Goal: Task Accomplishment & Management: Use online tool/utility

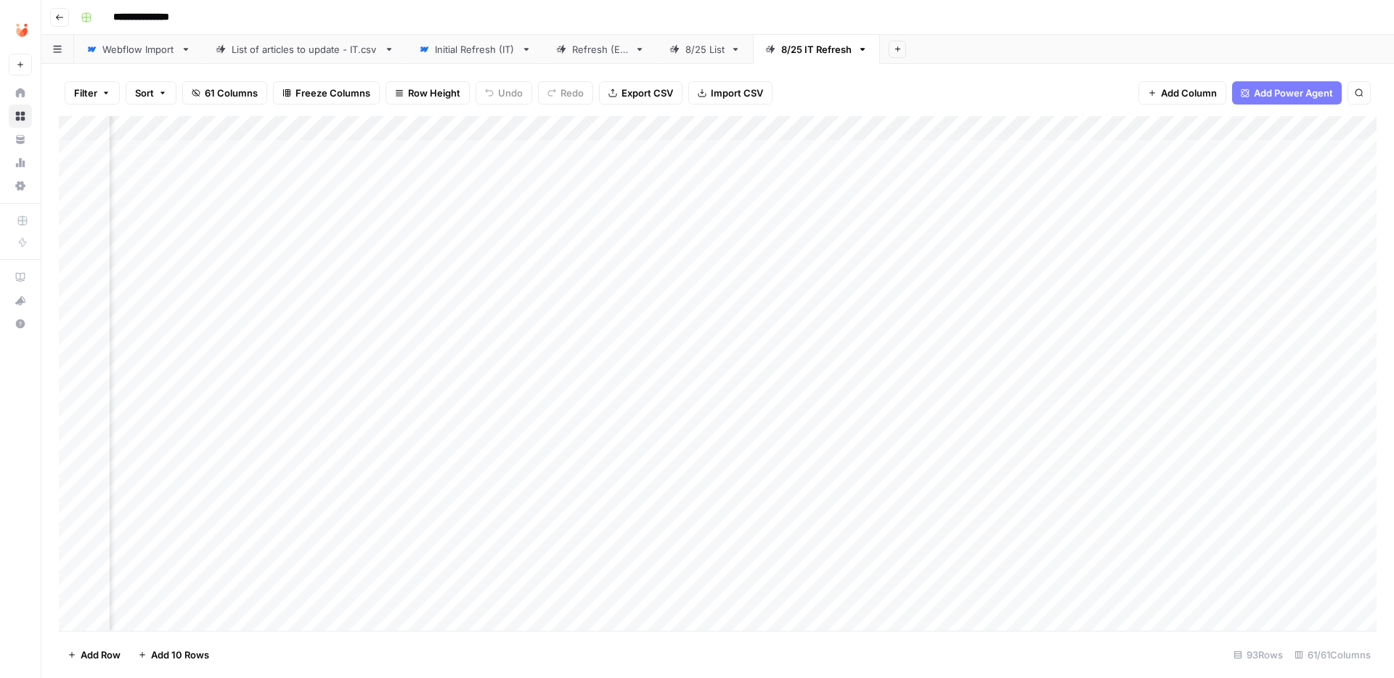
scroll to position [0, 5374]
click at [479, 424] on div "Add Column" at bounding box center [718, 373] width 1318 height 515
drag, startPoint x: 478, startPoint y: 425, endPoint x: 371, endPoint y: 428, distance: 106.8
click at [371, 428] on div "**********" at bounding box center [388, 427] width 301 height 25
drag, startPoint x: 367, startPoint y: 428, endPoint x: 471, endPoint y: 432, distance: 104.7
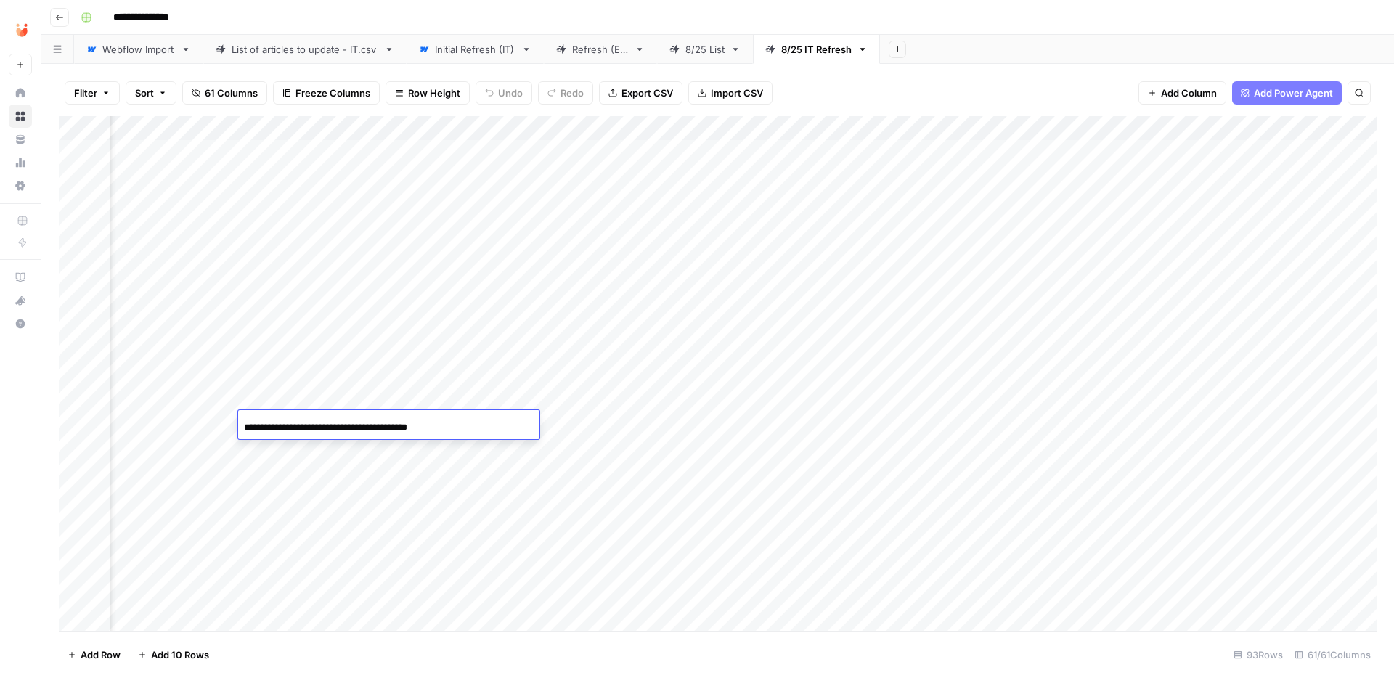
click at [471, 432] on input "**********" at bounding box center [360, 427] width 232 height 17
click at [872, 423] on div "Add Column" at bounding box center [718, 373] width 1318 height 515
click at [872, 423] on textarea at bounding box center [962, 425] width 232 height 20
type textarea "**********"
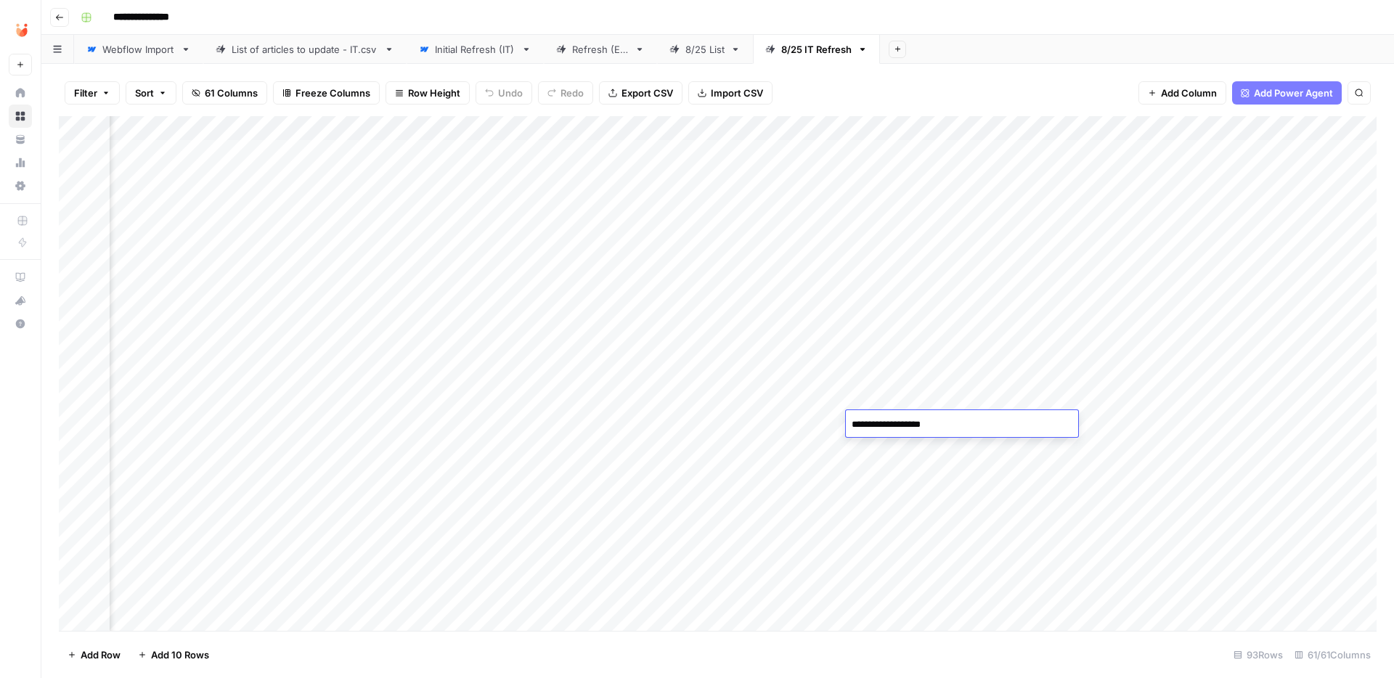
click at [902, 479] on div "Add Column" at bounding box center [718, 373] width 1318 height 515
click at [898, 430] on div "Add Column" at bounding box center [718, 373] width 1318 height 515
click at [1355, 125] on span "Add Column" at bounding box center [1343, 128] width 51 height 13
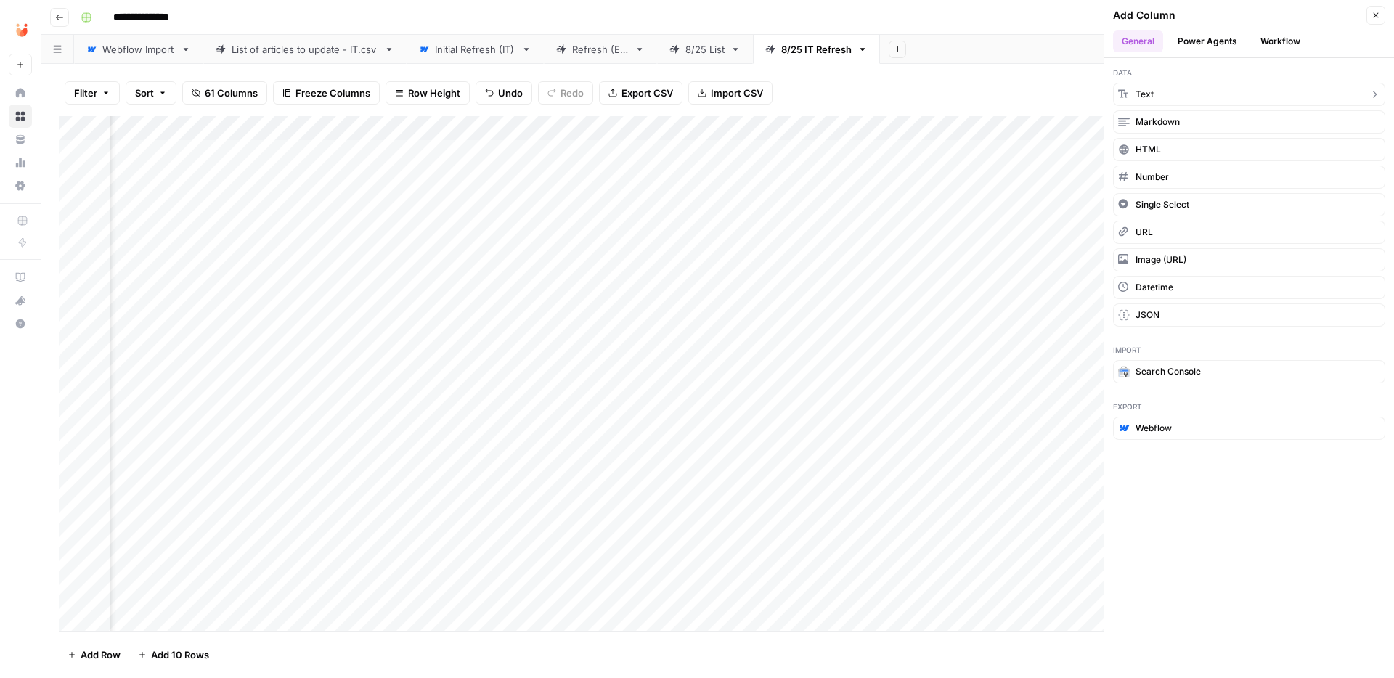
click at [1316, 92] on button "Text" at bounding box center [1249, 94] width 272 height 23
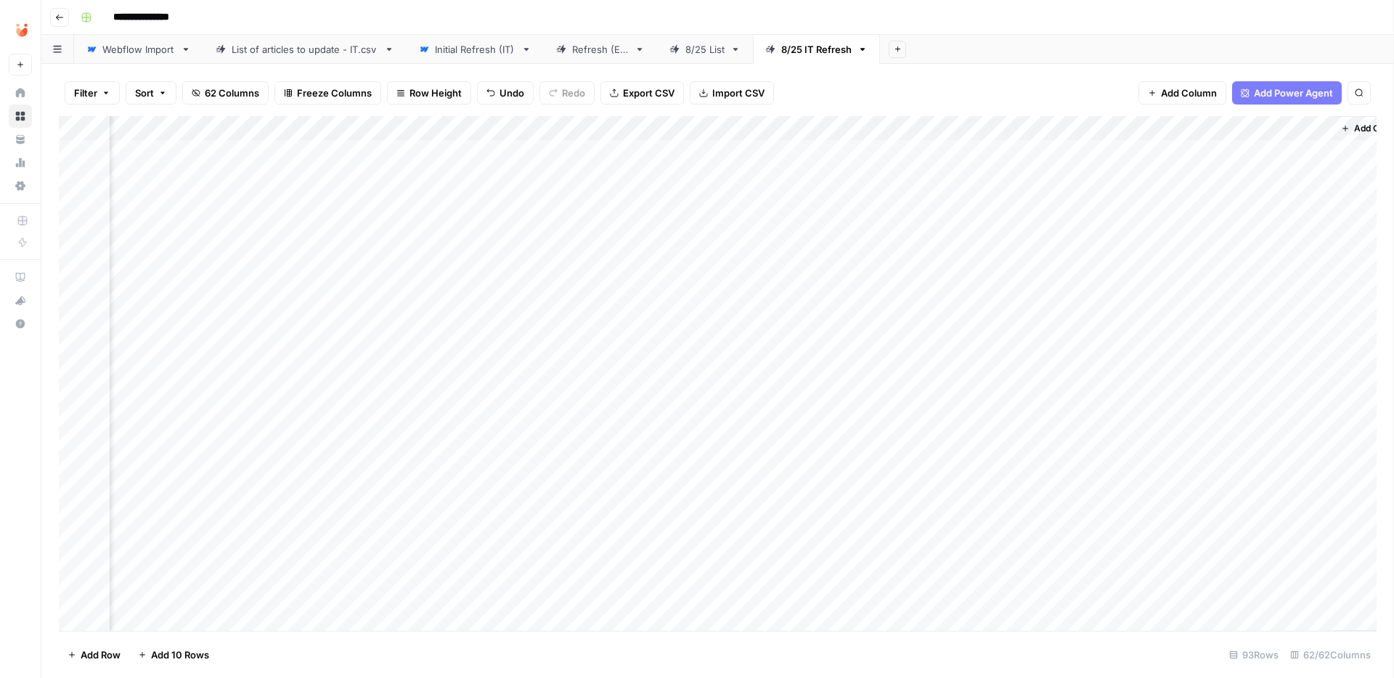
scroll to position [0, 7370]
click at [1174, 134] on div "Add Column" at bounding box center [718, 373] width 1318 height 515
click at [1167, 126] on div at bounding box center [1192, 130] width 210 height 29
click at [1156, 158] on input "New Column" at bounding box center [1173, 163] width 147 height 15
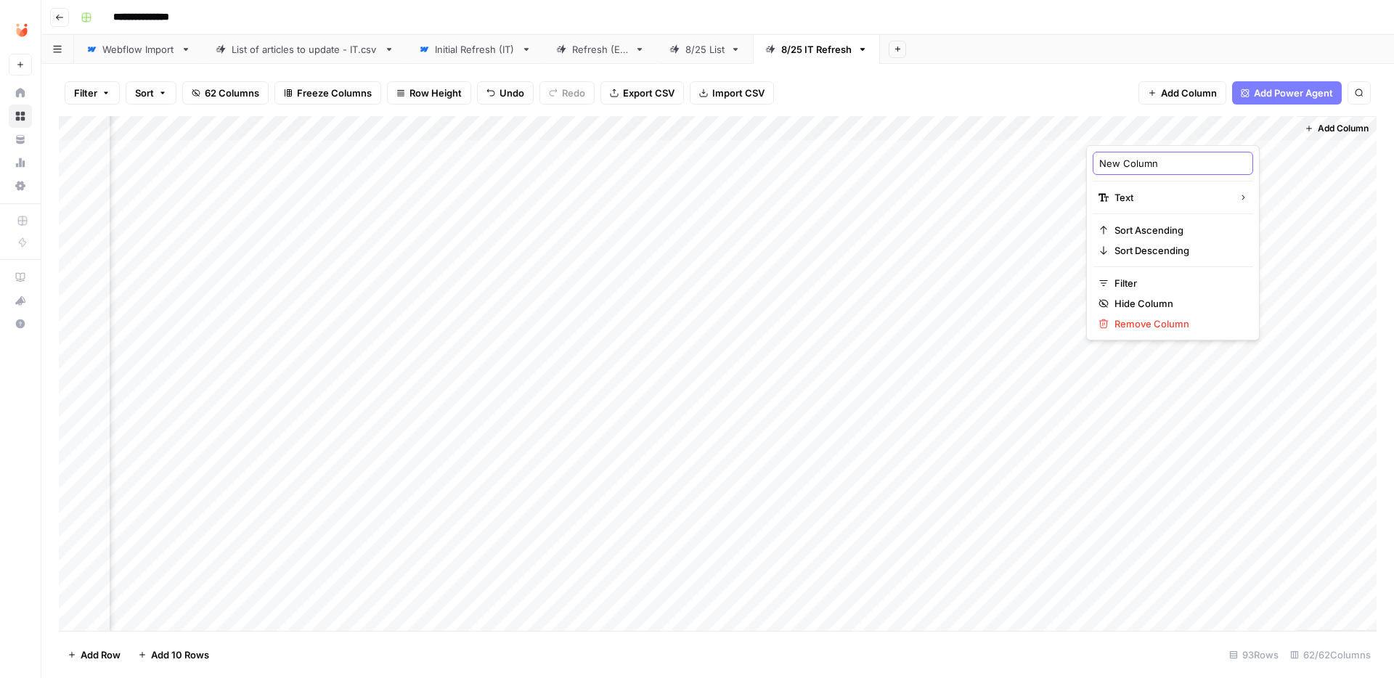
drag, startPoint x: 1169, startPoint y: 160, endPoint x: 985, endPoint y: 152, distance: 184.6
click at [985, 152] on body "**********" at bounding box center [697, 339] width 1394 height 678
type input "Do By"
click at [1214, 227] on div "Add Column" at bounding box center [718, 373] width 1318 height 515
click at [1172, 126] on div "Add Column" at bounding box center [718, 373] width 1318 height 515
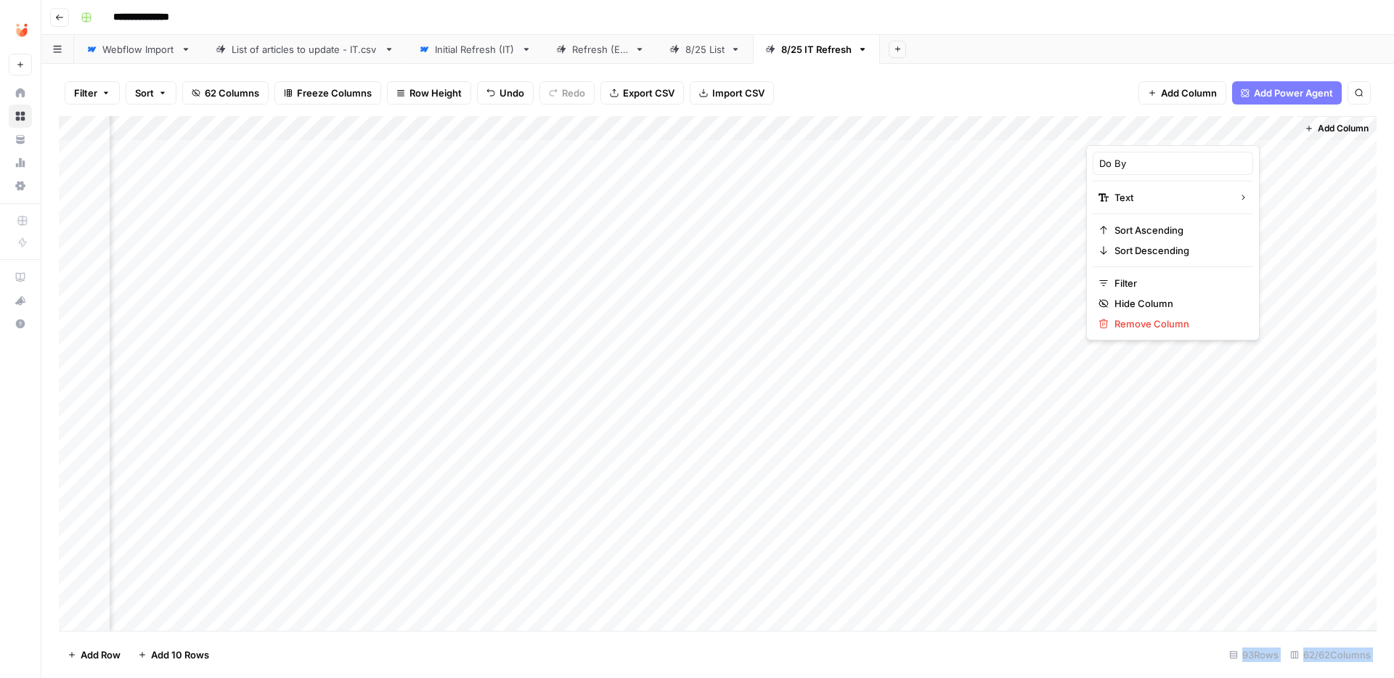
drag, startPoint x: 1172, startPoint y: 126, endPoint x: 879, endPoint y: 120, distance: 293.5
click at [880, 121] on body "**********" at bounding box center [697, 339] width 1394 height 678
drag, startPoint x: 1157, startPoint y: 128, endPoint x: 1145, endPoint y: 128, distance: 11.6
click at [1145, 128] on div at bounding box center [1192, 130] width 210 height 29
click at [1244, 162] on div "Add Column" at bounding box center [718, 373] width 1318 height 515
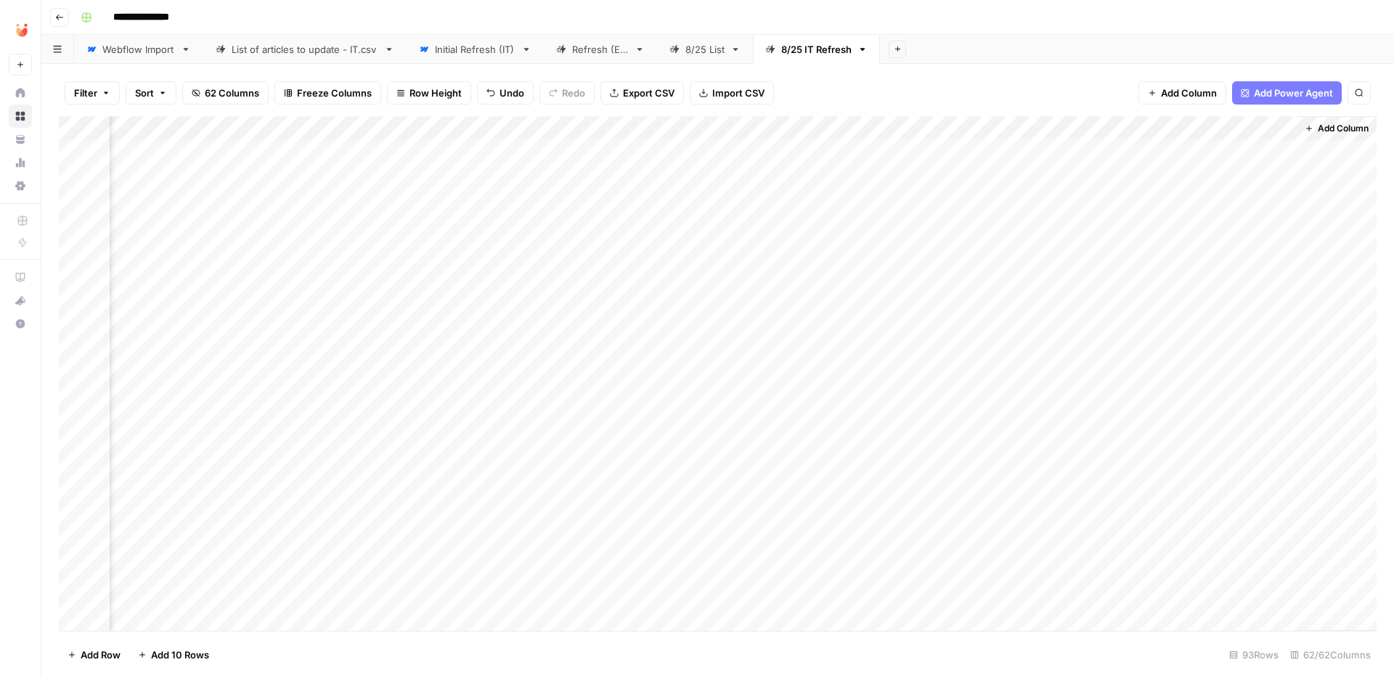
click at [1131, 129] on div "Add Column" at bounding box center [718, 373] width 1318 height 515
click at [1130, 129] on div at bounding box center [1192, 130] width 210 height 29
click at [1102, 161] on input "Do By" at bounding box center [1173, 163] width 147 height 15
click at [1135, 131] on div "Add Column" at bounding box center [718, 373] width 1318 height 515
click at [1135, 131] on div at bounding box center [1192, 130] width 210 height 29
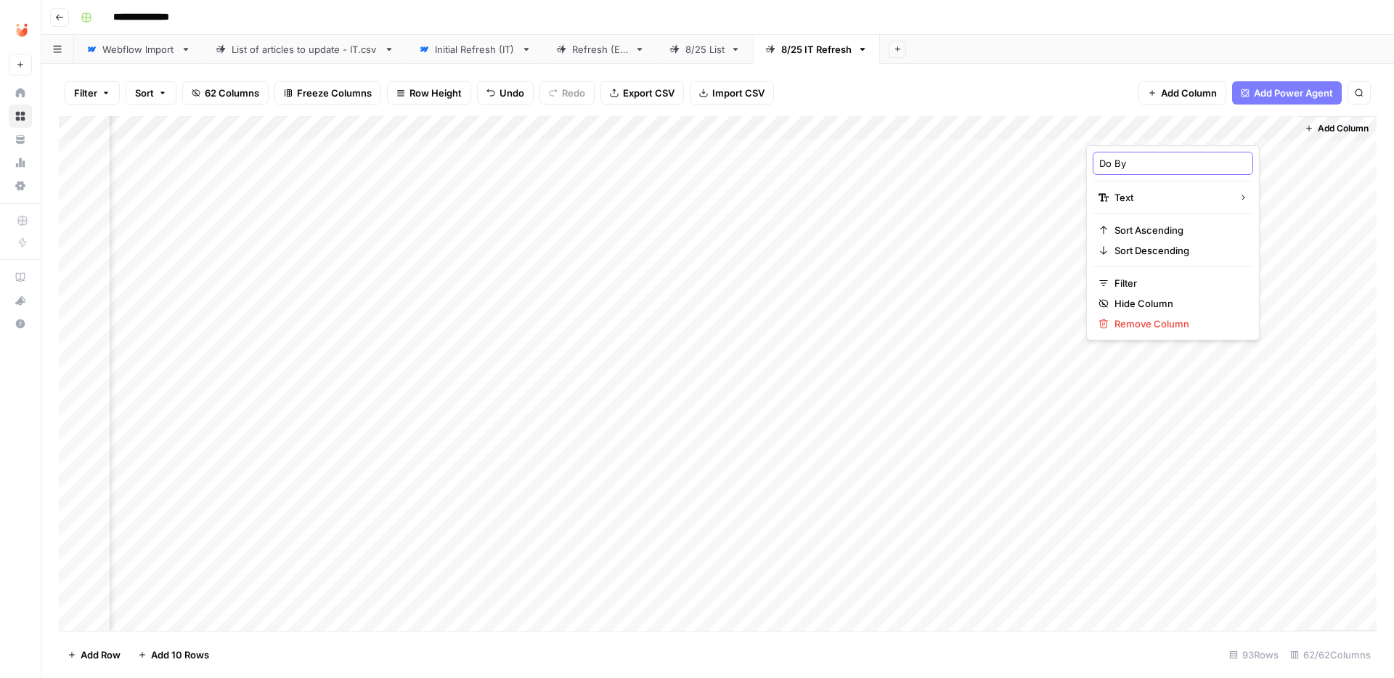
click at [1135, 167] on input "Do By" at bounding box center [1173, 163] width 147 height 15
click at [1134, 163] on input "KW Reasearh Do By" at bounding box center [1173, 163] width 147 height 15
type input "KW Research Do By"
click at [1198, 161] on input "KW Research Do By" at bounding box center [1173, 163] width 147 height 15
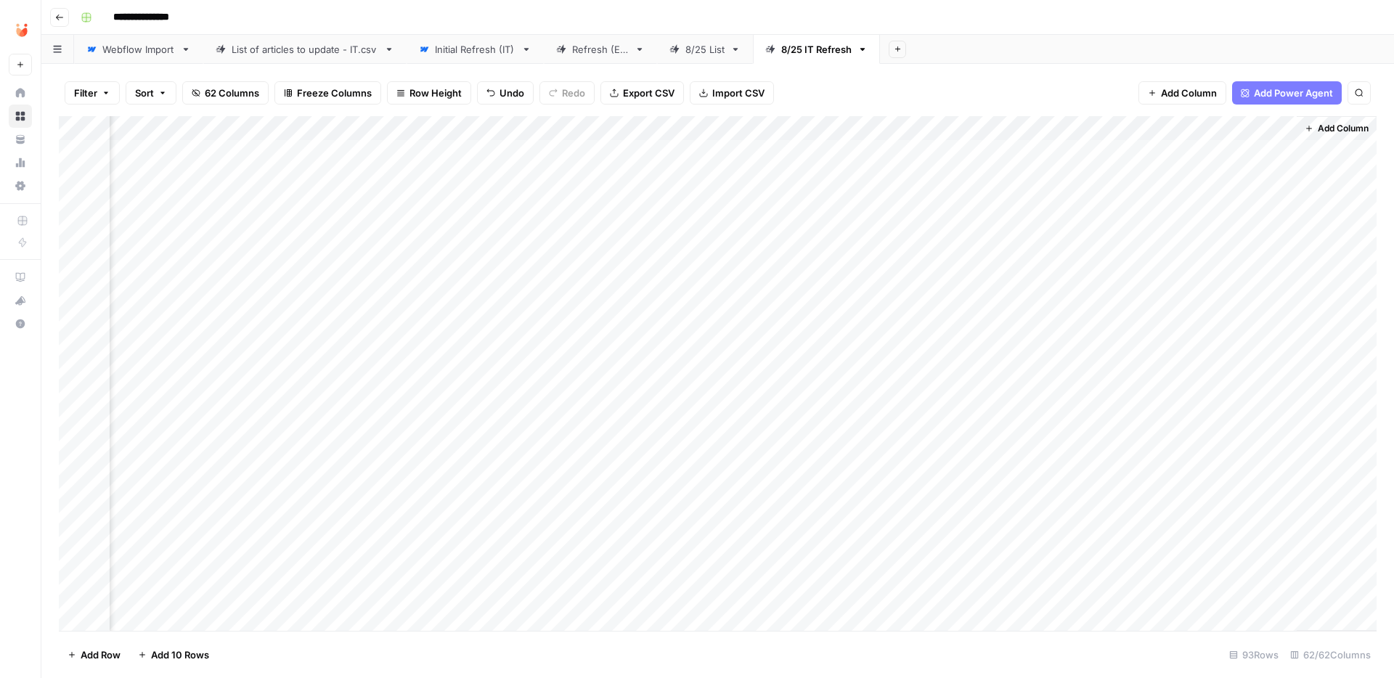
click at [1159, 156] on div "Add Column" at bounding box center [718, 373] width 1318 height 515
type input "*"
click at [430, 176] on div "Add Column" at bounding box center [718, 373] width 1318 height 515
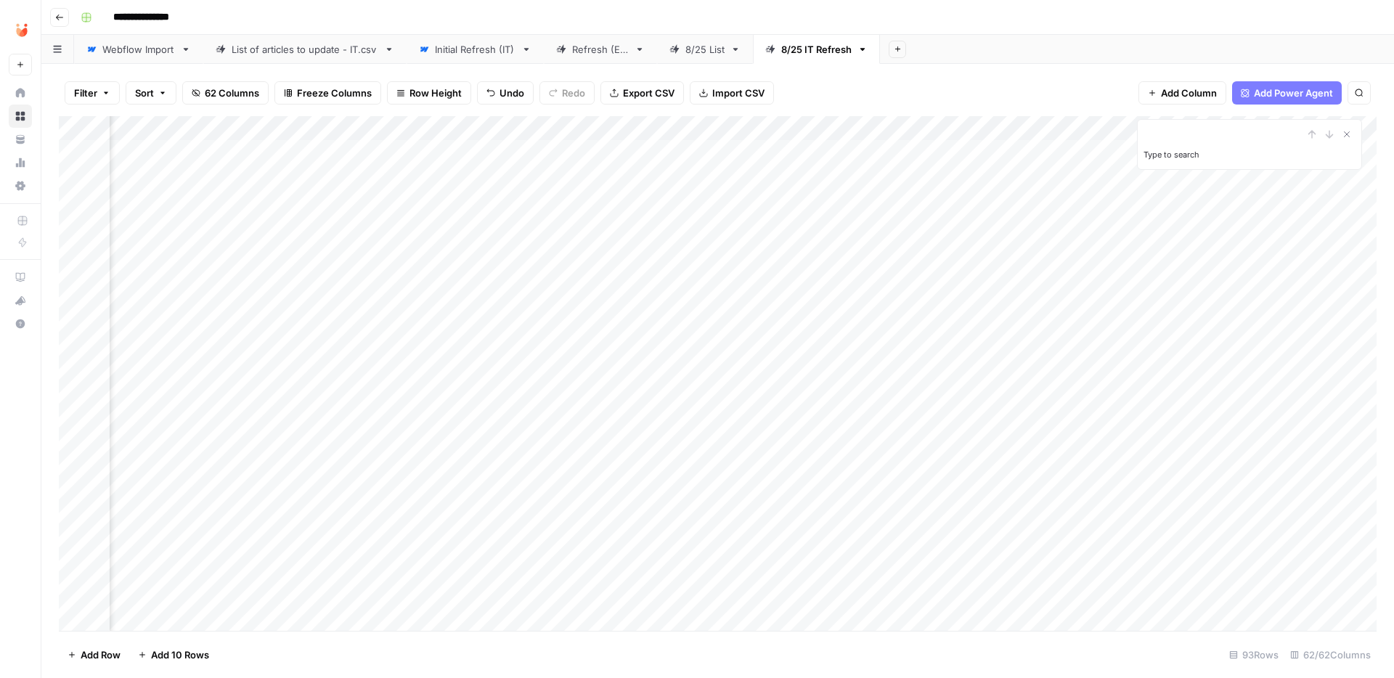
scroll to position [0, 7370]
click at [1352, 133] on icon "Close Search" at bounding box center [1347, 135] width 12 height 12
click at [1285, 125] on div "Add Column" at bounding box center [718, 373] width 1318 height 515
click at [1157, 324] on span "Remove Column" at bounding box center [1178, 324] width 127 height 15
click at [655, 149] on span "Delete" at bounding box center [645, 150] width 31 height 15
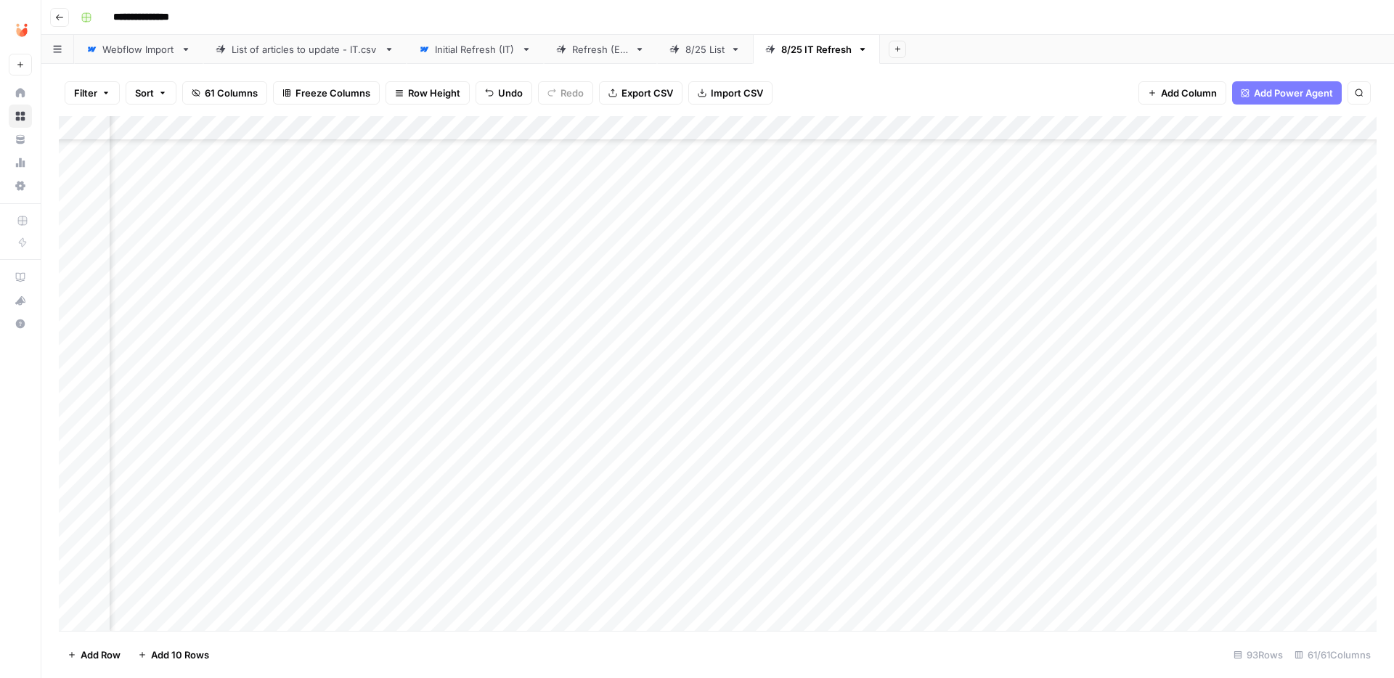
scroll to position [682, 5379]
type input "**********"
click at [1351, 134] on icon "Close Search" at bounding box center [1347, 135] width 12 height 12
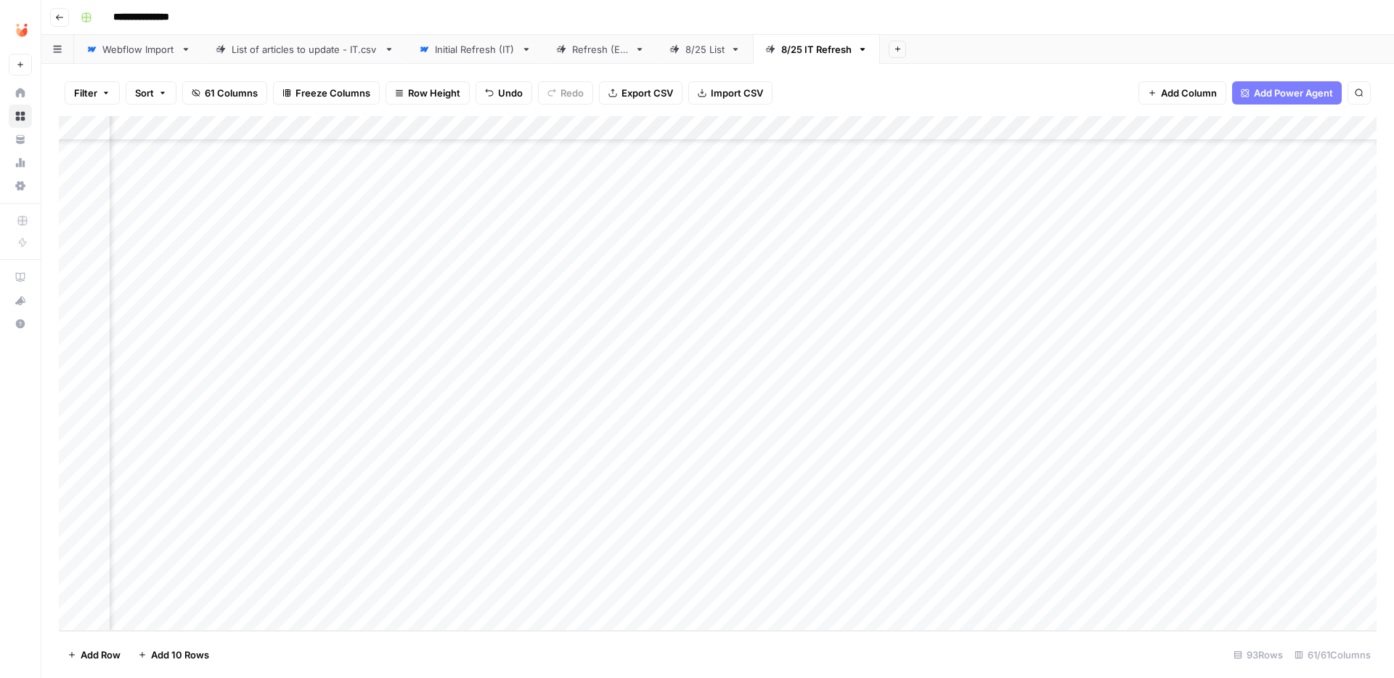
click at [621, 593] on div "Add Column" at bounding box center [718, 373] width 1318 height 515
click at [660, 593] on div "Add Column" at bounding box center [718, 373] width 1318 height 515
click at [665, 612] on div "Add Column" at bounding box center [718, 373] width 1318 height 515
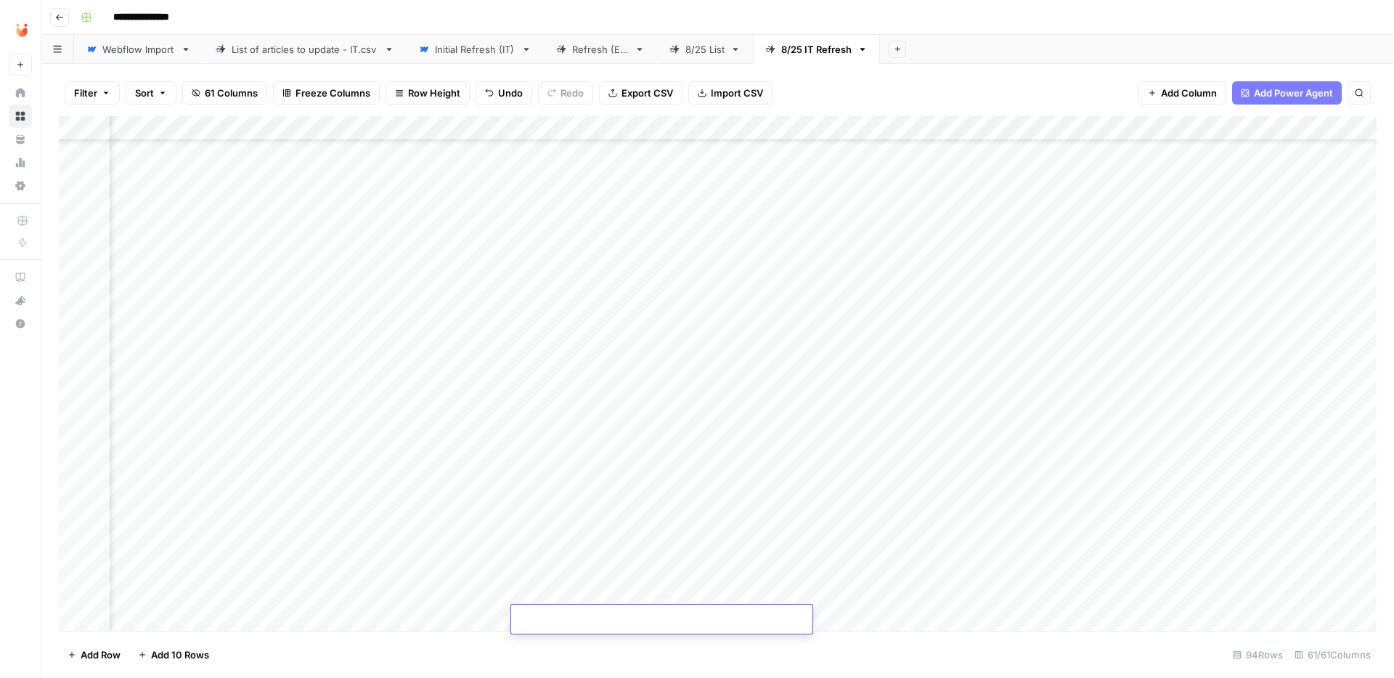
click at [742, 590] on div "Add Column" at bounding box center [718, 373] width 1318 height 515
click at [802, 592] on div "Add Column" at bounding box center [718, 373] width 1318 height 515
click at [761, 559] on div "Add Column" at bounding box center [718, 373] width 1318 height 515
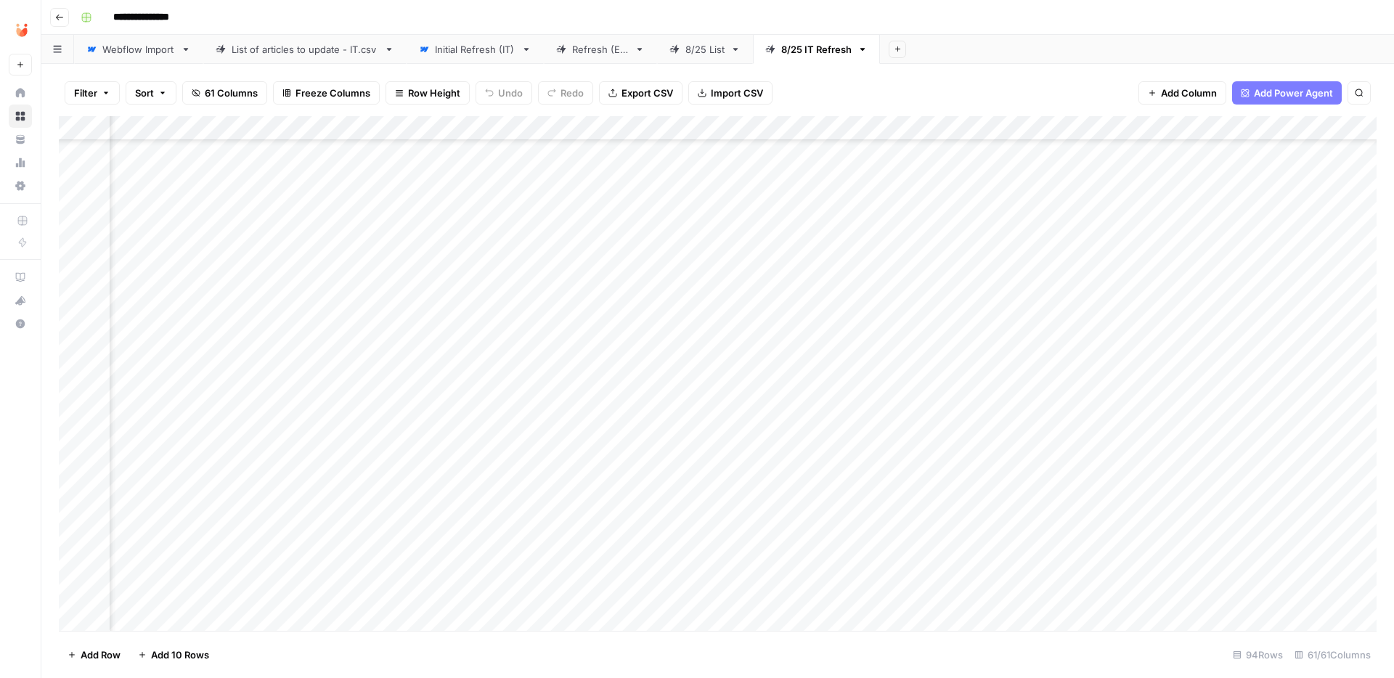
scroll to position [1853, 5509]
click at [776, 569] on div "Add Column" at bounding box center [718, 373] width 1318 height 515
click at [746, 574] on div "Add Column" at bounding box center [718, 373] width 1318 height 515
click at [926, 566] on div "Add Column" at bounding box center [718, 373] width 1318 height 515
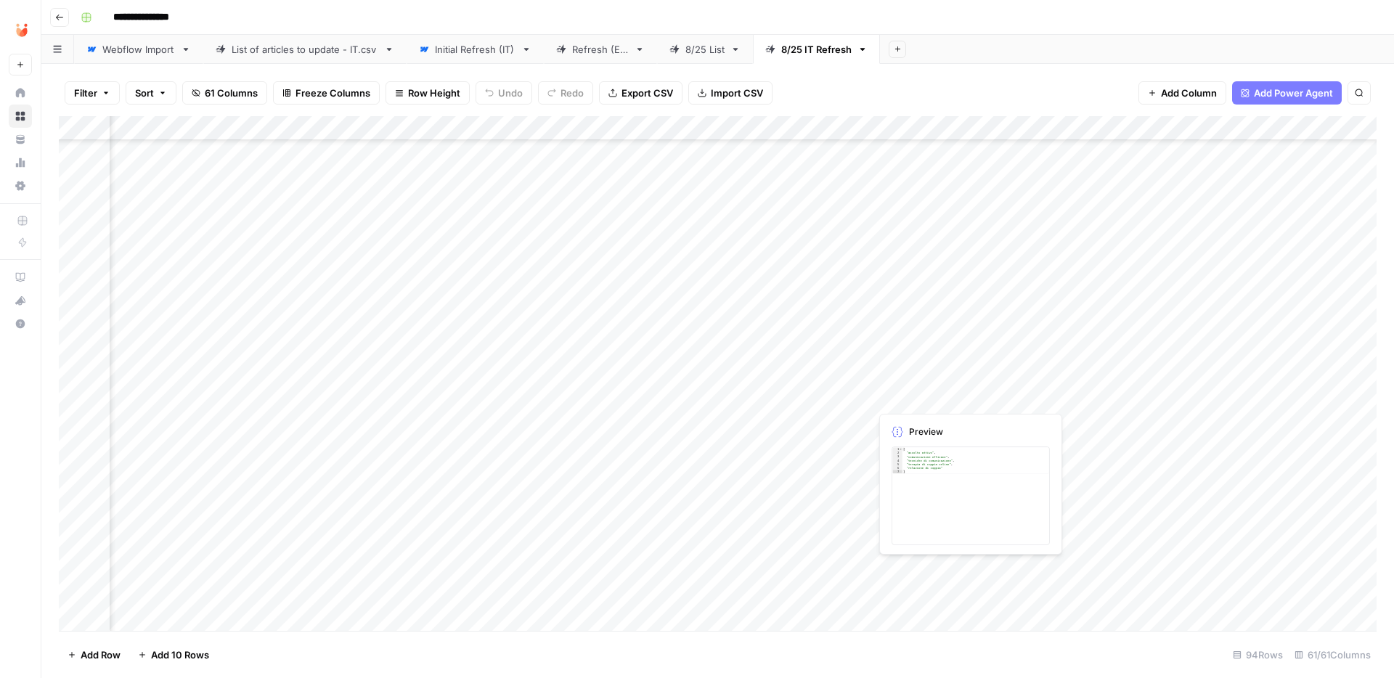
click at [924, 569] on div "Add Column" at bounding box center [718, 373] width 1318 height 515
click at [924, 569] on div at bounding box center [936, 570] width 133 height 27
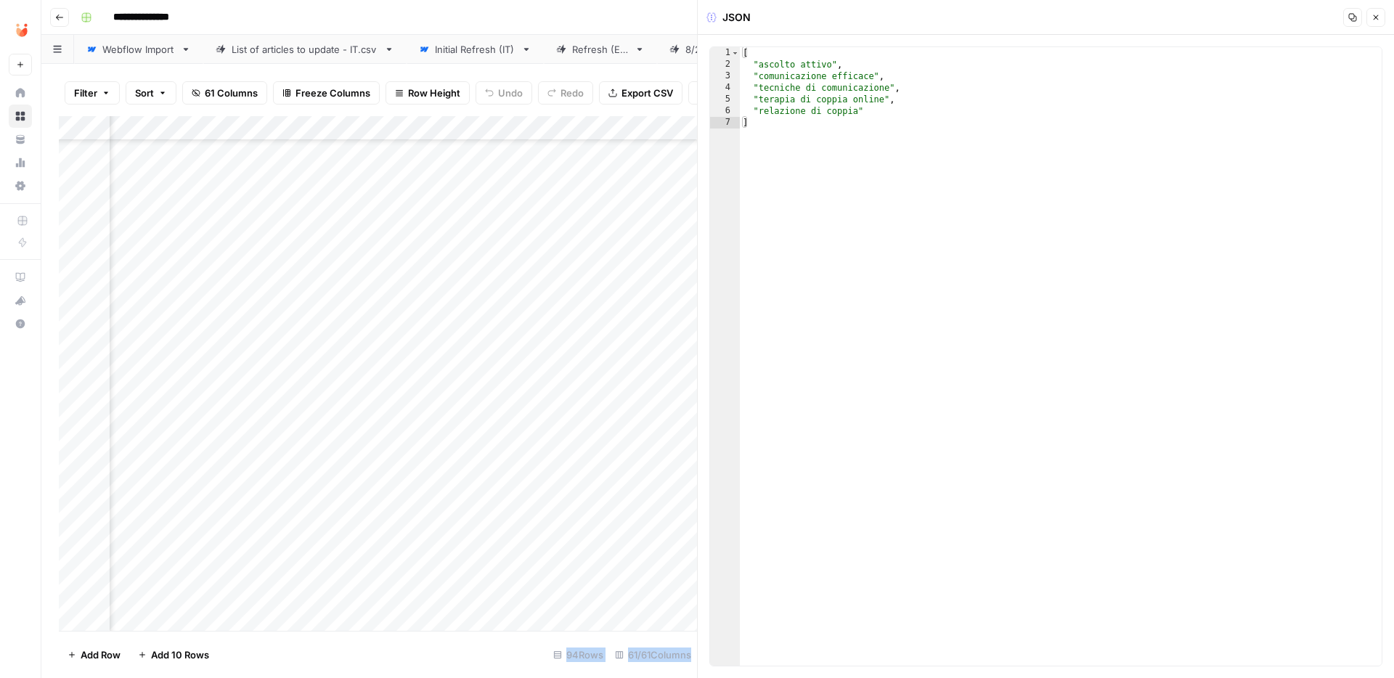
click at [635, 569] on div "Add Column" at bounding box center [378, 373] width 638 height 515
click at [1372, 16] on icon "button" at bounding box center [1376, 17] width 9 height 9
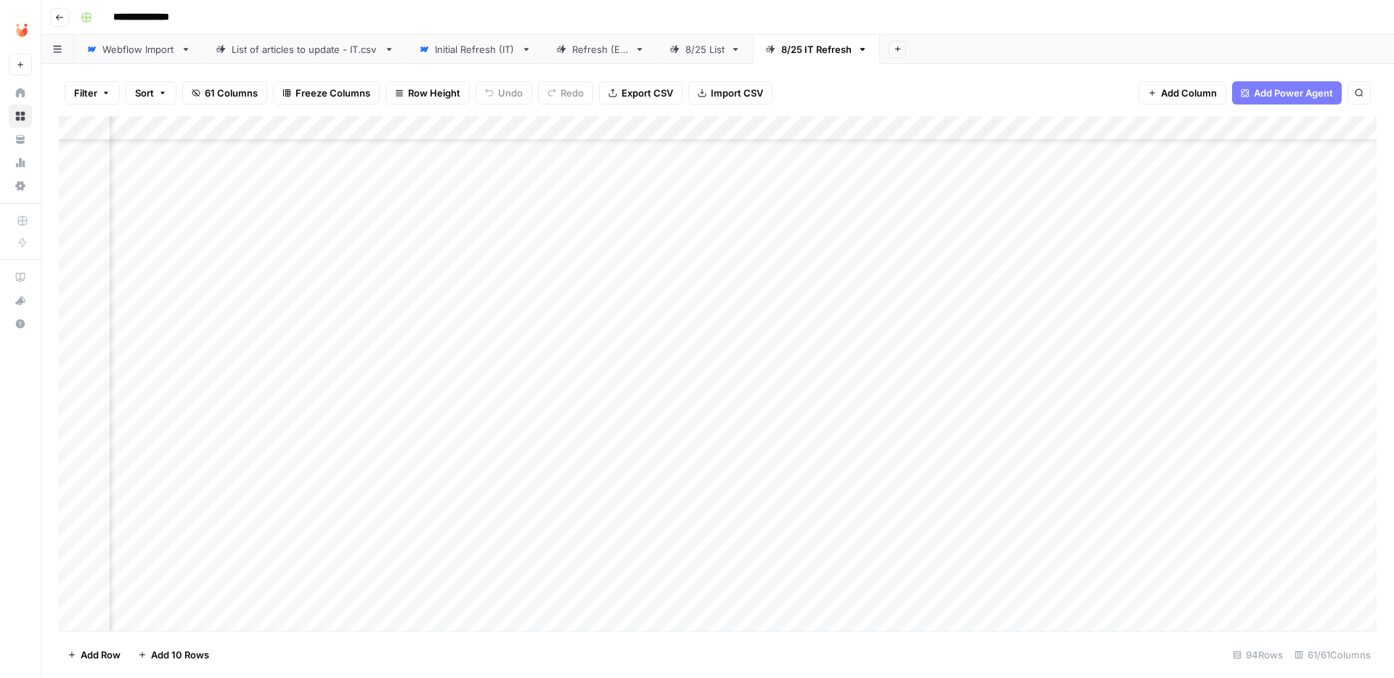
click at [762, 546] on div "Add Column" at bounding box center [718, 373] width 1318 height 515
click at [353, 179] on div "Add Column" at bounding box center [718, 373] width 1318 height 515
click at [561, 158] on div "Add Column" at bounding box center [718, 373] width 1318 height 515
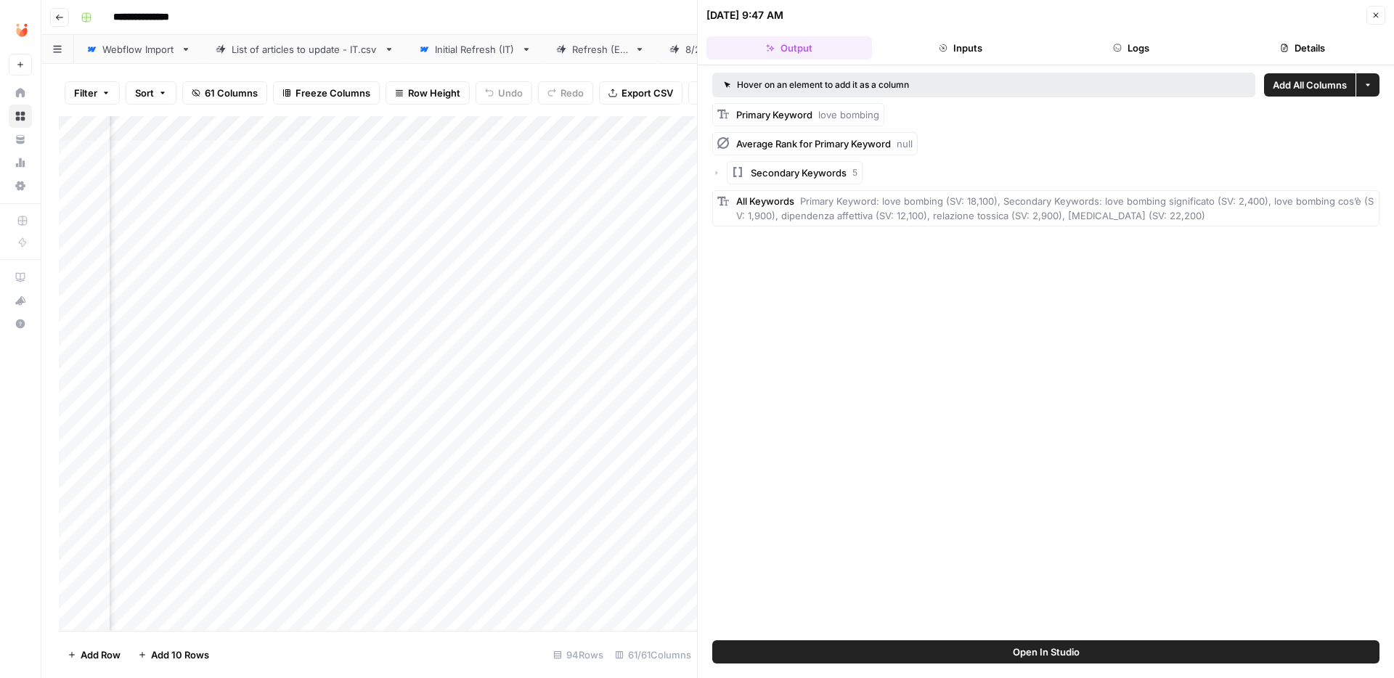
click at [1378, 20] on button "Close" at bounding box center [1376, 15] width 19 height 19
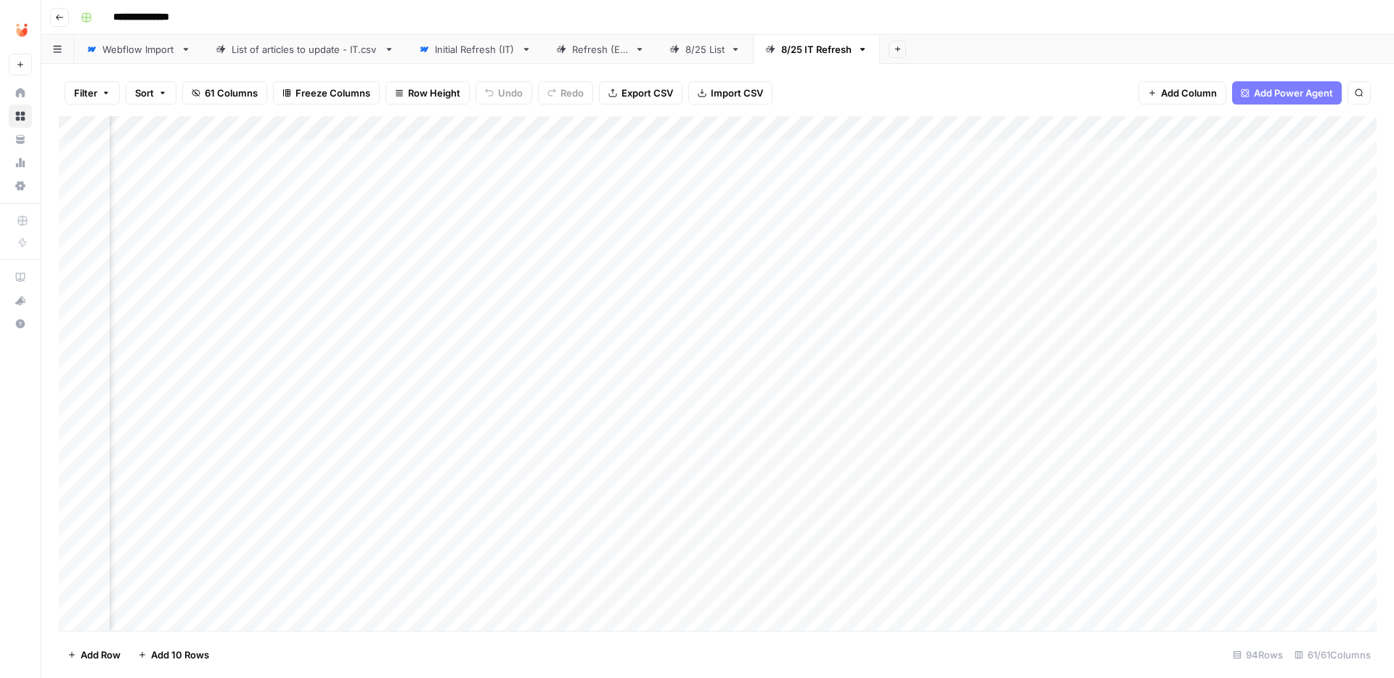
scroll to position [0, 5584]
click at [241, 175] on div "Add Column" at bounding box center [718, 373] width 1318 height 515
click at [239, 174] on div "Add Column" at bounding box center [718, 373] width 1318 height 515
drag, startPoint x: 160, startPoint y: 182, endPoint x: 382, endPoint y: 216, distance: 225.0
click at [382, 216] on body "**********" at bounding box center [697, 339] width 1394 height 678
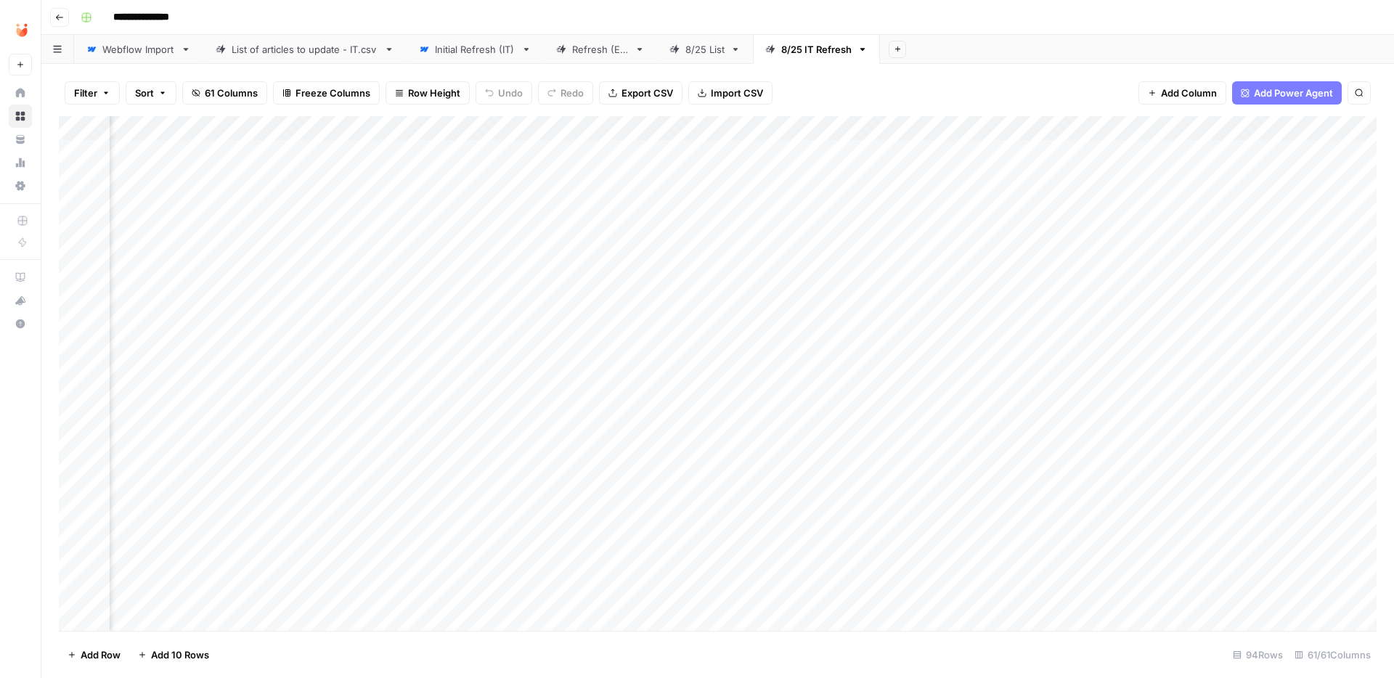
click at [673, 178] on div "Add Column" at bounding box center [718, 373] width 1318 height 515
click at [885, 172] on div "Add Column" at bounding box center [718, 373] width 1318 height 515
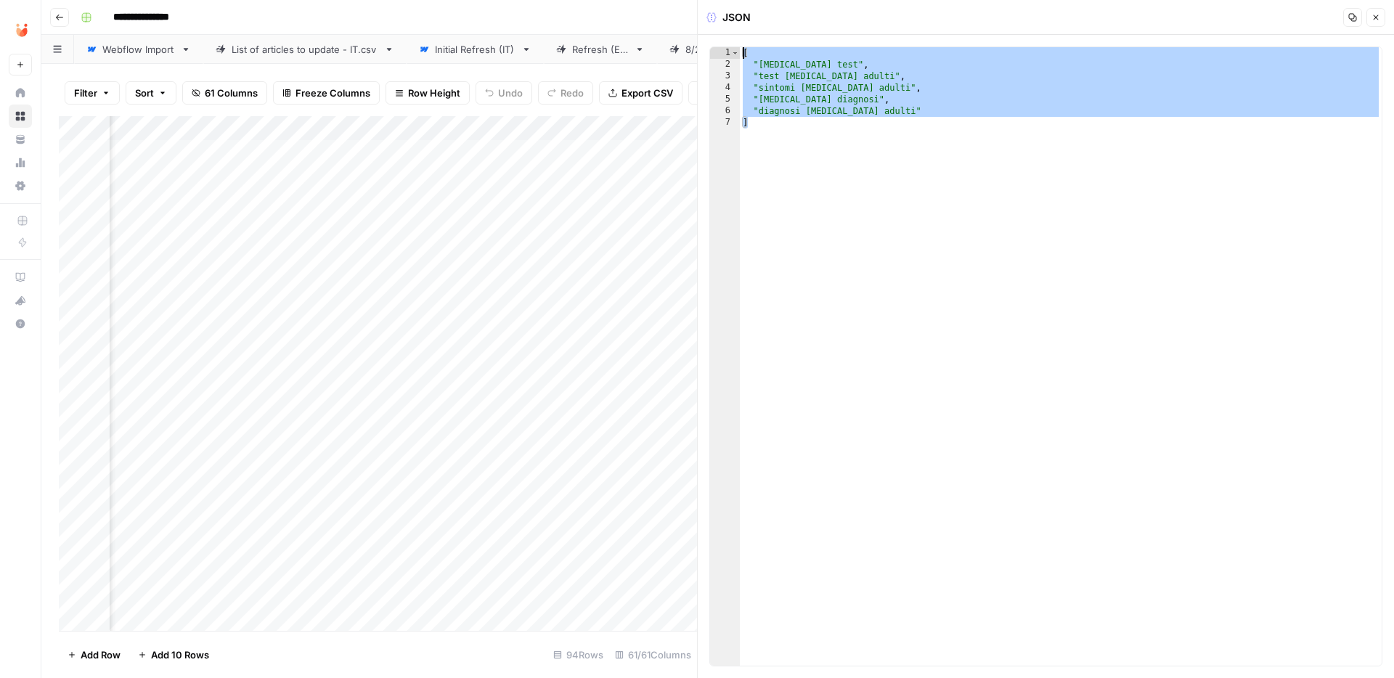
drag, startPoint x: 766, startPoint y: 123, endPoint x: 692, endPoint y: 49, distance: 105.3
click at [697, 49] on div "JSON Copy Close * 1 2 3 4 5 6 7 [ "[MEDICAL_DATA] test" , "test [MEDICAL_DATA] …" at bounding box center [1045, 339] width 697 height 678
click at [200, 179] on div "Add Column" at bounding box center [378, 373] width 638 height 515
click at [242, 177] on div "Add Column" at bounding box center [378, 373] width 638 height 515
click at [789, 129] on div "[ "[MEDICAL_DATA] test" , "test [MEDICAL_DATA] adulti" , "sintomi [MEDICAL_DATA…" at bounding box center [1061, 368] width 642 height 642
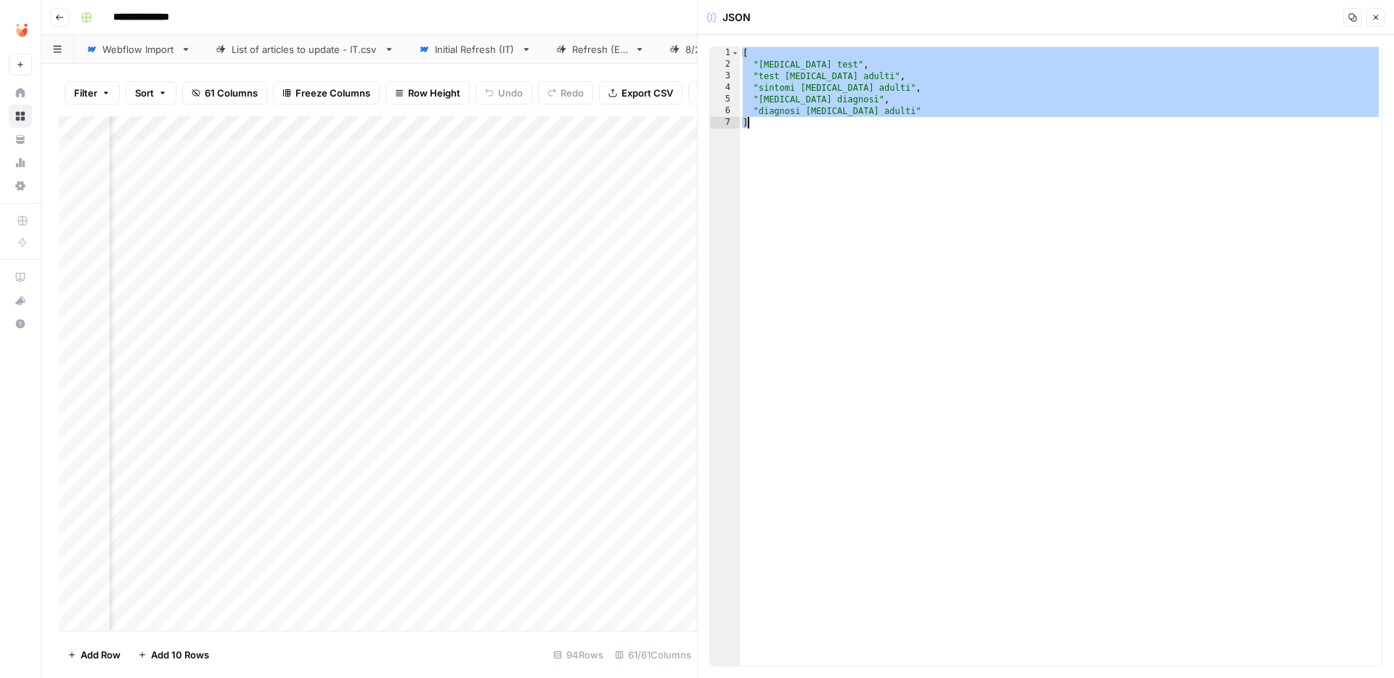
click at [872, 74] on div "[ "[MEDICAL_DATA] test" , "test [MEDICAL_DATA] adulti" , "sintomi [MEDICAL_DATA…" at bounding box center [1061, 368] width 642 height 642
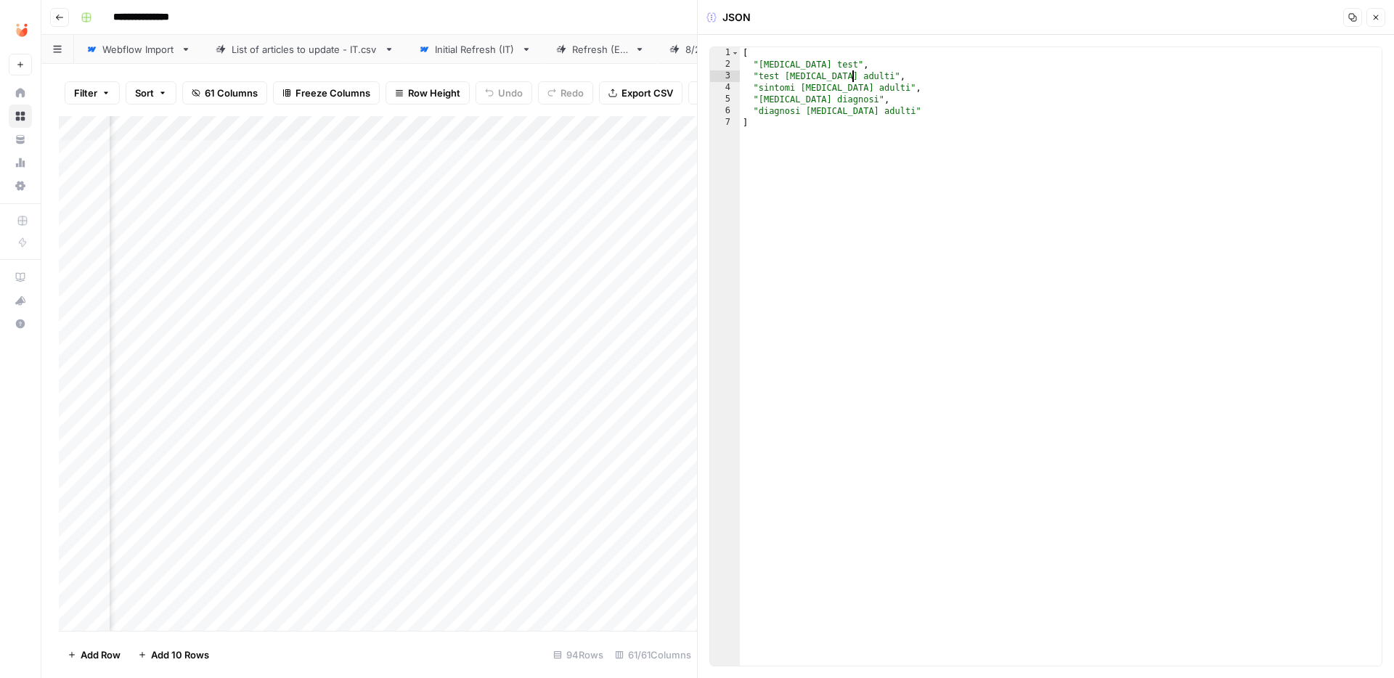
click at [813, 121] on div "[ "[MEDICAL_DATA] test" , "test [MEDICAL_DATA] adulti" , "sintomi [MEDICAL_DATA…" at bounding box center [1061, 368] width 642 height 642
type textarea "**********"
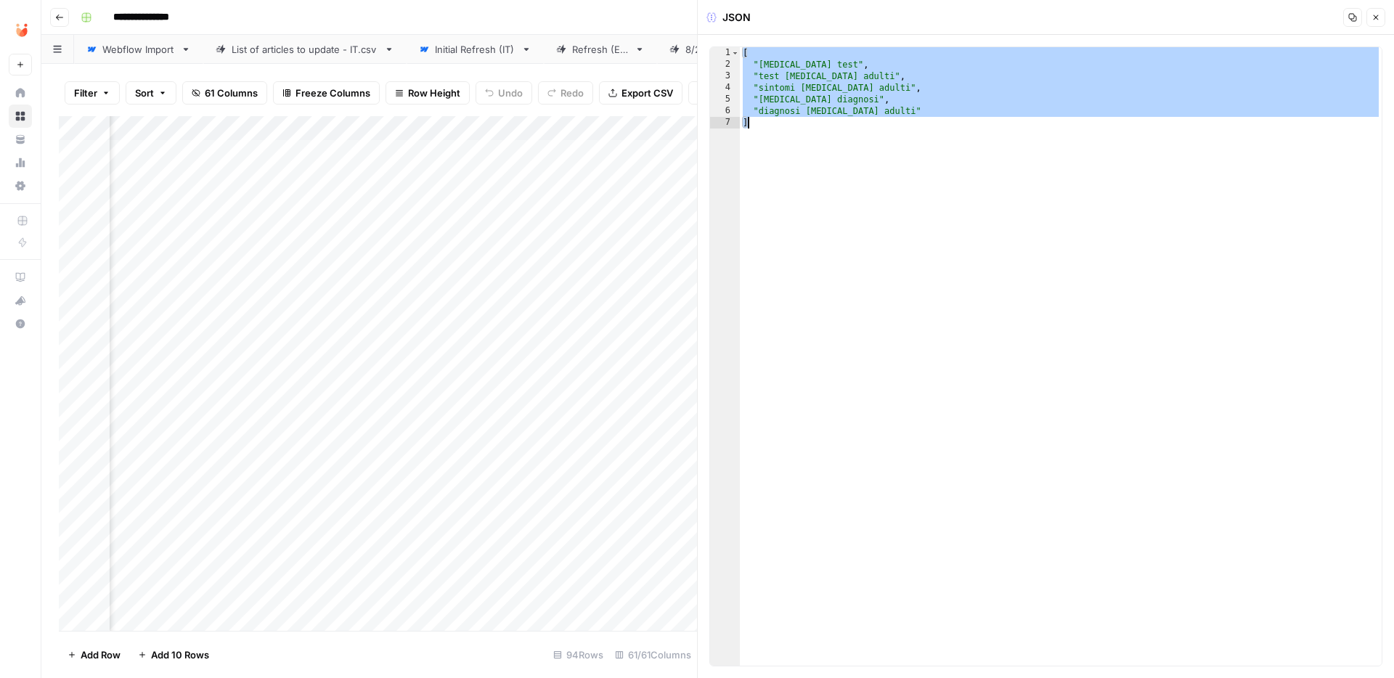
paste textarea
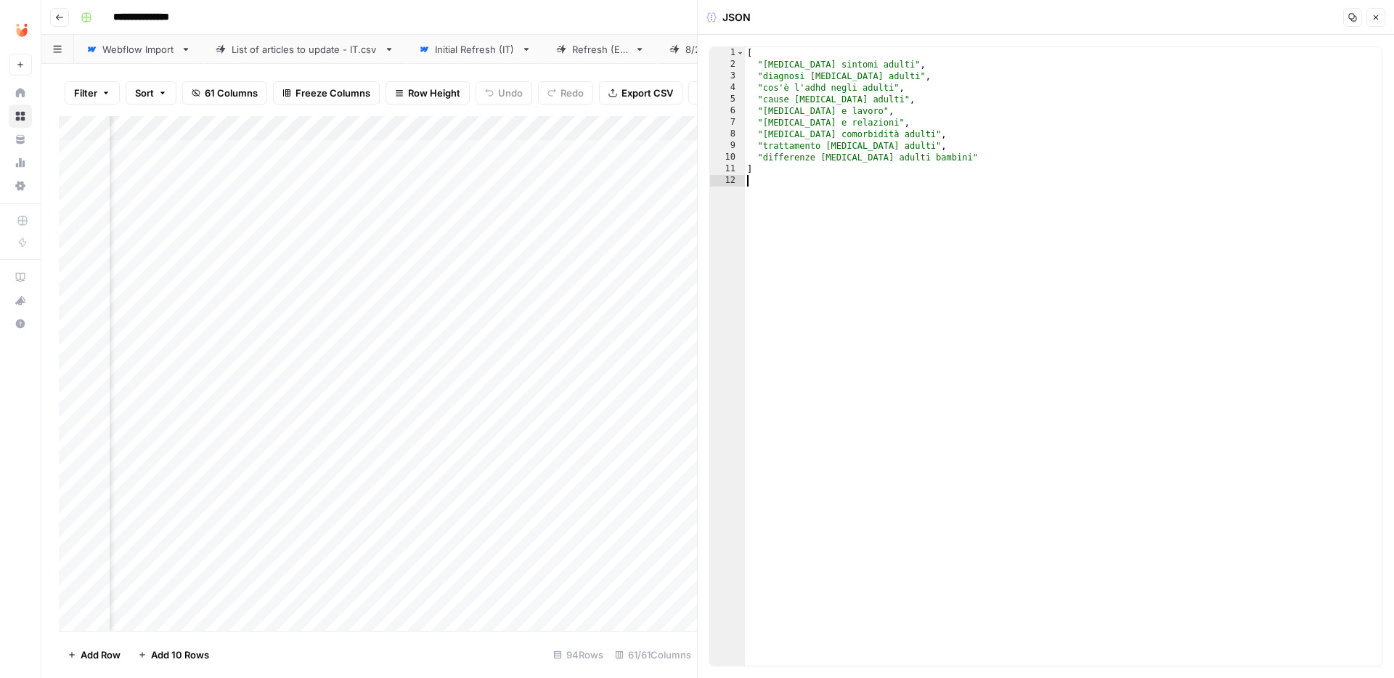
type textarea "*"
click at [669, 28] on div "**********" at bounding box center [727, 17] width 1305 height 23
click at [1376, 18] on icon "button" at bounding box center [1376, 17] width 9 height 9
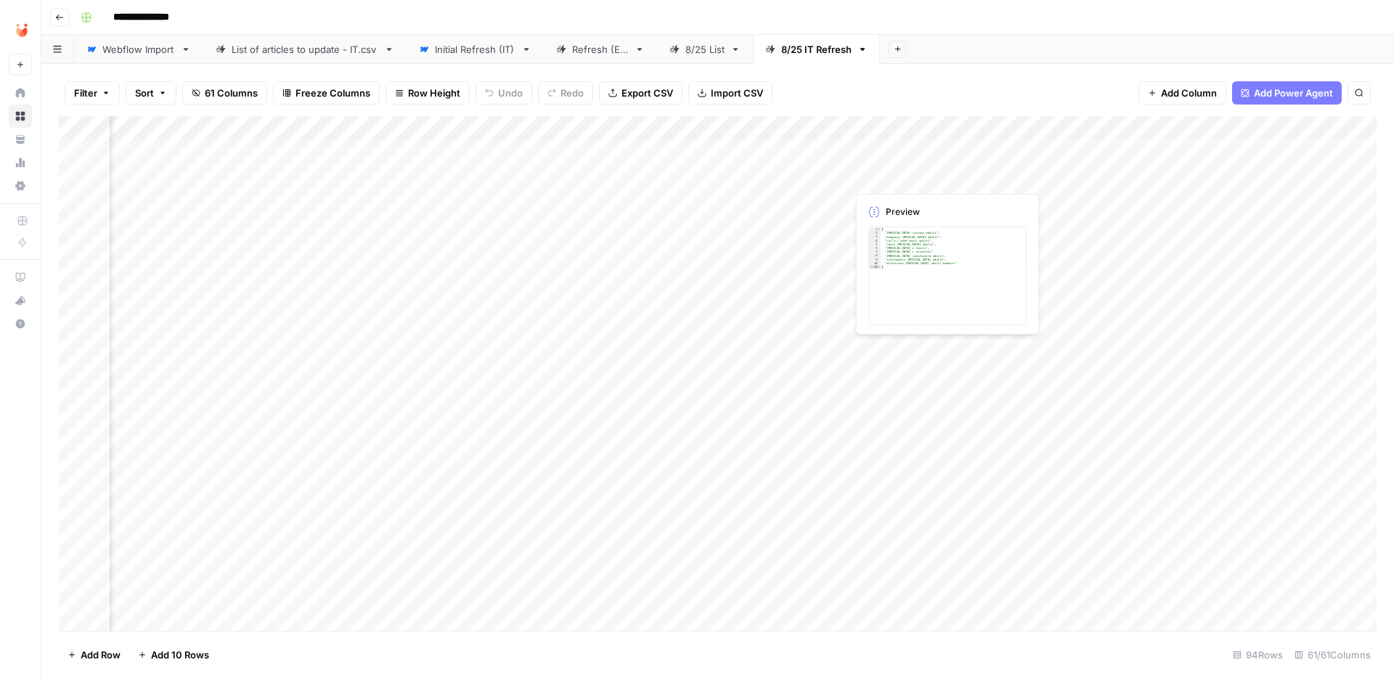
click at [908, 176] on div "Add Column" at bounding box center [718, 373] width 1318 height 515
click at [434, 173] on div "Add Column" at bounding box center [718, 373] width 1318 height 515
click at [458, 283] on button "Fatto" at bounding box center [449, 285] width 34 height 17
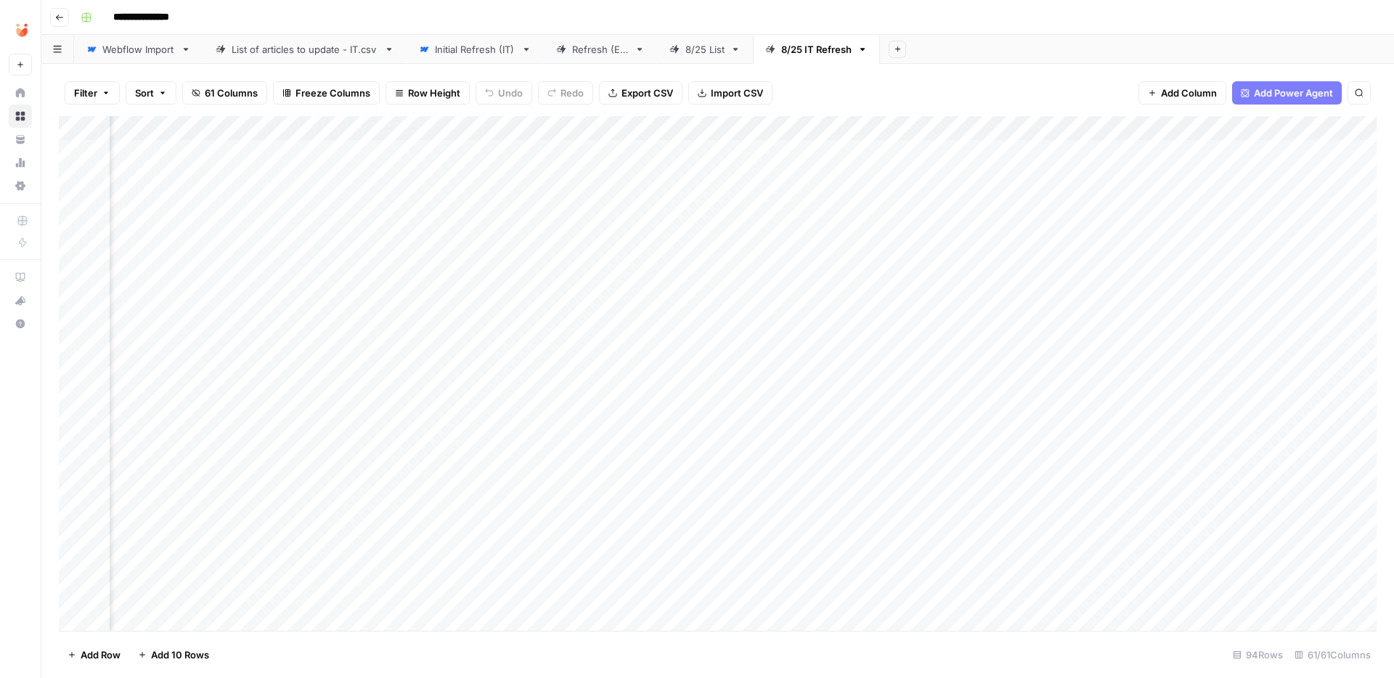
scroll to position [0, 5847]
click at [928, 179] on div "Add Column" at bounding box center [718, 373] width 1318 height 515
click at [408, 227] on div "Add Column" at bounding box center [718, 373] width 1318 height 515
click at [446, 222] on div "Add Column" at bounding box center [718, 373] width 1318 height 515
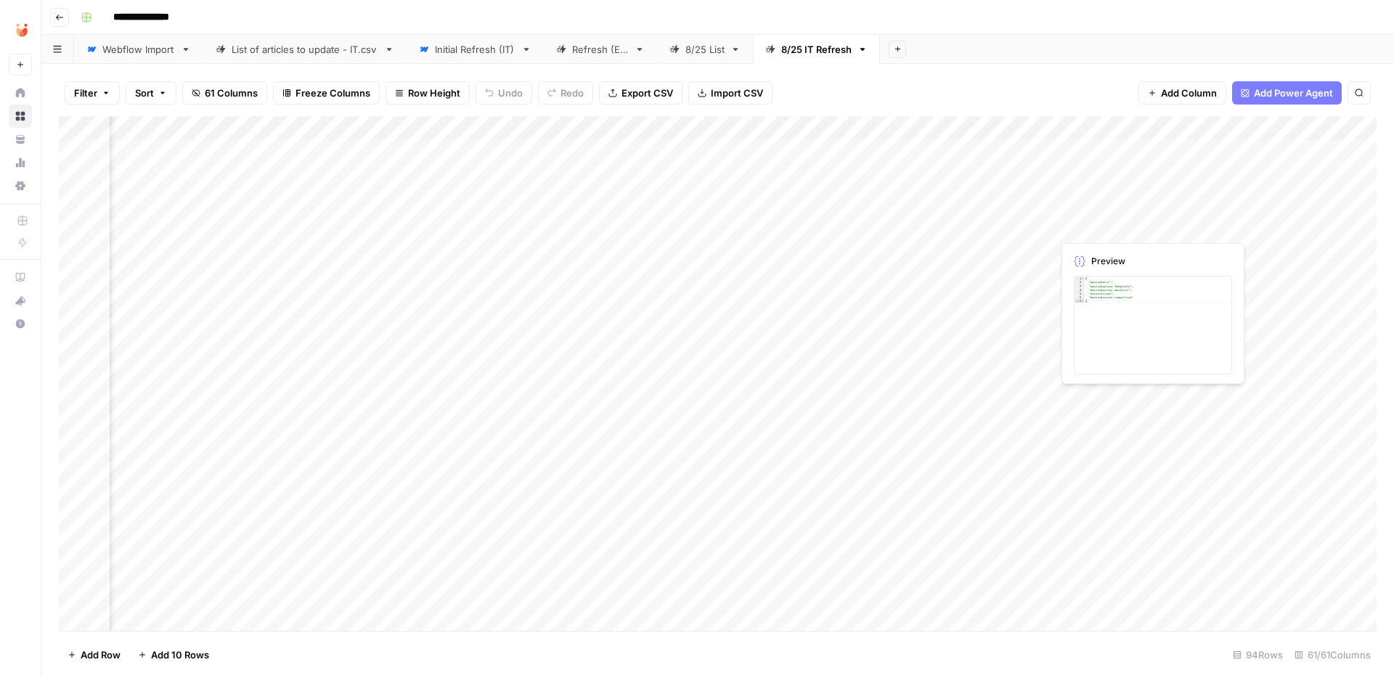
click at [1075, 225] on div "Add Column" at bounding box center [718, 373] width 1318 height 515
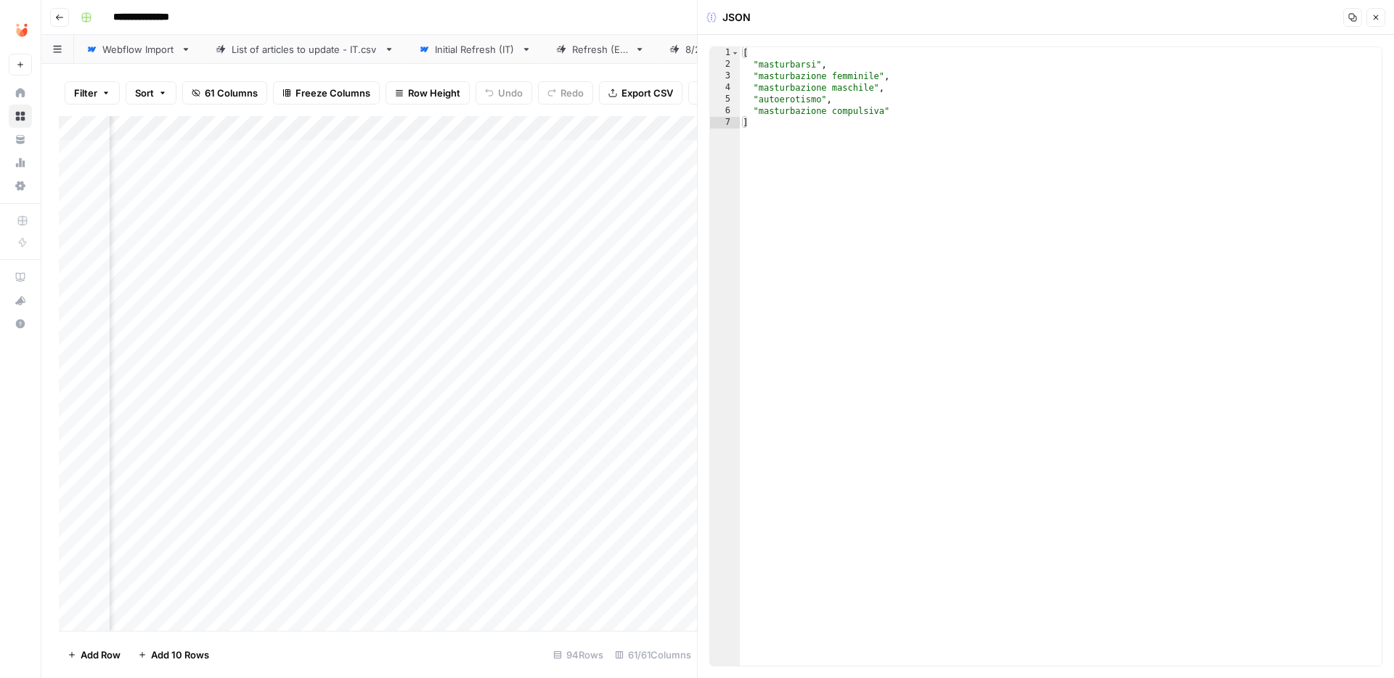
click at [951, 141] on div "[ "masturbarsi" , "masturbazione femminile" , "masturbazione maschile" , "autoe…" at bounding box center [1061, 368] width 642 height 642
click at [772, 105] on div "[ "masturbarsi" , "masturbazione femminile" , "masturbazione maschile" , "autoe…" at bounding box center [1061, 368] width 642 height 642
type textarea "**********"
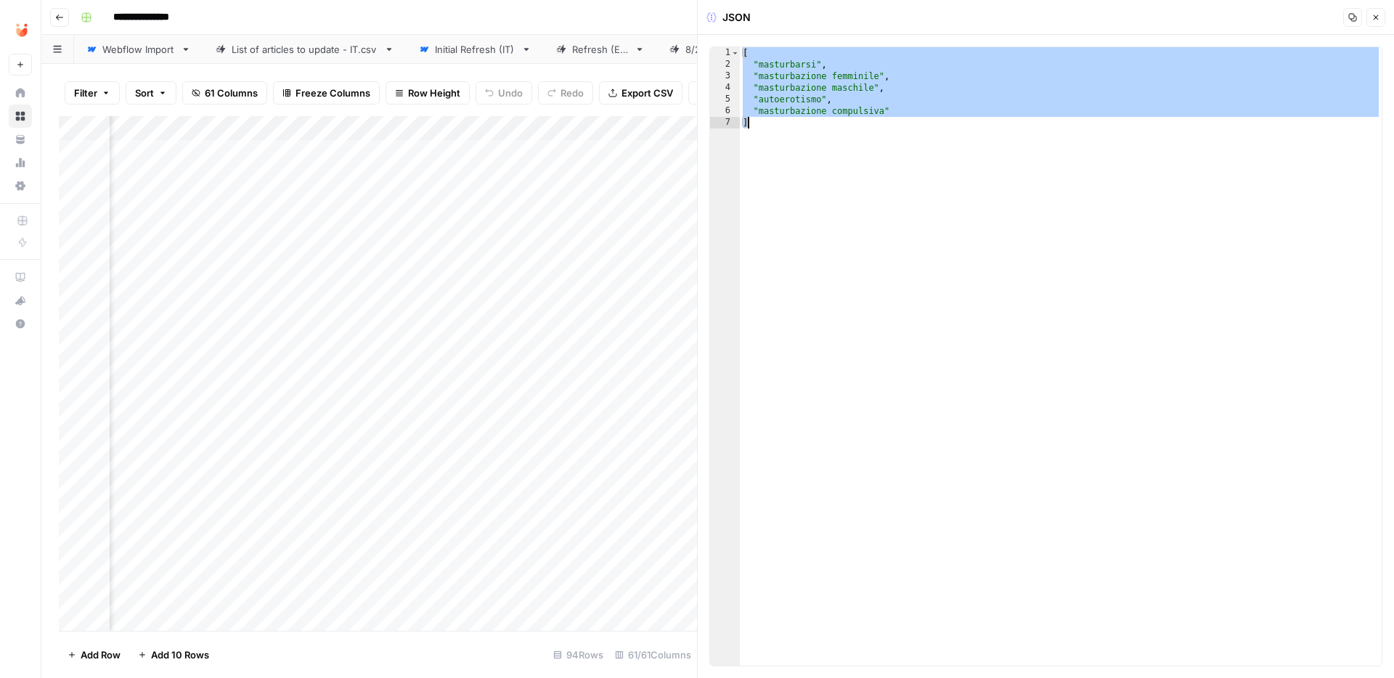
paste textarea
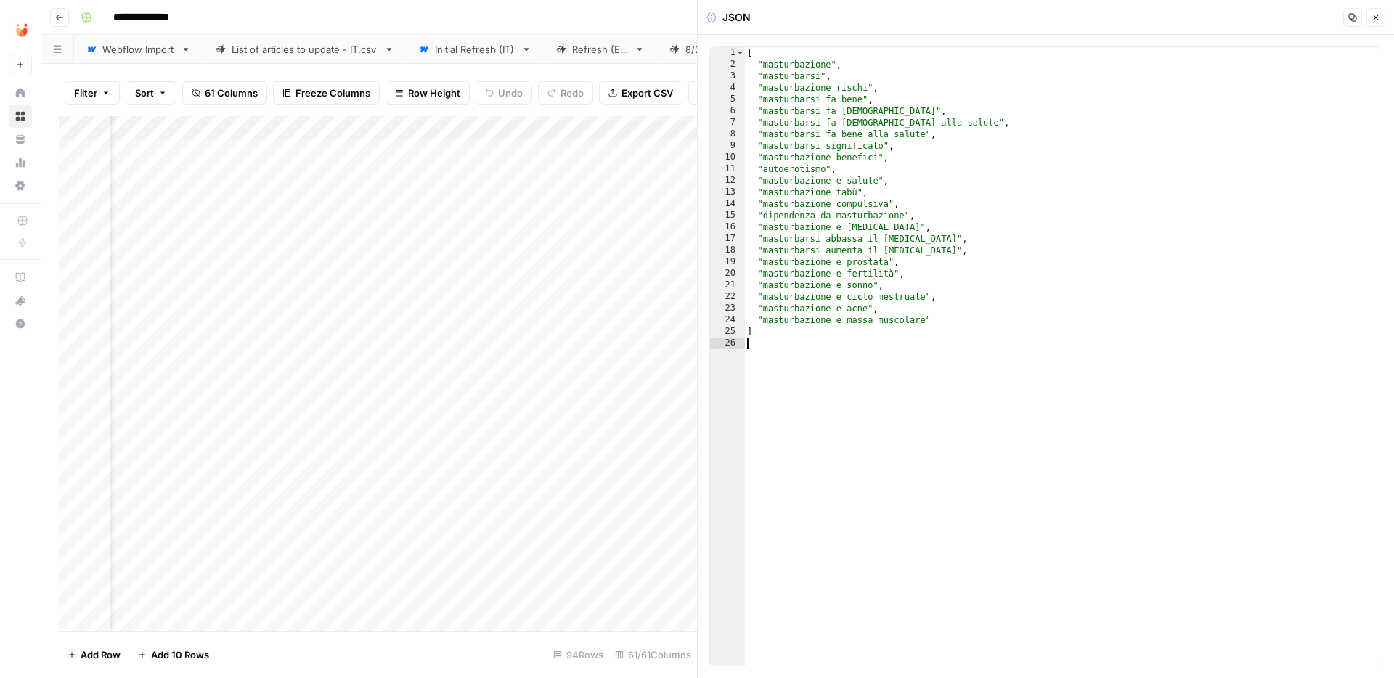
type textarea "*"
click at [640, 223] on div "Add Column" at bounding box center [378, 373] width 638 height 515
click at [1378, 14] on icon "button" at bounding box center [1376, 17] width 9 height 9
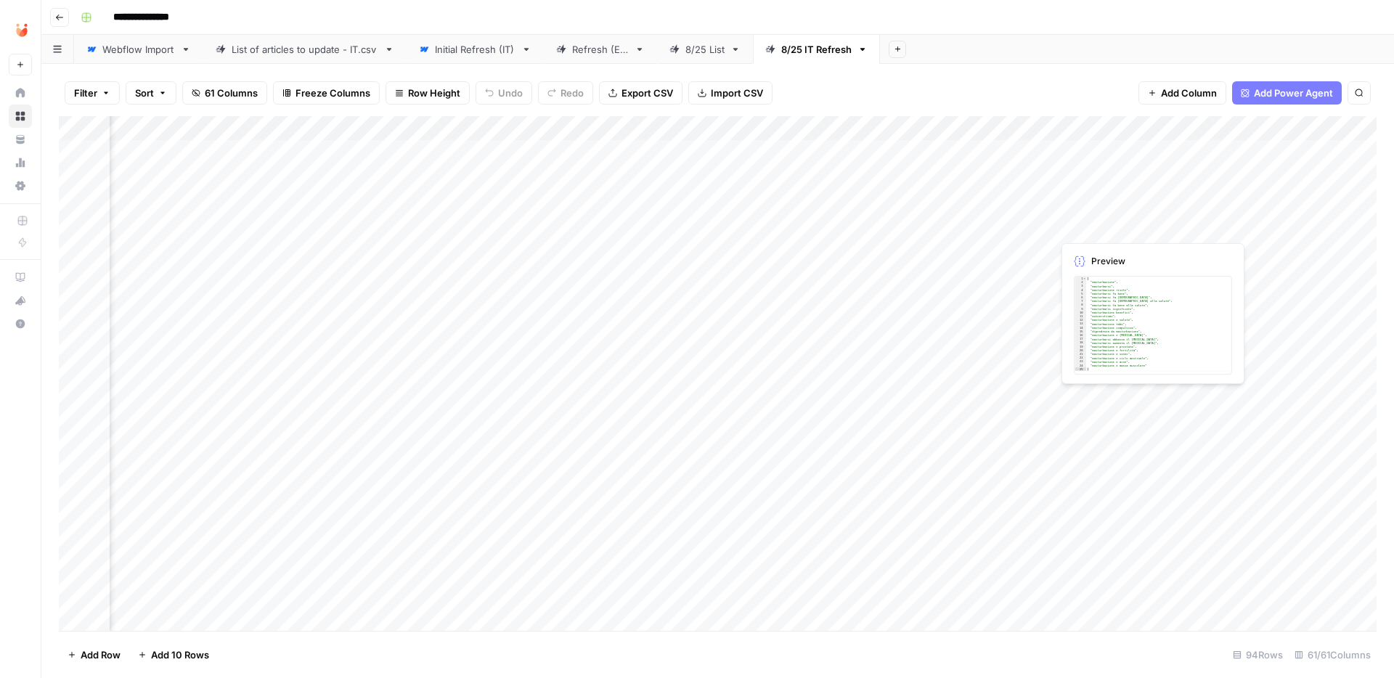
click at [1099, 225] on div "Add Column" at bounding box center [718, 373] width 1318 height 515
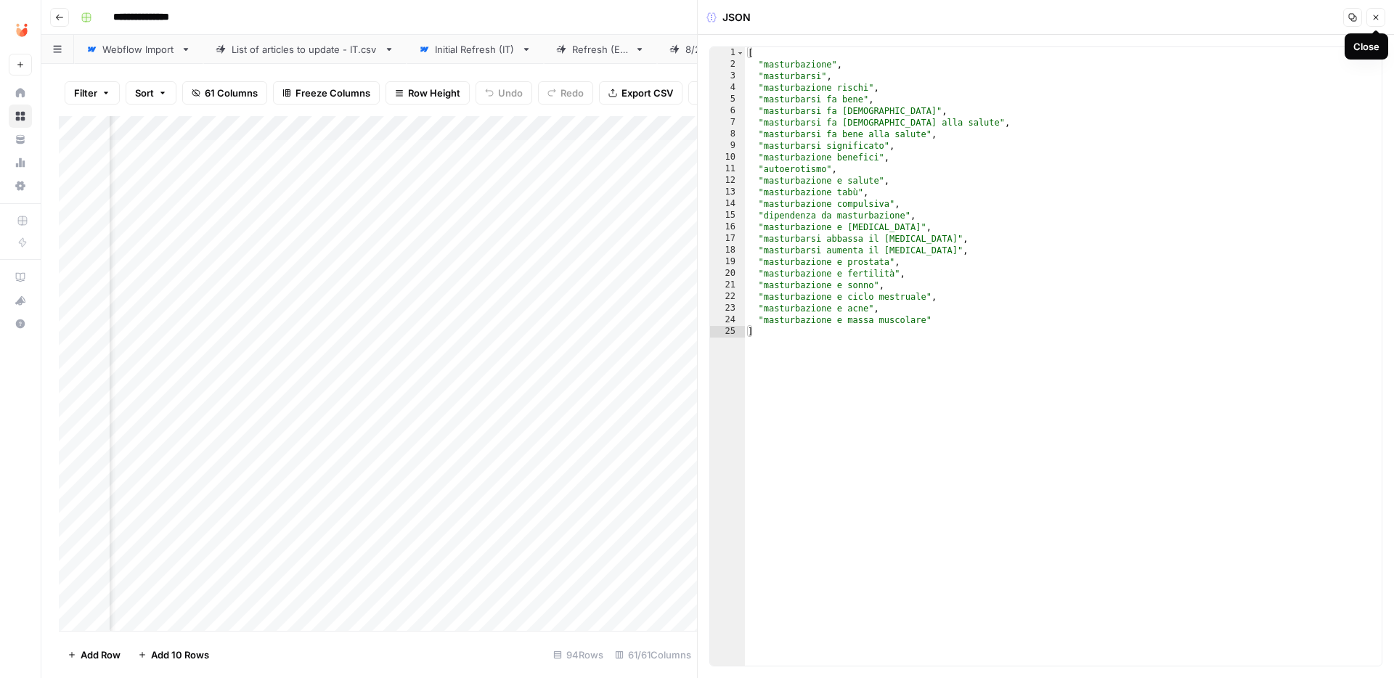
click at [1374, 17] on icon "button" at bounding box center [1376, 17] width 9 height 9
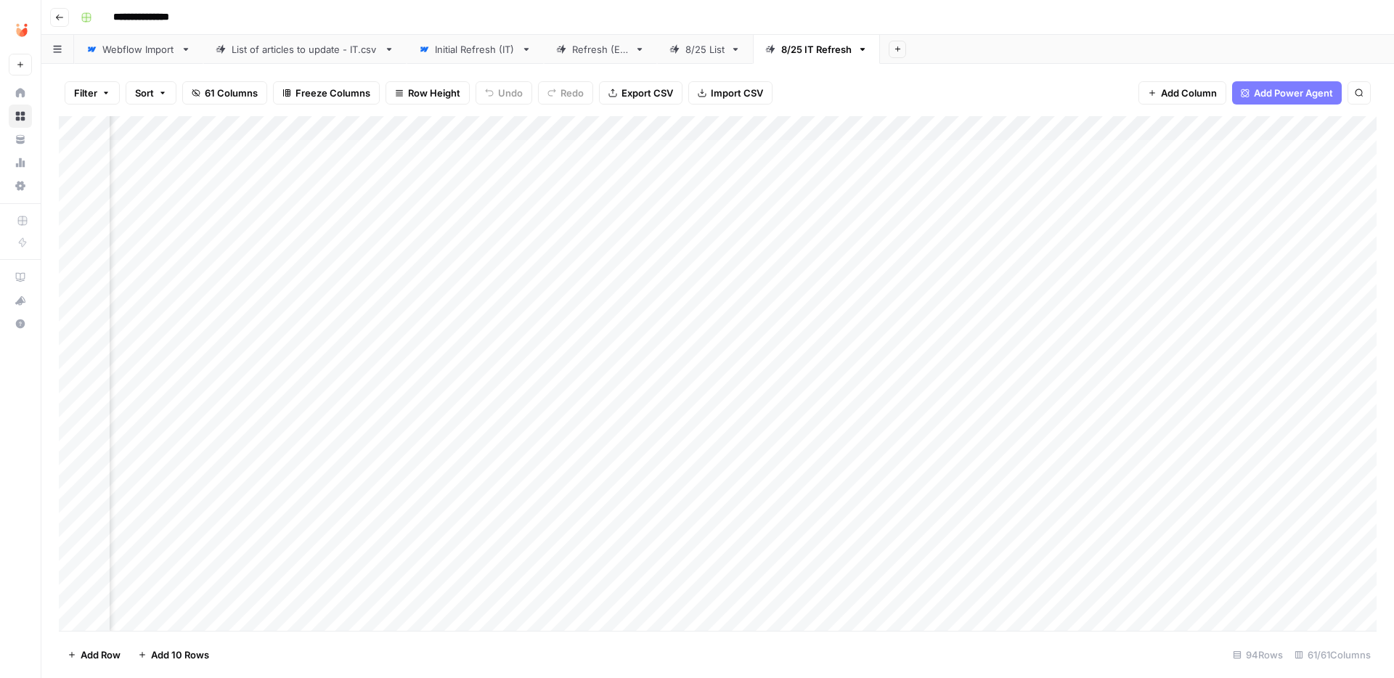
click at [493, 230] on div "Add Column" at bounding box center [718, 373] width 1318 height 515
click at [501, 226] on div "Add Column" at bounding box center [718, 373] width 1318 height 515
click at [512, 336] on button "Fatto" at bounding box center [502, 334] width 34 height 17
click at [386, 272] on div "Add Column" at bounding box center [718, 373] width 1318 height 515
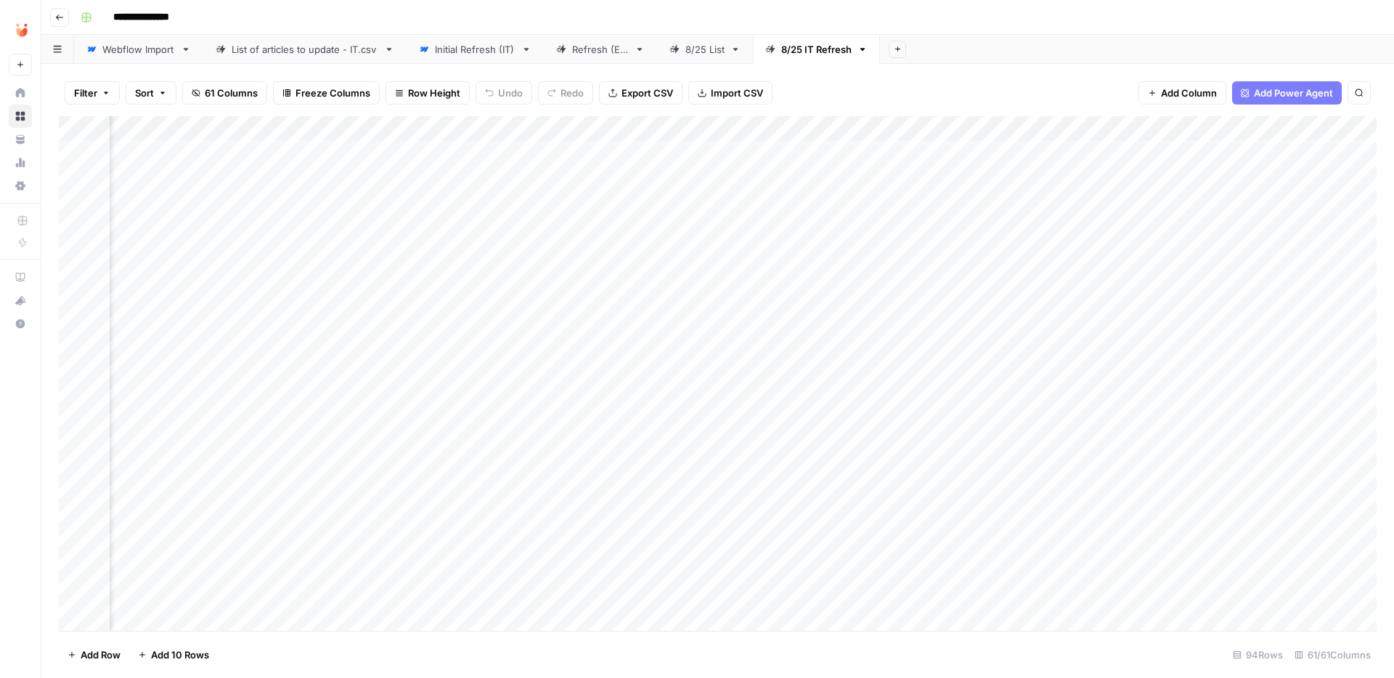
click at [767, 273] on div "Add Column" at bounding box center [718, 373] width 1318 height 515
drag, startPoint x: 777, startPoint y: 280, endPoint x: 670, endPoint y: 280, distance: 107.5
click at [670, 280] on body "**********" at bounding box center [697, 339] width 1394 height 678
click at [626, 226] on div "Add Column" at bounding box center [718, 373] width 1318 height 515
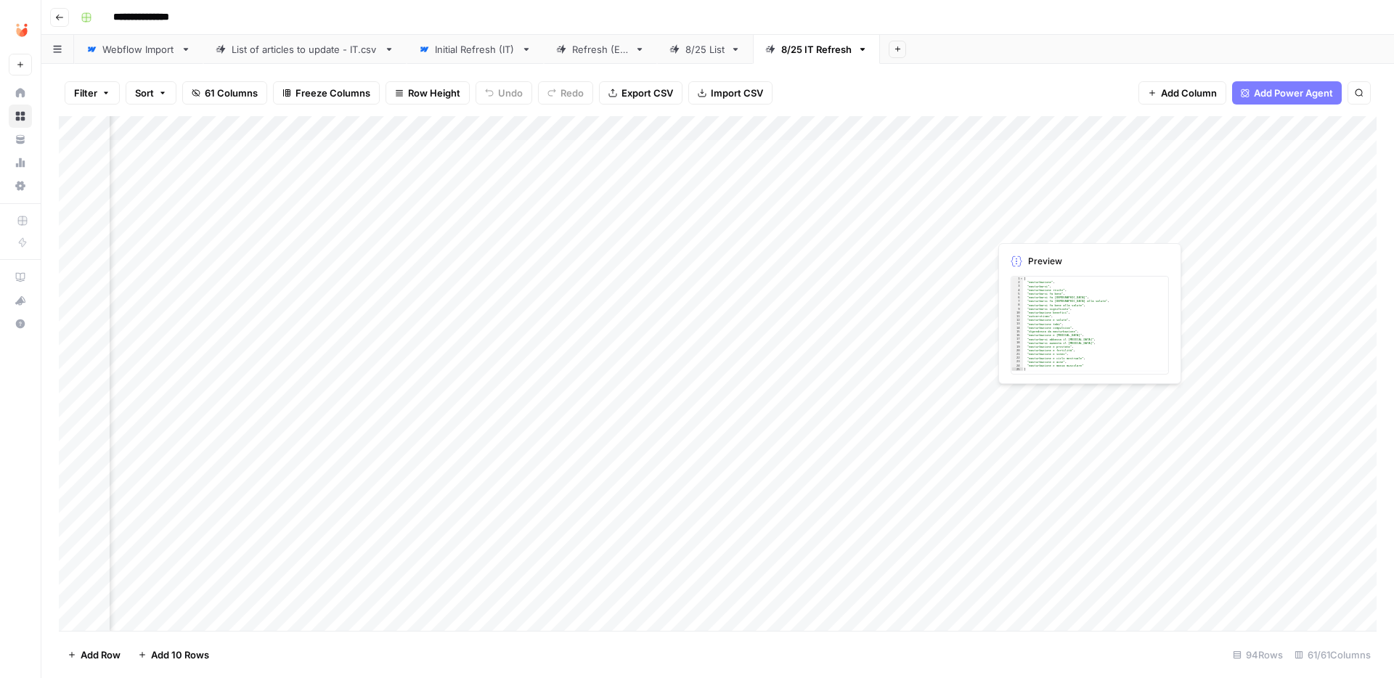
click at [1031, 224] on div "Add Column" at bounding box center [718, 373] width 1318 height 515
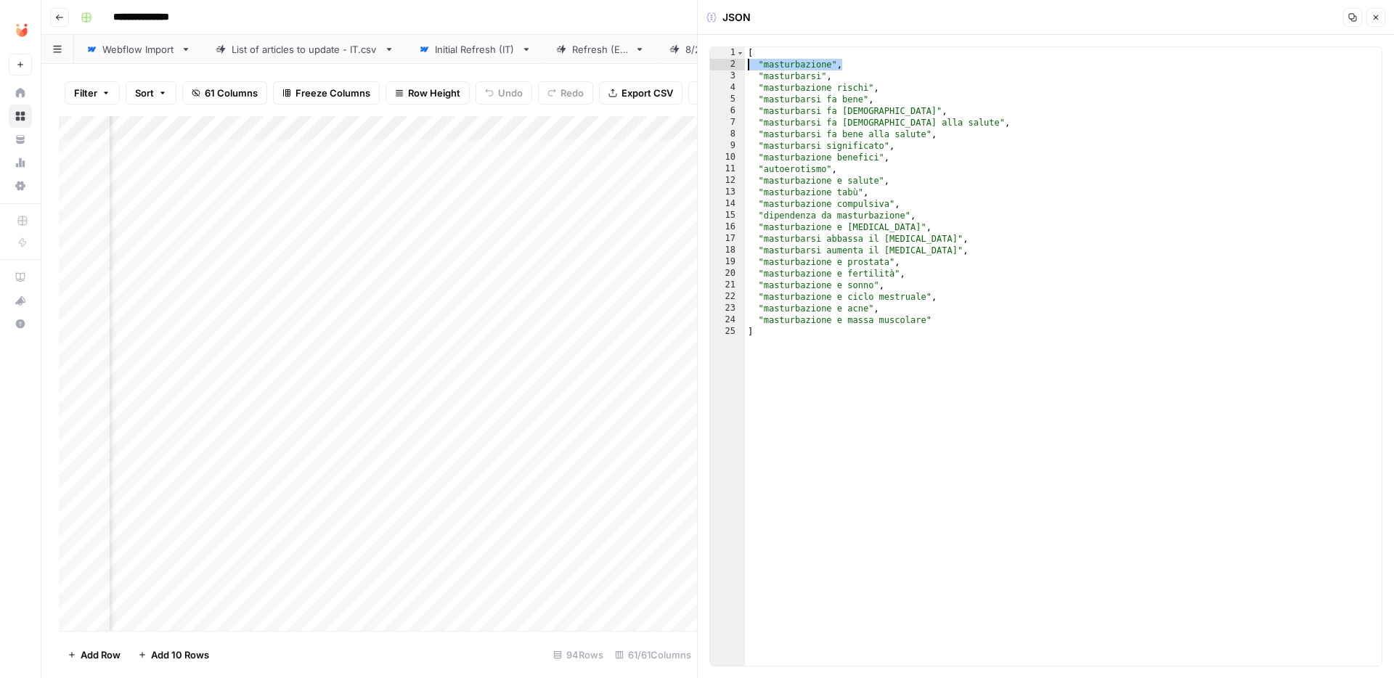
drag, startPoint x: 860, startPoint y: 66, endPoint x: 748, endPoint y: 67, distance: 111.8
click at [748, 67] on div "[ "masturbazione" , "masturbarsi" , "masturbazione rischi" , "masturbarsi fa be…" at bounding box center [1063, 368] width 637 height 642
drag, startPoint x: 833, startPoint y: 76, endPoint x: 725, endPoint y: 67, distance: 108.6
click at [725, 67] on div "**********" at bounding box center [1046, 356] width 673 height 620
type textarea "**********"
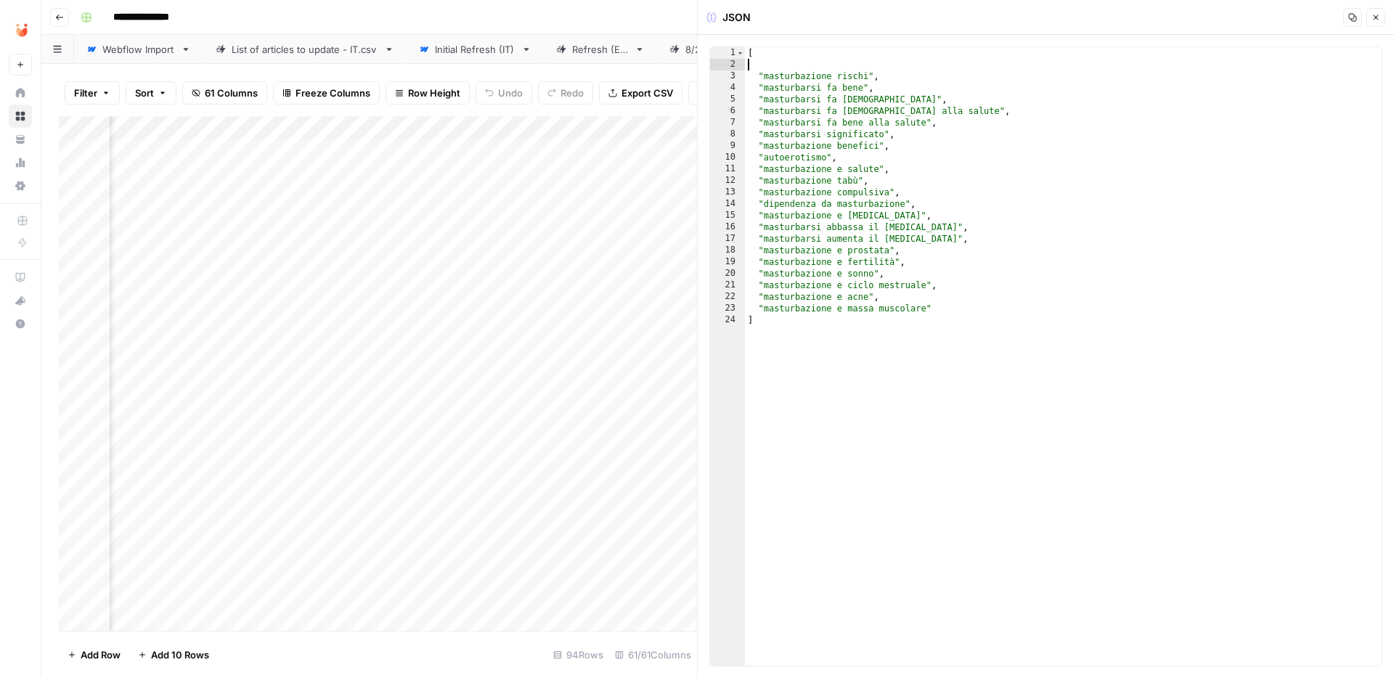
type textarea "*"
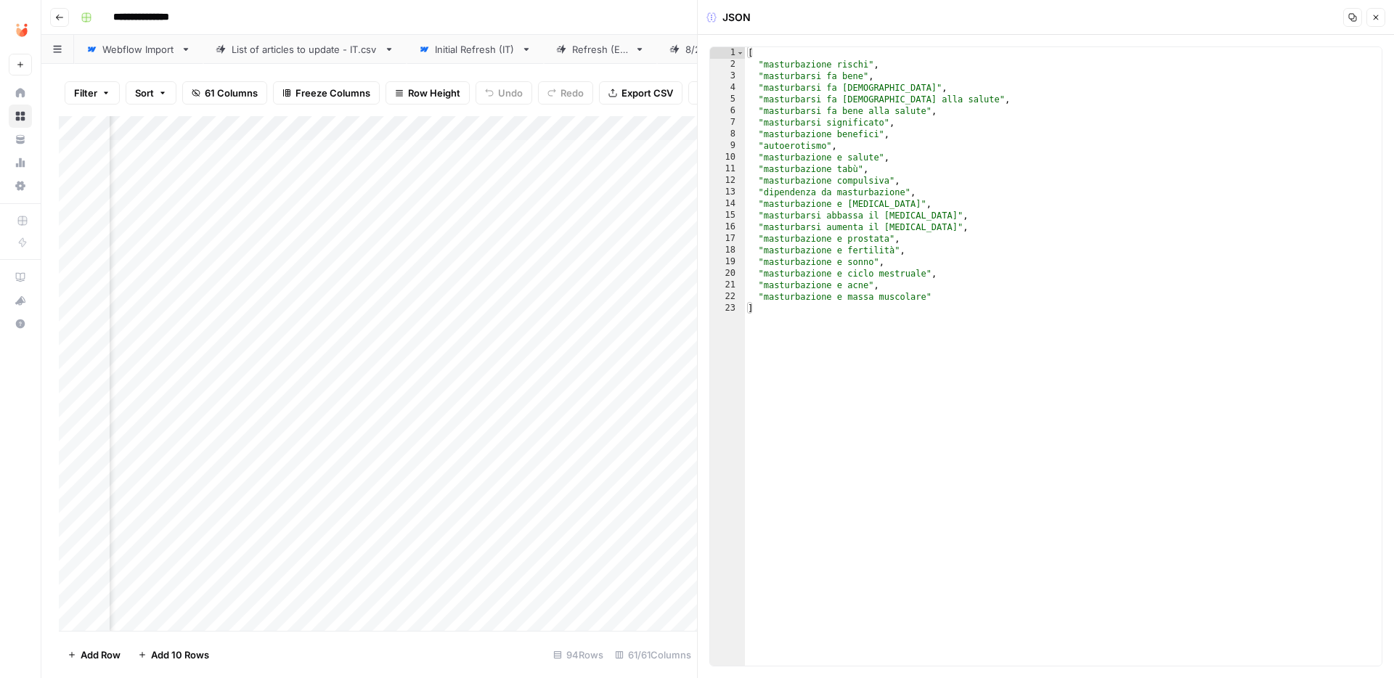
click at [667, 216] on div "Add Column" at bounding box center [378, 373] width 638 height 515
click at [1381, 20] on button "Close" at bounding box center [1376, 17] width 19 height 19
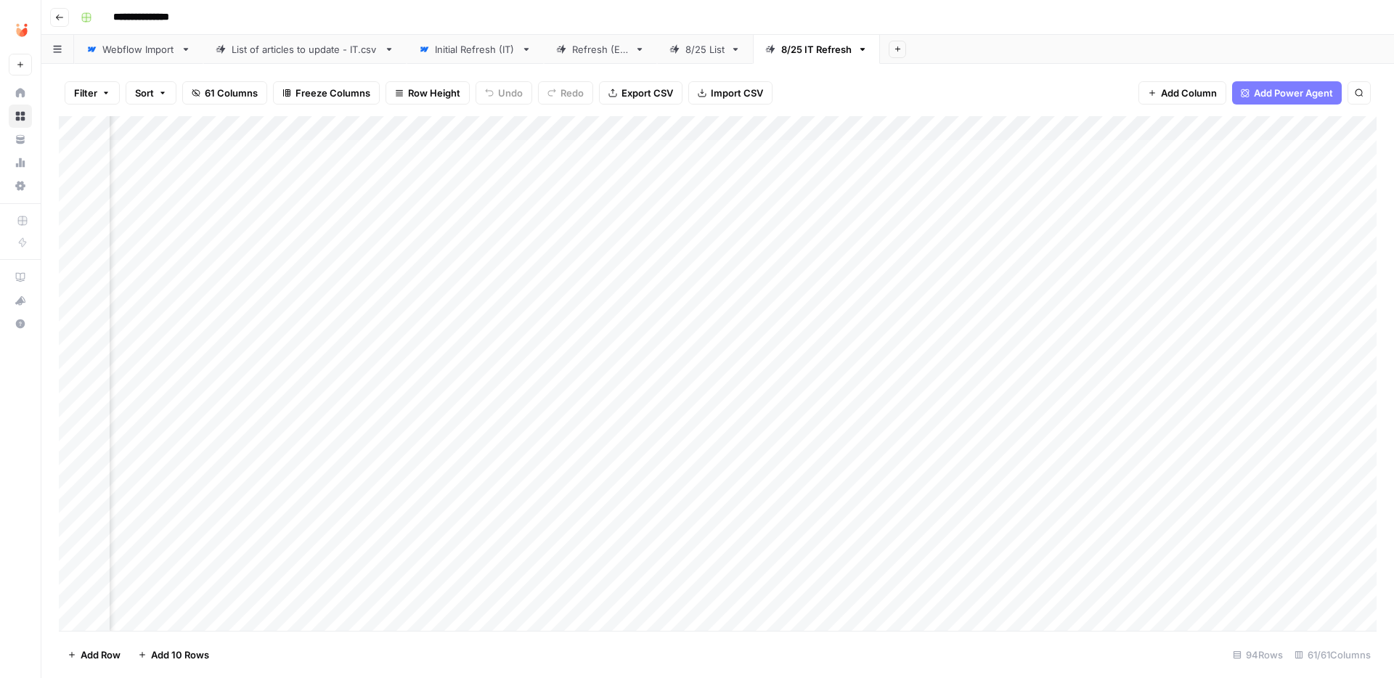
click at [787, 269] on div "Add Column" at bounding box center [718, 373] width 1318 height 515
click at [1068, 275] on div "Add Column" at bounding box center [718, 373] width 1318 height 515
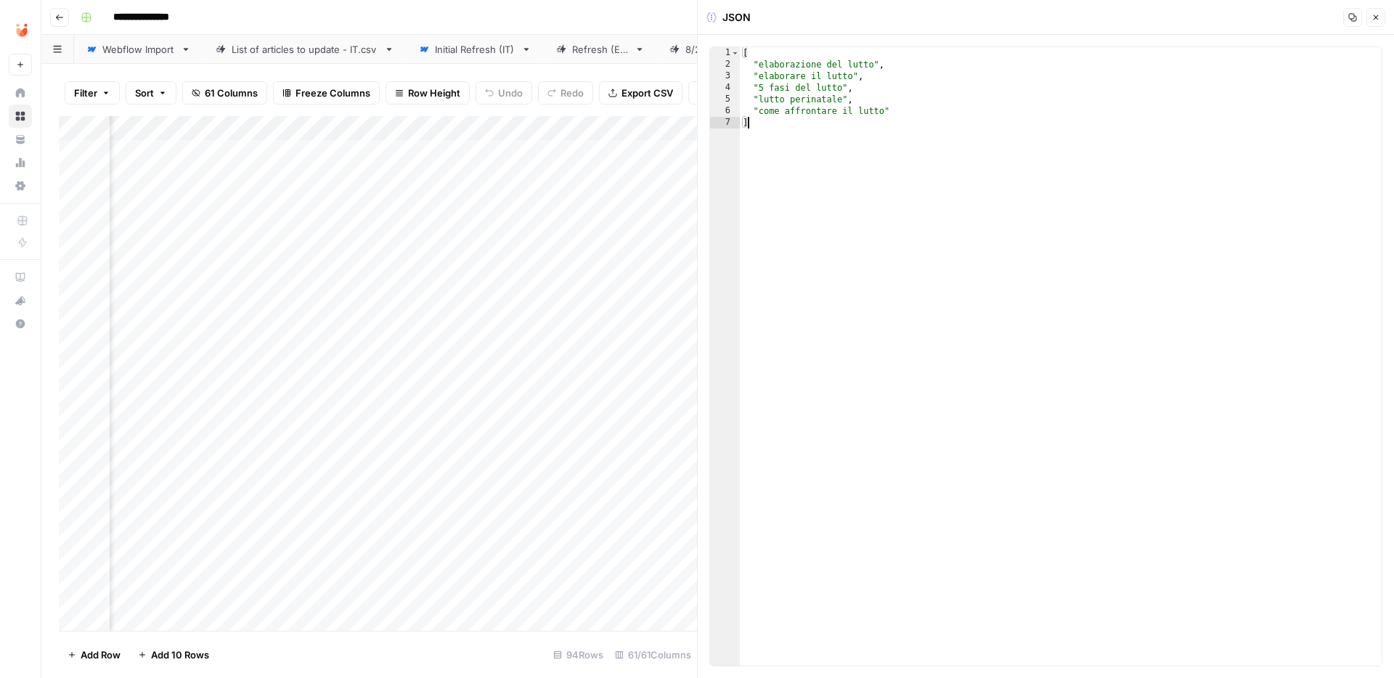
click at [850, 152] on div "[ "elaborazione del lutto" , "elaborare il lutto" , "5 fasi del lutto" , "lutto…" at bounding box center [1061, 368] width 642 height 642
type textarea "**********"
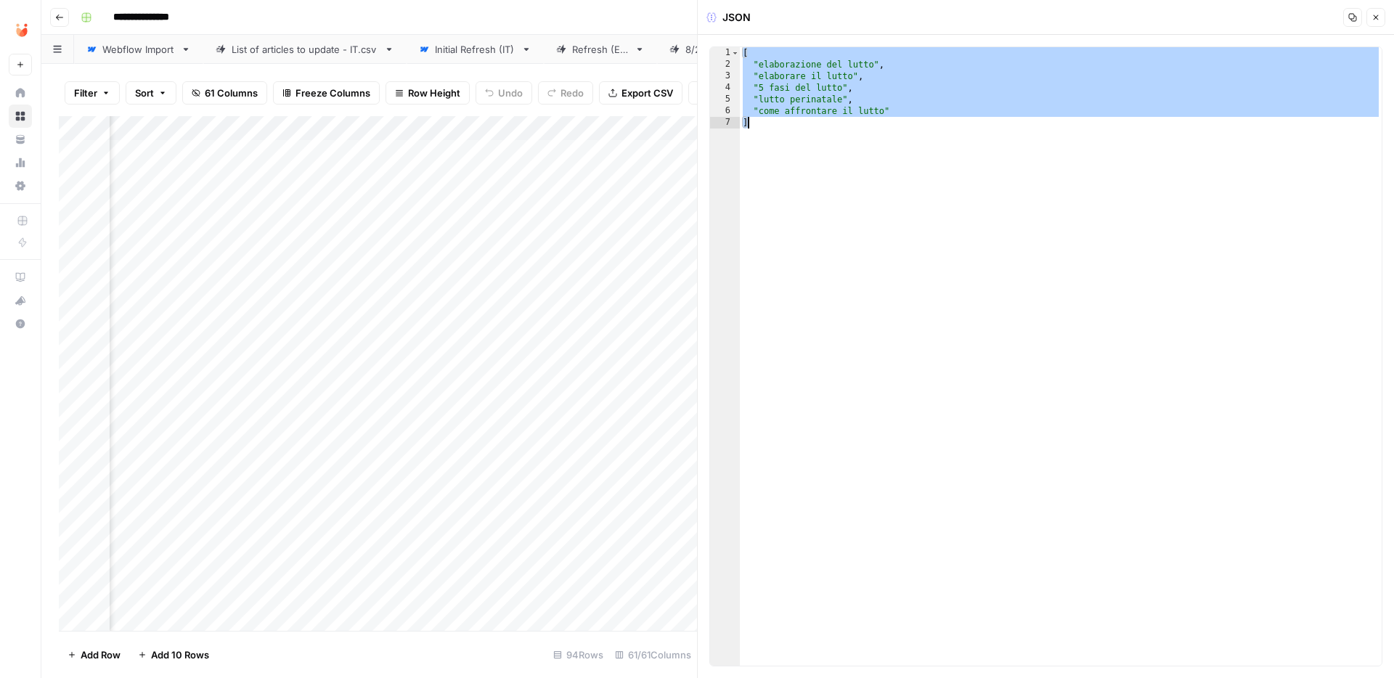
paste textarea
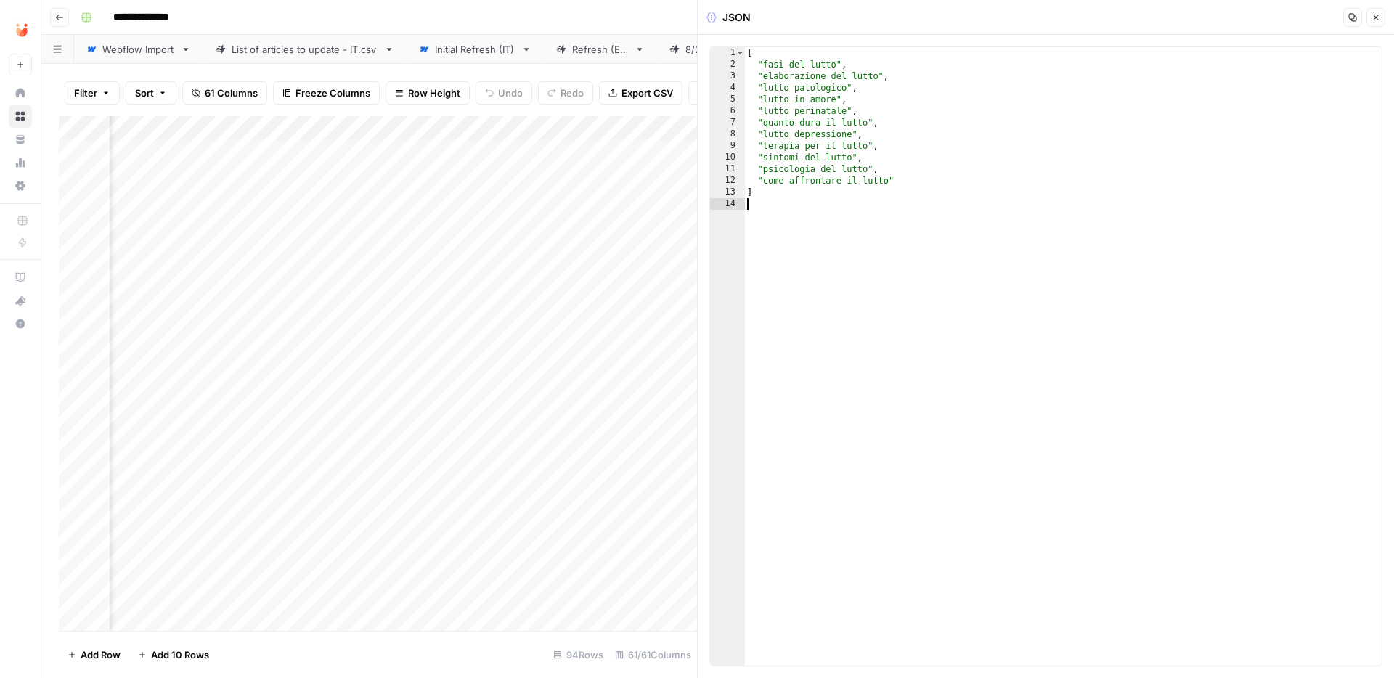
type textarea "*"
click at [1381, 20] on button "Close" at bounding box center [1376, 17] width 19 height 19
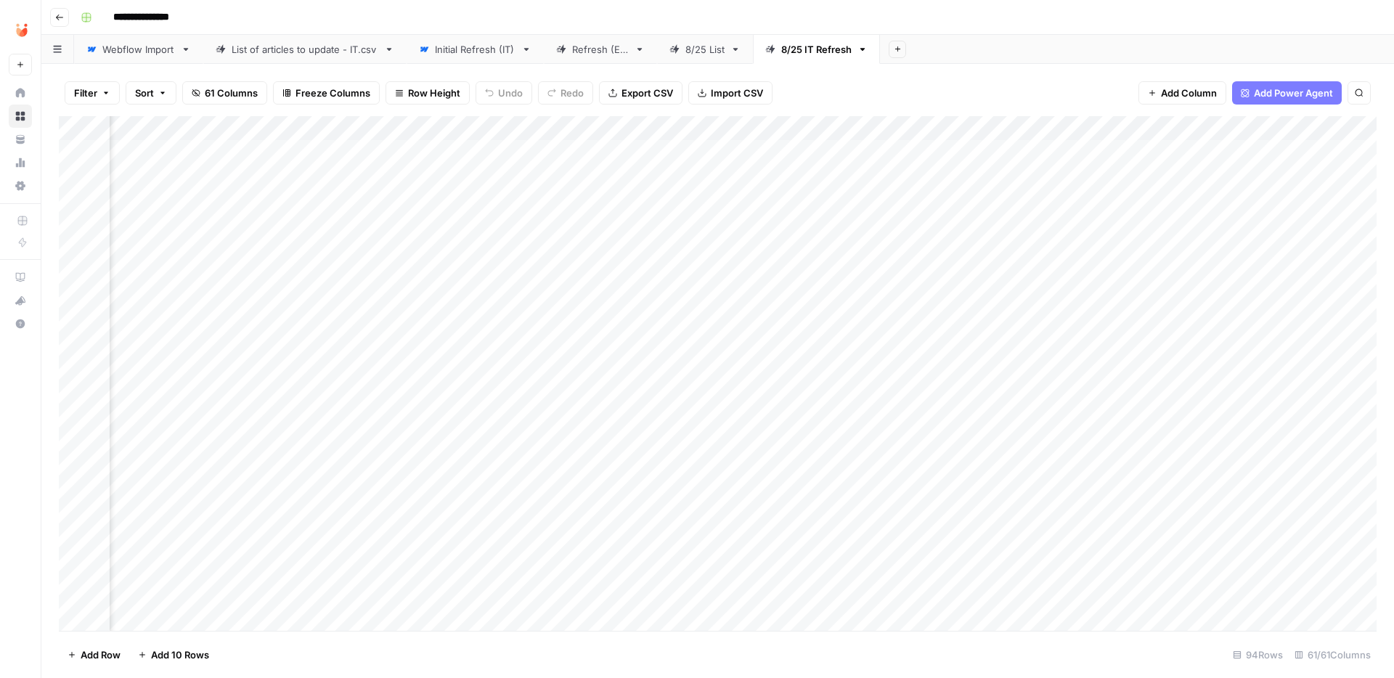
click at [433, 271] on div "Add Column" at bounding box center [718, 373] width 1318 height 515
click at [447, 390] on button "Fatto" at bounding box center [439, 383] width 34 height 17
click at [1027, 277] on div "Add Column" at bounding box center [718, 373] width 1318 height 515
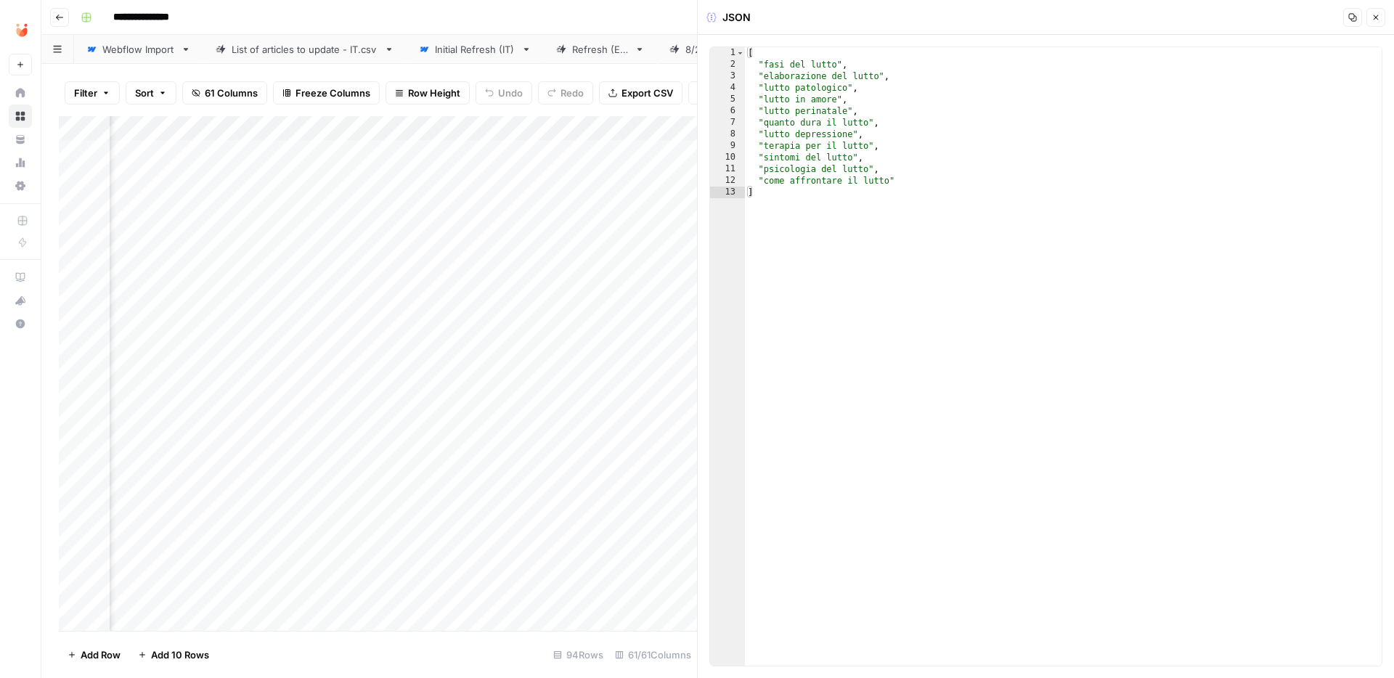
type textarea "**********"
drag, startPoint x: 864, startPoint y: 62, endPoint x: 718, endPoint y: 63, distance: 146.0
click at [718, 63] on div "**********" at bounding box center [1046, 356] width 673 height 620
type textarea "*"
click at [1372, 18] on icon "button" at bounding box center [1376, 17] width 9 height 9
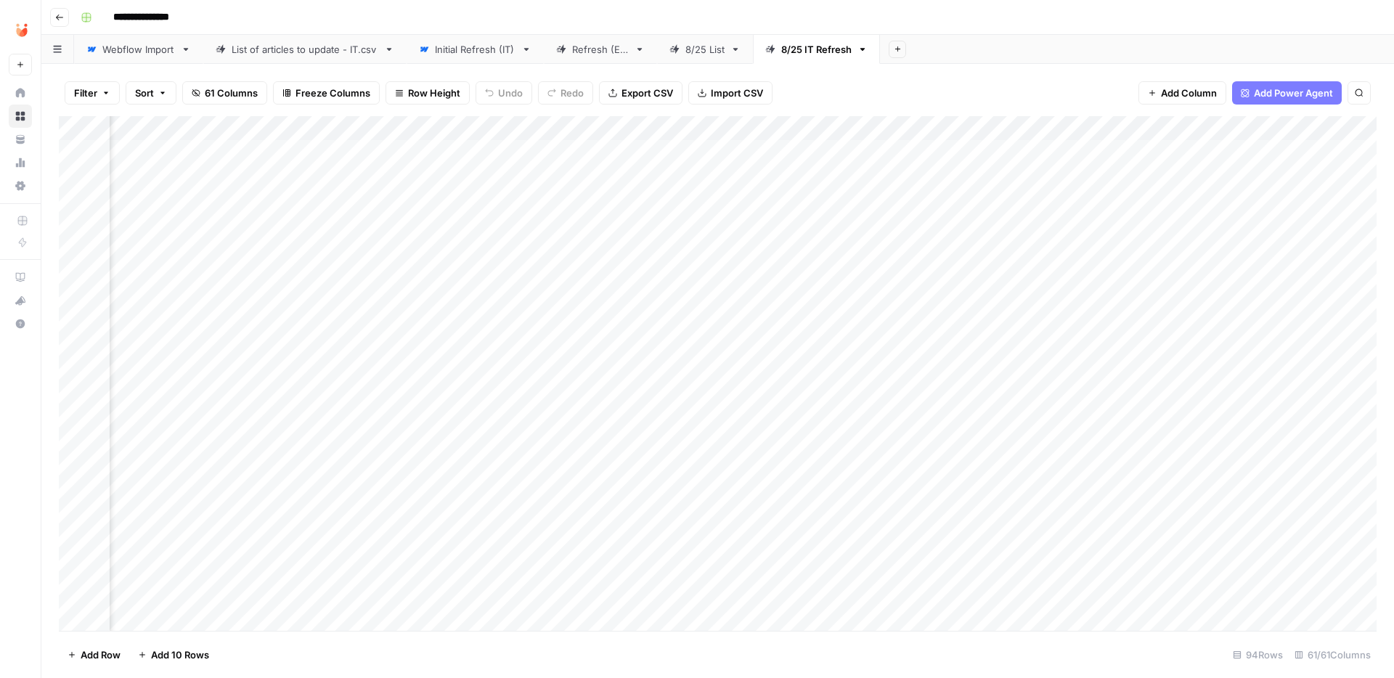
click at [245, 324] on div "Add Column" at bounding box center [718, 373] width 1318 height 515
click at [388, 323] on div "Add Column" at bounding box center [718, 373] width 1318 height 515
click at [729, 324] on div "Add Column" at bounding box center [718, 373] width 1318 height 515
type textarea "**********"
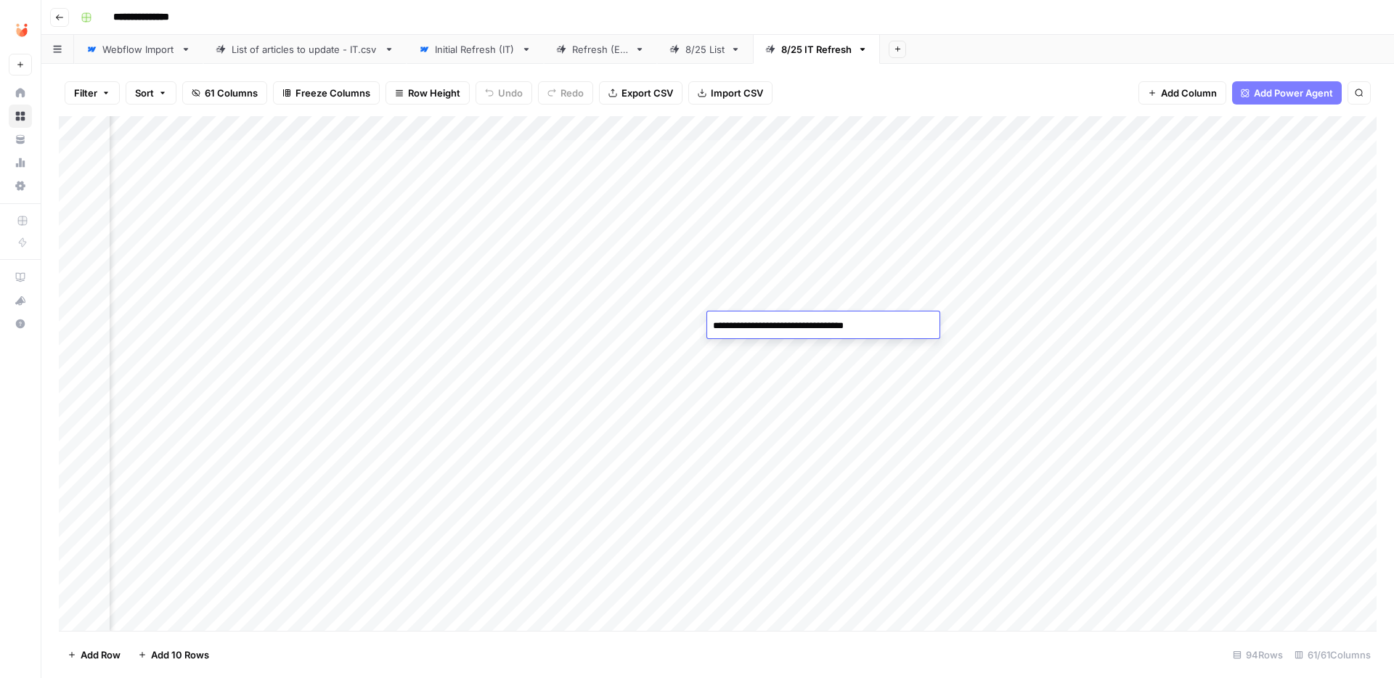
click at [742, 377] on div "Add Column" at bounding box center [718, 373] width 1318 height 515
click at [758, 325] on div "Add Column" at bounding box center [718, 373] width 1318 height 515
click at [1040, 322] on div "Add Column" at bounding box center [718, 373] width 1318 height 515
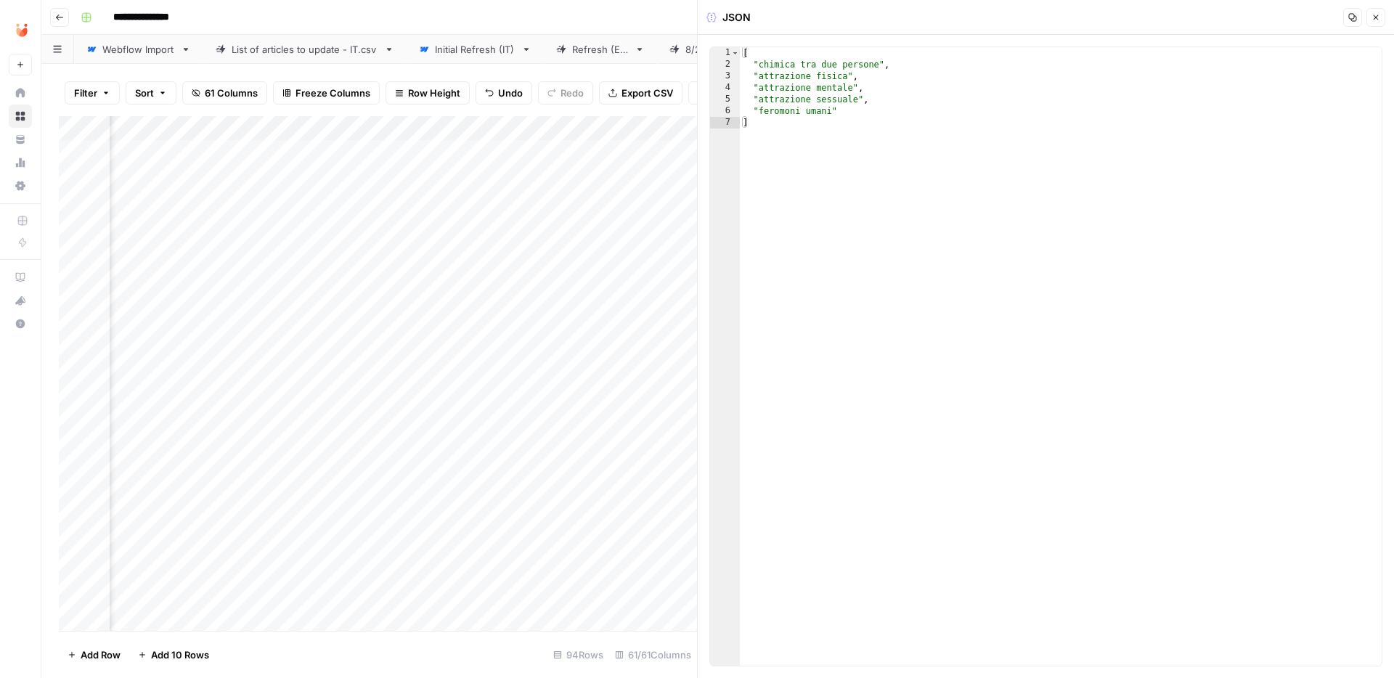
click at [903, 208] on div "[ "chimica tra due persone" , "attrazione fisica" , "attrazione mentale" , "att…" at bounding box center [1061, 368] width 642 height 642
type textarea "**********"
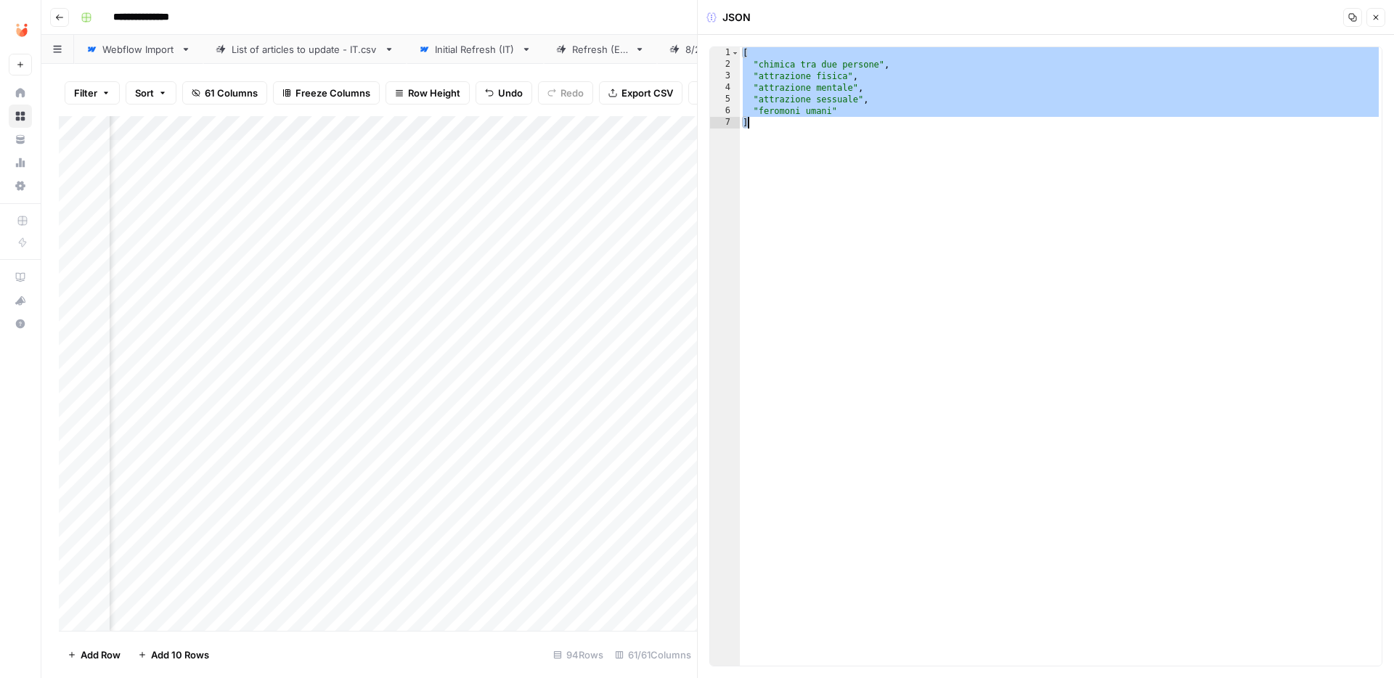
paste textarea
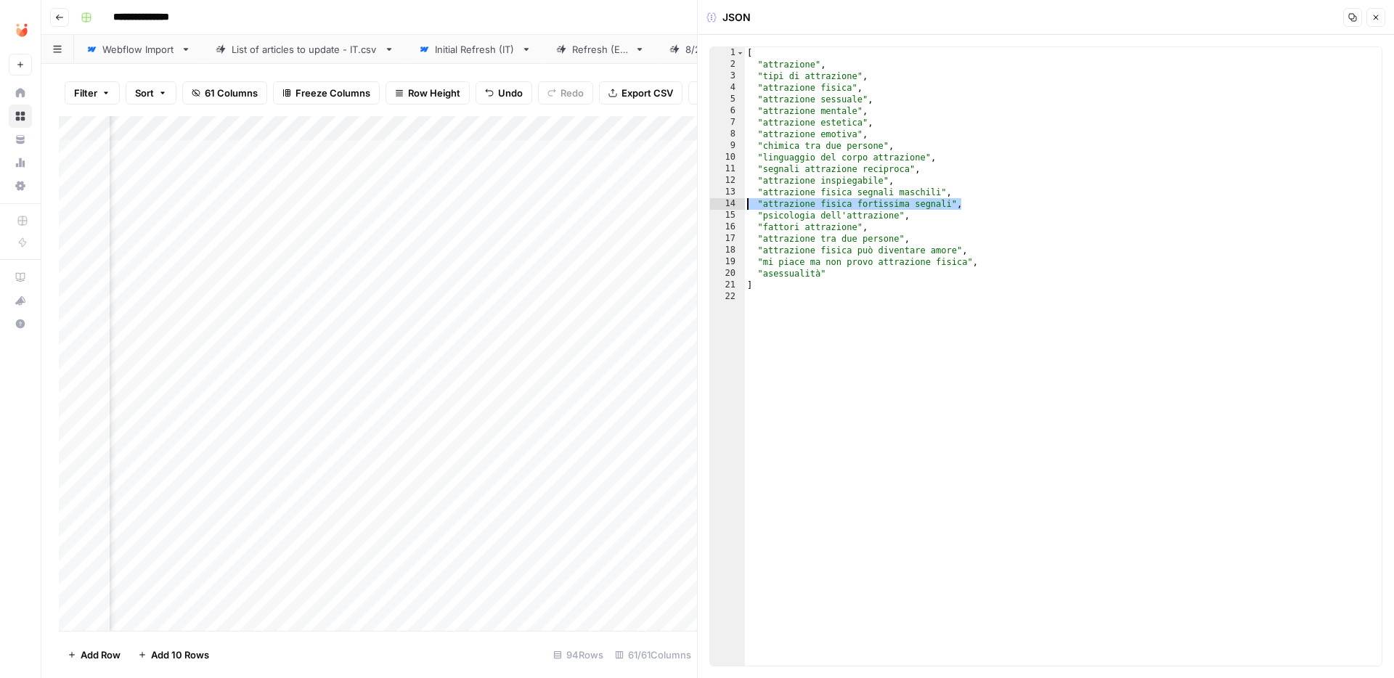
drag, startPoint x: 973, startPoint y: 207, endPoint x: 722, endPoint y: 200, distance: 251.4
click at [724, 201] on div "1 2 3 4 5 6 7 8 9 10 11 12 13 14 15 16 17 18 19 20 21 22 [ "attrazione" , "tipi…" at bounding box center [1046, 356] width 673 height 620
type textarea "**********"
click at [850, 279] on div "[ "attrazione" , "tipi di attrazione" , "attrazione fisica" , "attrazione sessu…" at bounding box center [1063, 368] width 638 height 642
type textarea "*"
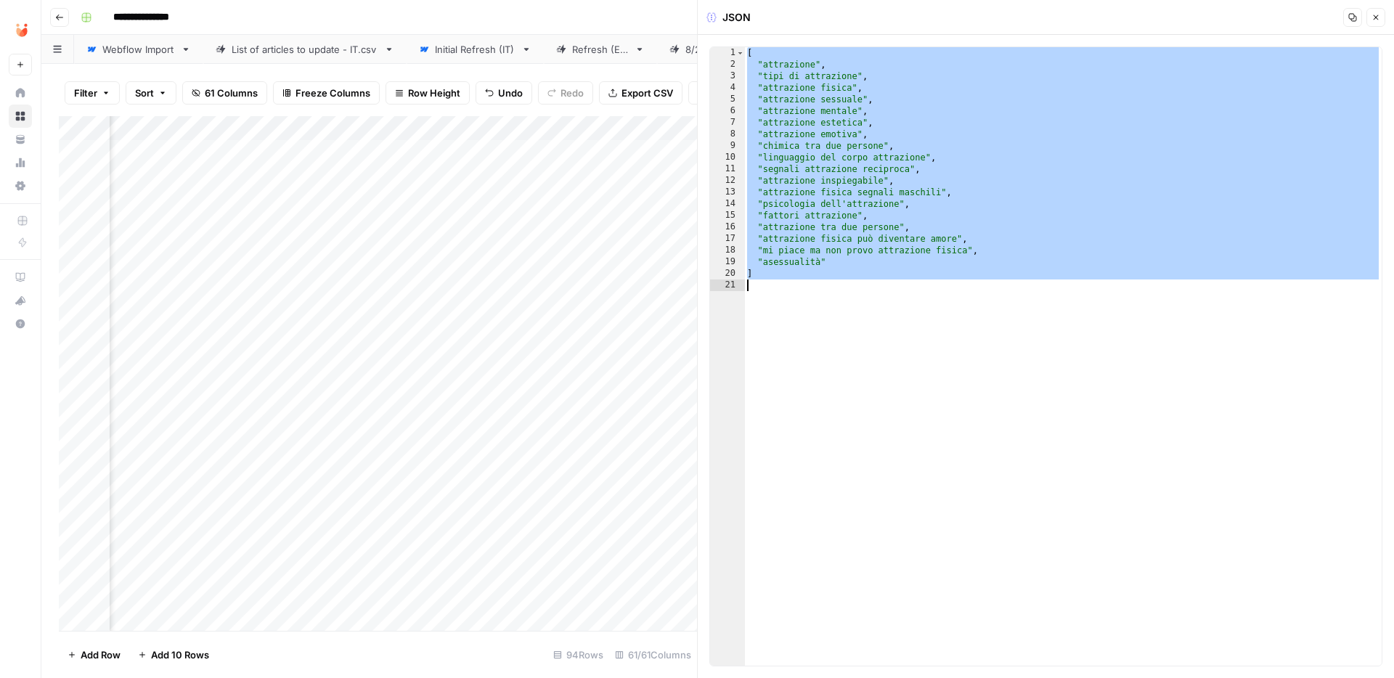
paste textarea
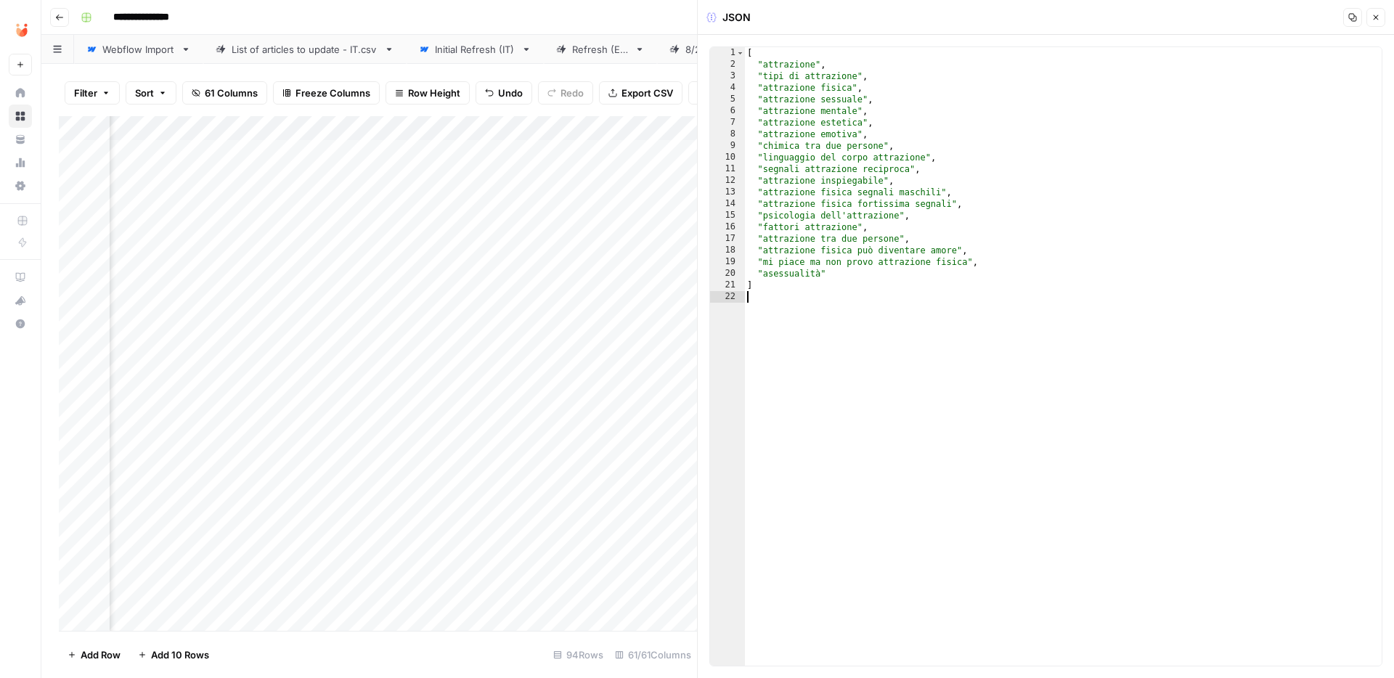
type textarea "*"
click at [1381, 17] on button "Close" at bounding box center [1376, 17] width 19 height 19
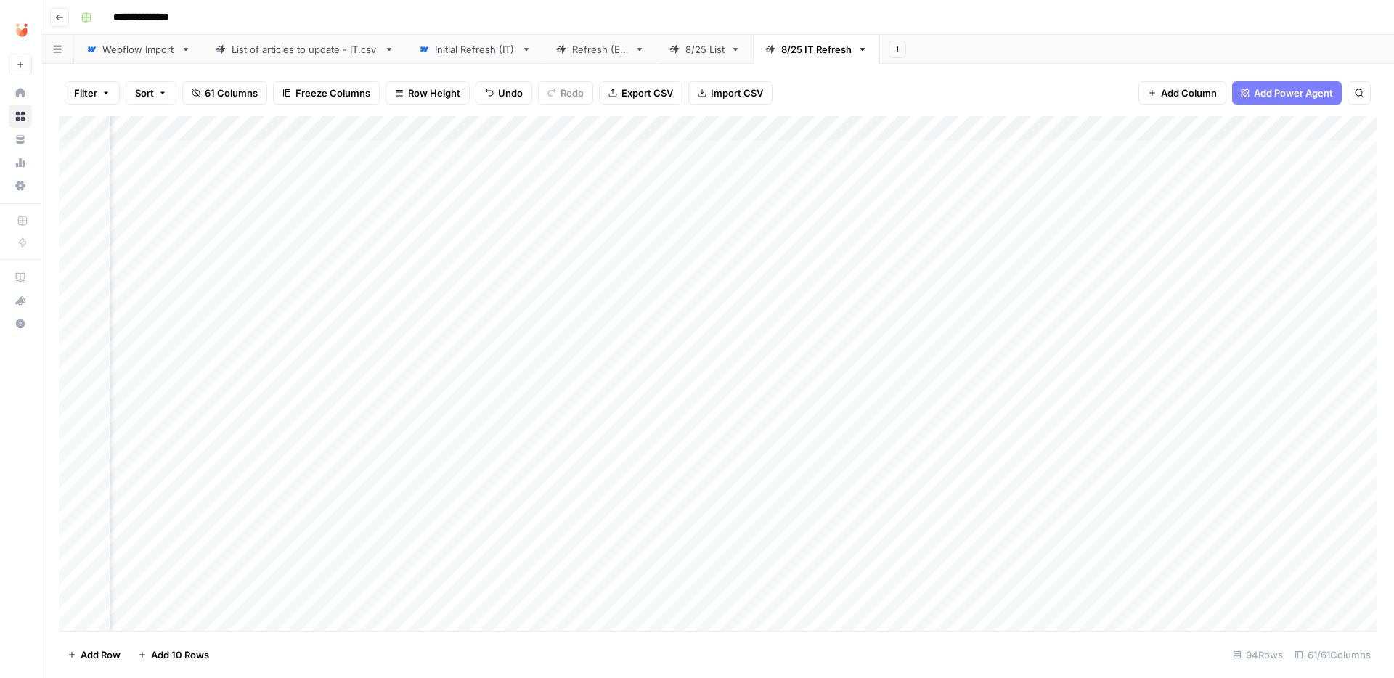
click at [434, 321] on div "Add Column" at bounding box center [718, 373] width 1318 height 515
click at [449, 436] on button "Fatto" at bounding box center [439, 433] width 34 height 17
click at [510, 377] on div "Add Column" at bounding box center [718, 373] width 1318 height 515
click at [384, 374] on div "Add Column" at bounding box center [718, 373] width 1318 height 515
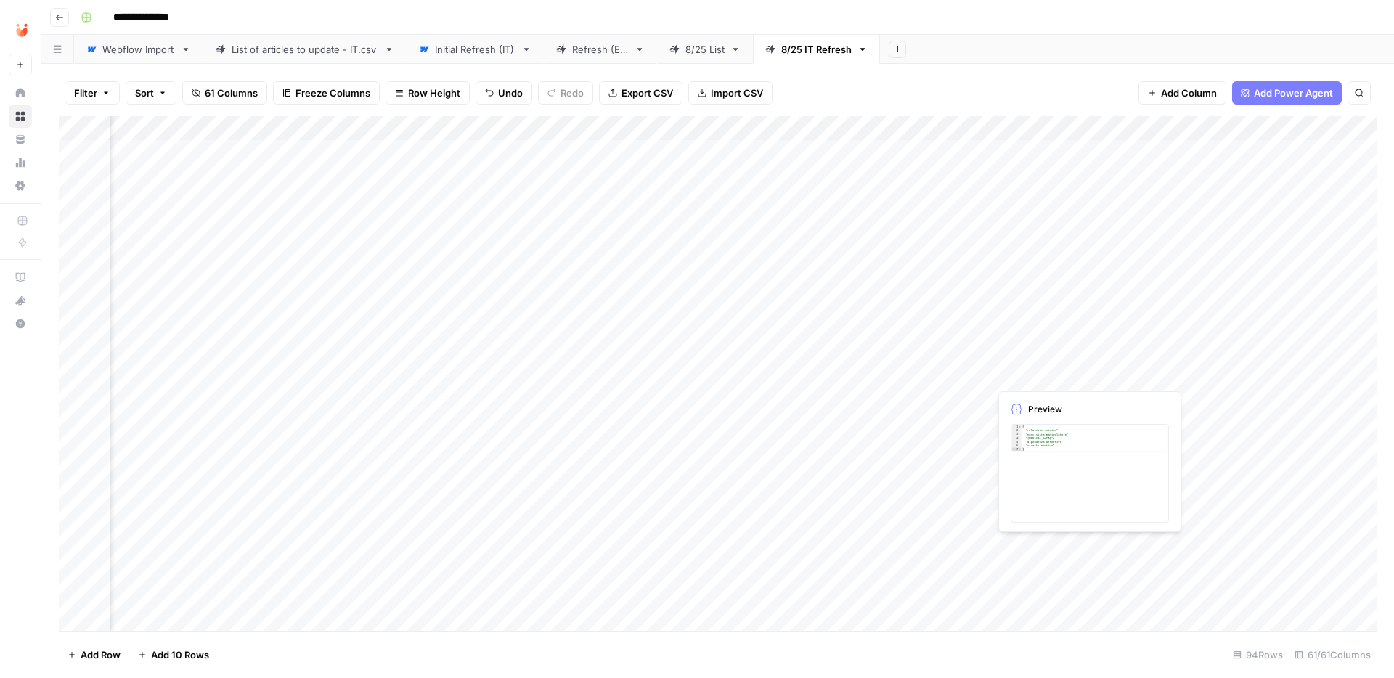
click at [1025, 374] on div "Add Column" at bounding box center [718, 373] width 1318 height 515
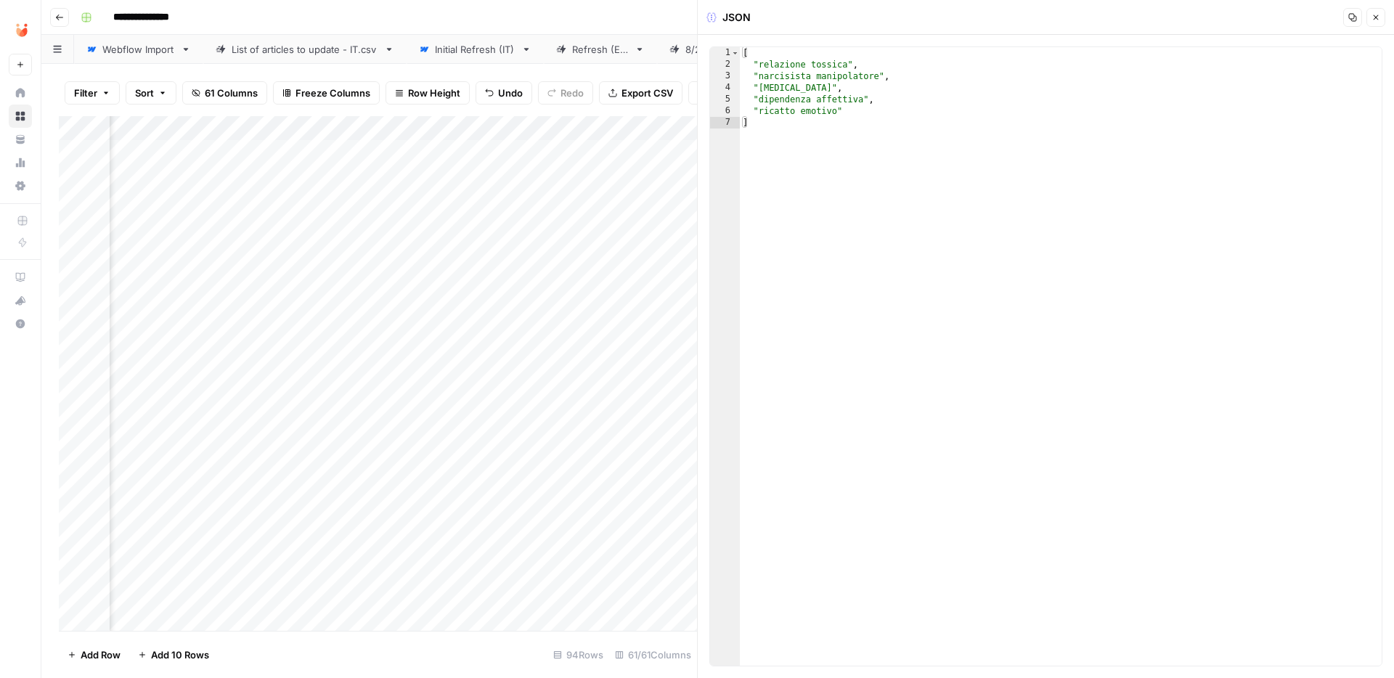
click at [909, 161] on div "[ "relazione tossica" , "narcisista manipolatore" , "[MEDICAL_DATA]" , "dipende…" at bounding box center [1061, 368] width 642 height 642
type textarea "**********"
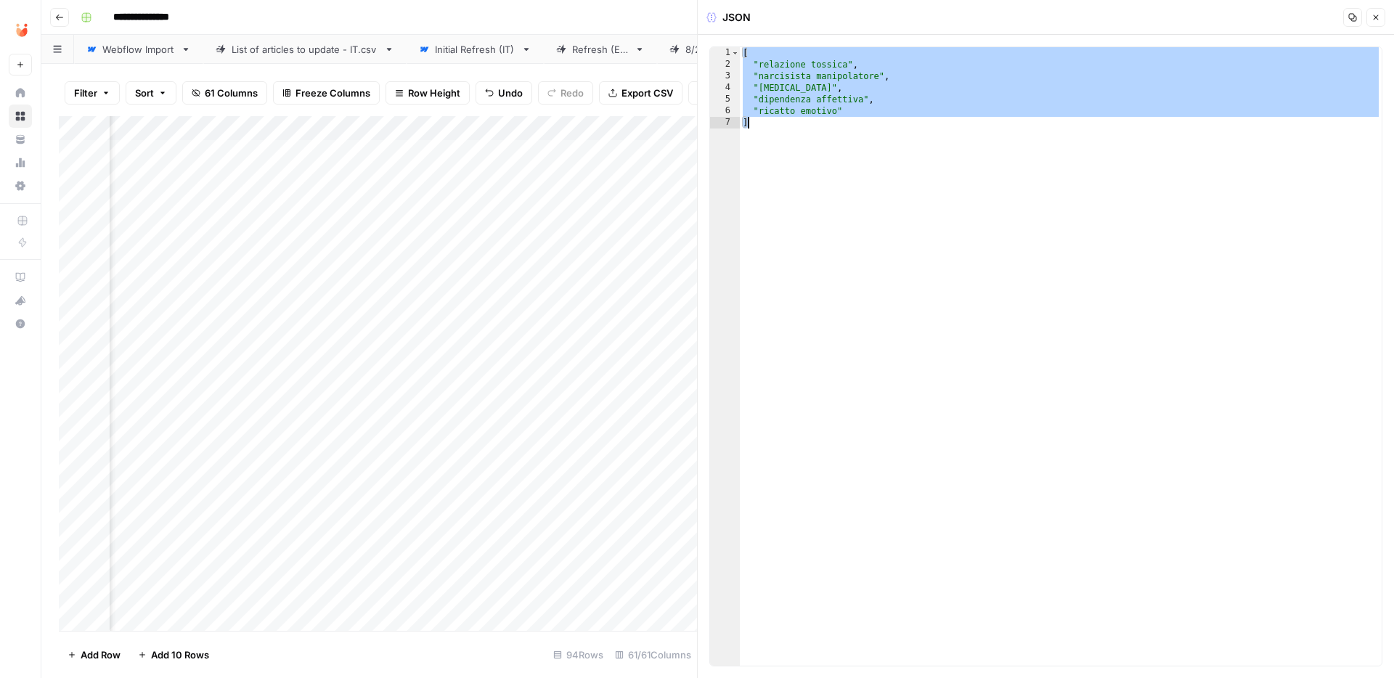
paste textarea
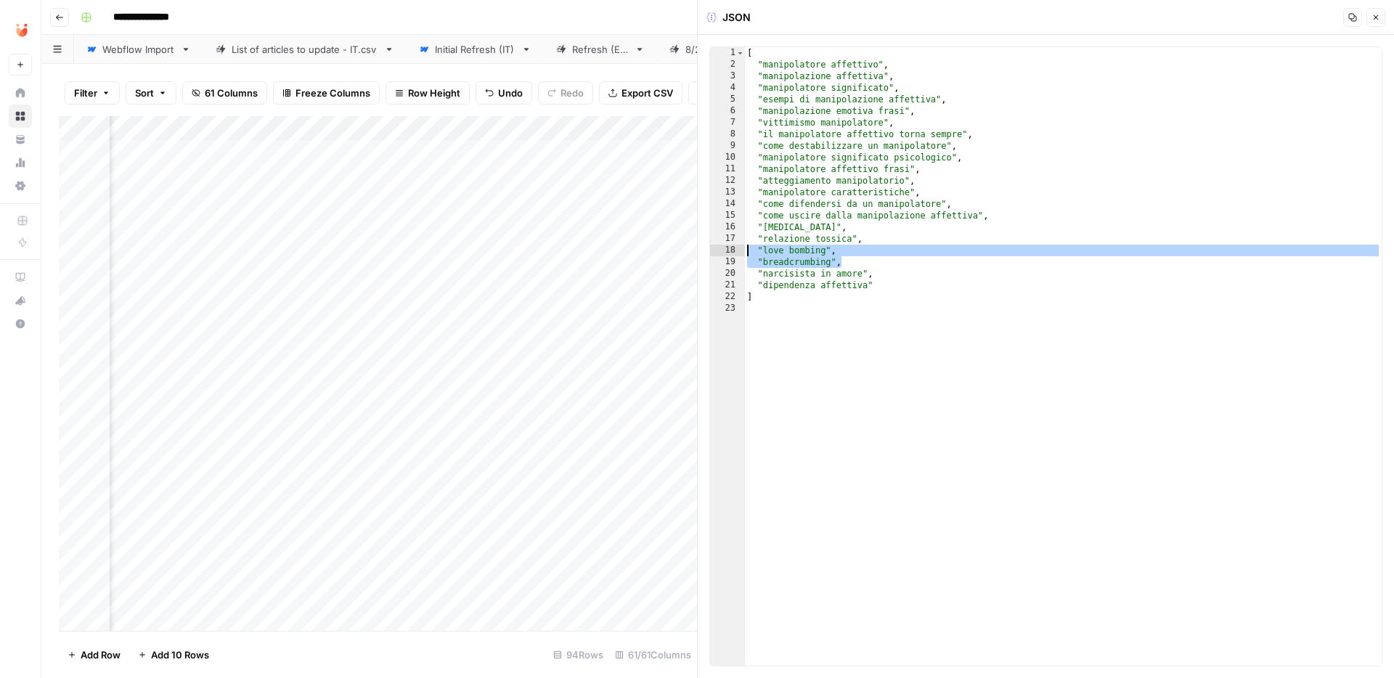
drag, startPoint x: 843, startPoint y: 259, endPoint x: 703, endPoint y: 247, distance: 140.7
click at [703, 247] on div "JSON Copy Close 1 2 3 4 5 6 7 8 9 10 11 12 13 14 15 16 17 18 19 20 21 22 23 [ "…" at bounding box center [1045, 339] width 697 height 678
type textarea "**********"
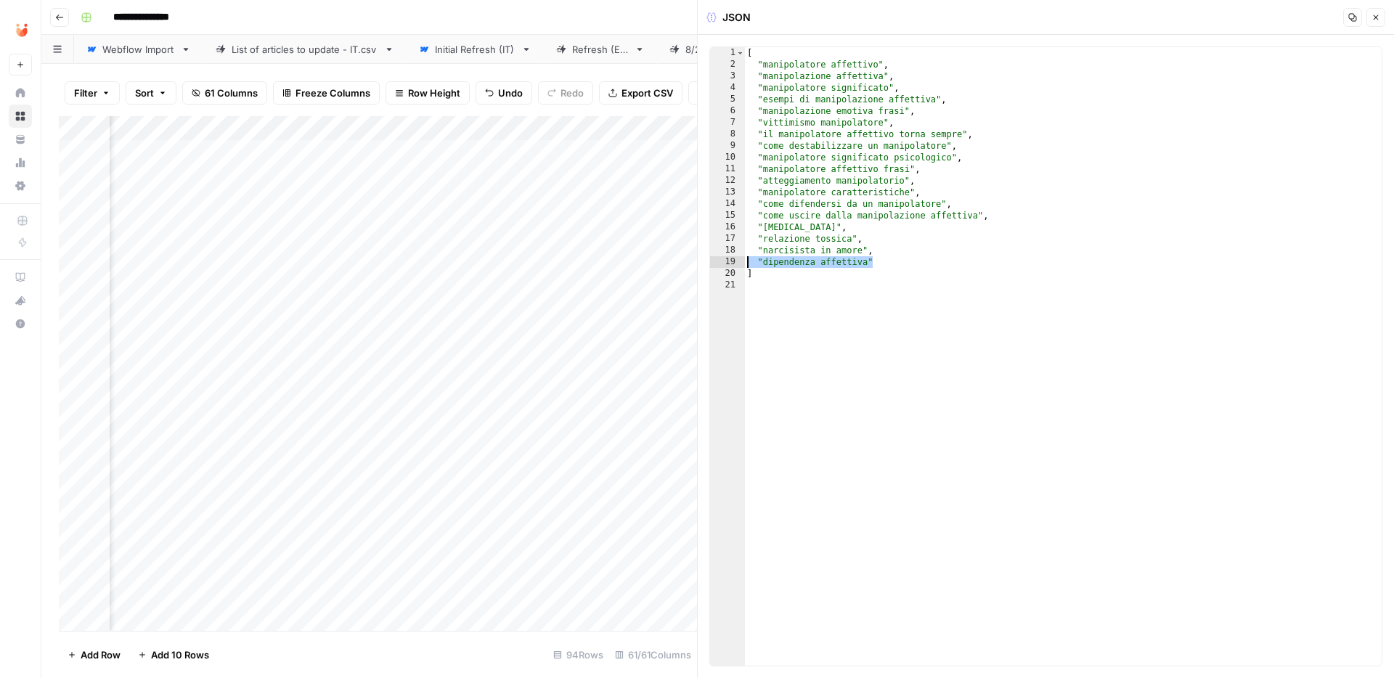
drag, startPoint x: 879, startPoint y: 259, endPoint x: 697, endPoint y: 262, distance: 181.6
click at [697, 262] on div "**********" at bounding box center [1045, 339] width 697 height 678
type textarea "**********"
click at [795, 222] on div "[ "manipolatore affettivo" , "manipolazione affettiva" , "manipolatore signific…" at bounding box center [1063, 368] width 638 height 642
type textarea "**********"
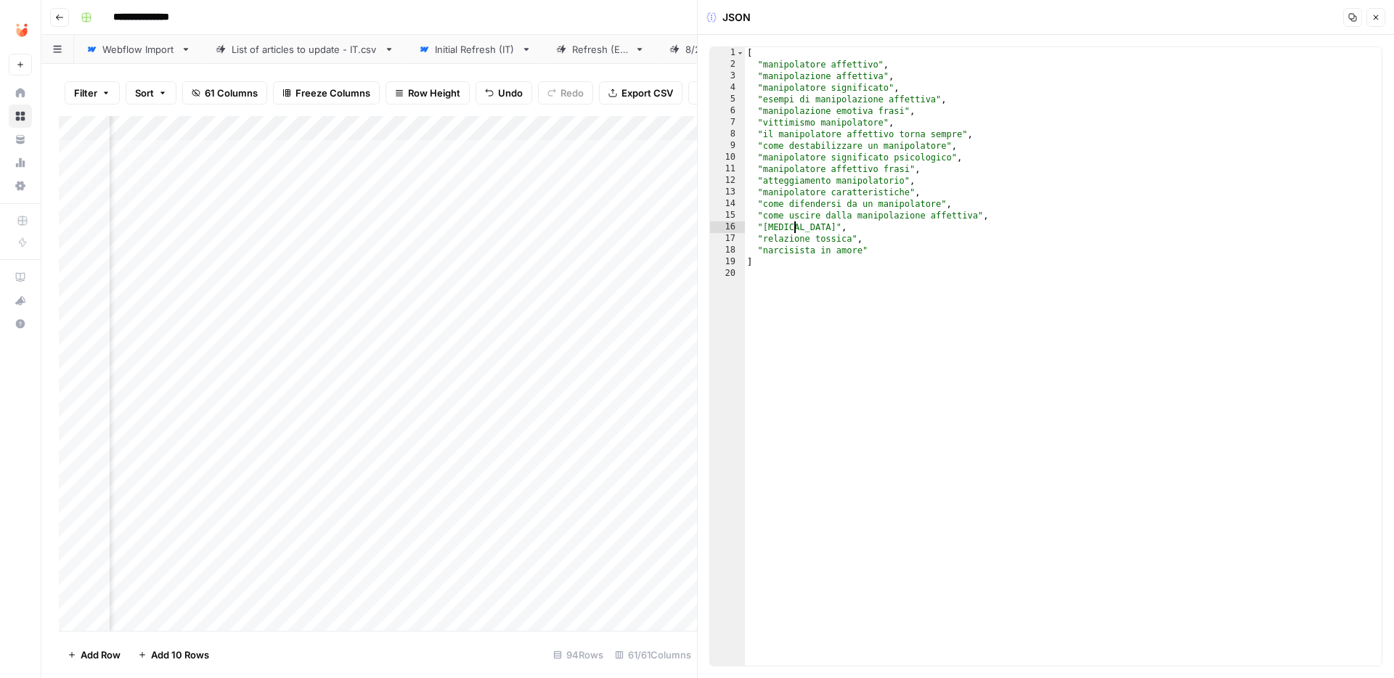
click at [795, 222] on div "[ "manipolatore affettivo" , "manipolazione affettiva" , "manipolatore signific…" at bounding box center [1063, 368] width 638 height 642
click at [851, 231] on div "[ "manipolatore affettivo" , "manipolazione affettiva" , "manipolatore signific…" at bounding box center [1063, 368] width 638 height 642
click at [901, 70] on div "[ "manipolatore affettivo" , "manipolazione affettiva" , "manipolatore signific…" at bounding box center [1063, 368] width 638 height 642
type textarea "**********"
type textarea "*"
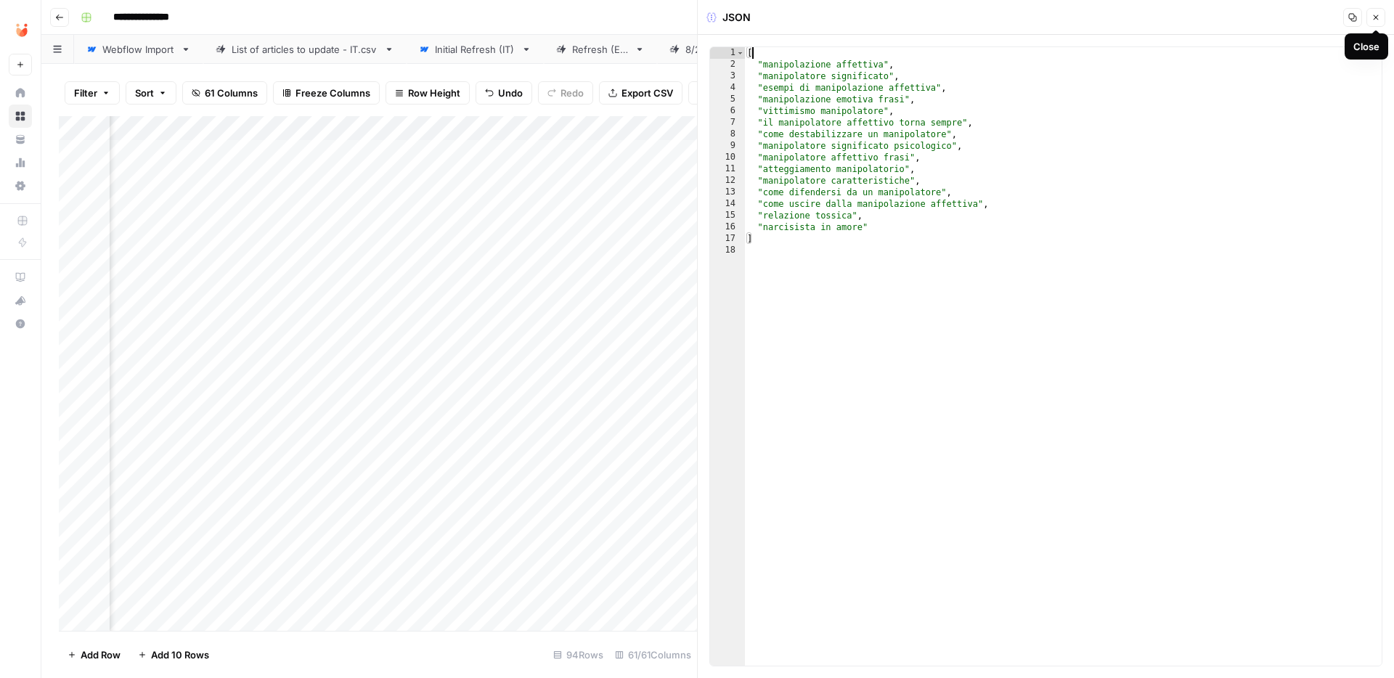
click at [1373, 15] on icon "button" at bounding box center [1376, 17] width 9 height 9
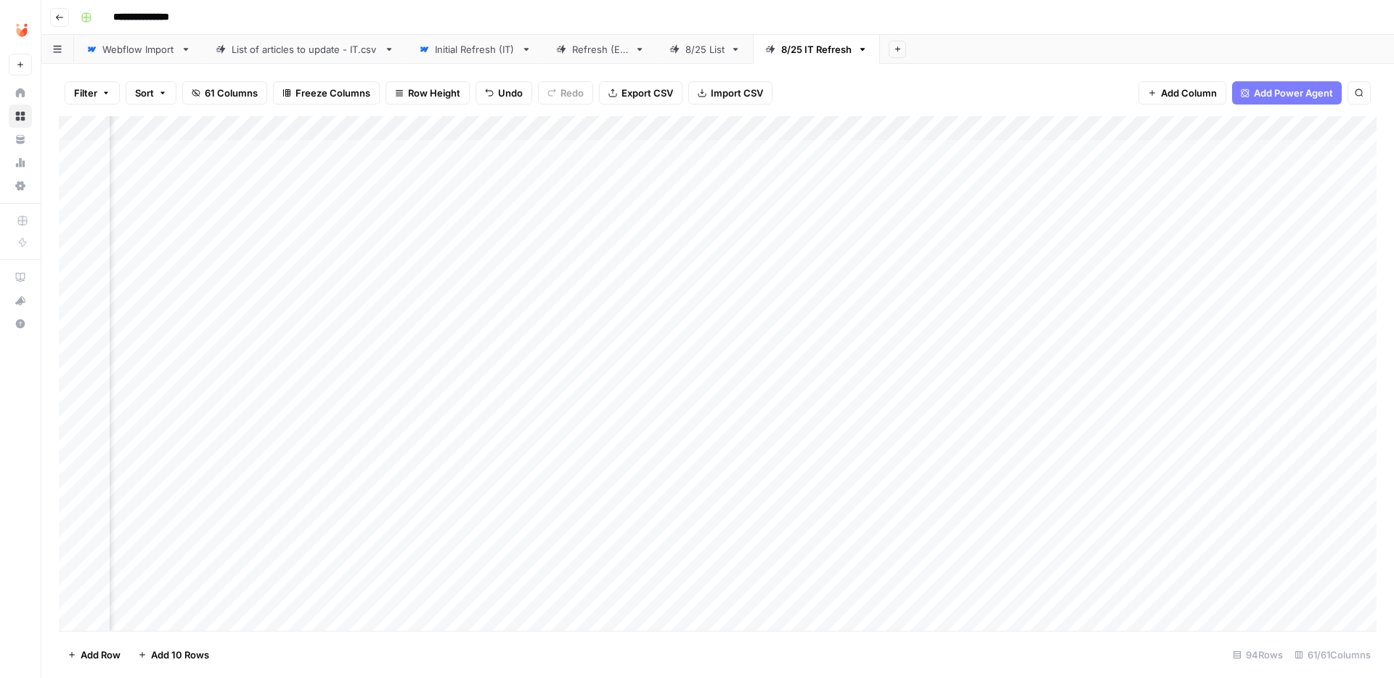
click at [432, 373] on div "Add Column" at bounding box center [718, 373] width 1318 height 515
click at [449, 486] on button "Fatto" at bounding box center [439, 482] width 34 height 17
click at [485, 298] on div "Add Column" at bounding box center [718, 373] width 1318 height 515
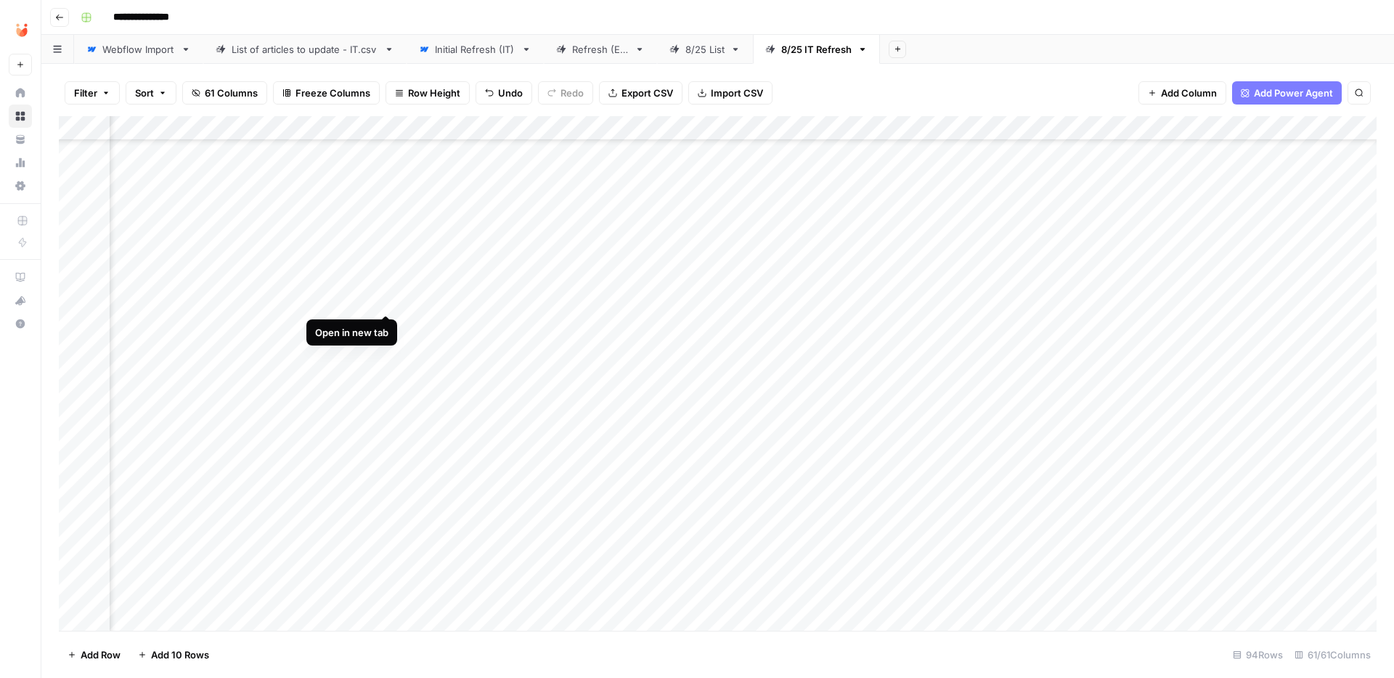
click at [388, 298] on div "Add Column" at bounding box center [718, 373] width 1318 height 515
click at [1042, 304] on div "Add Column" at bounding box center [718, 373] width 1318 height 515
click at [1042, 304] on div at bounding box center [1055, 300] width 133 height 27
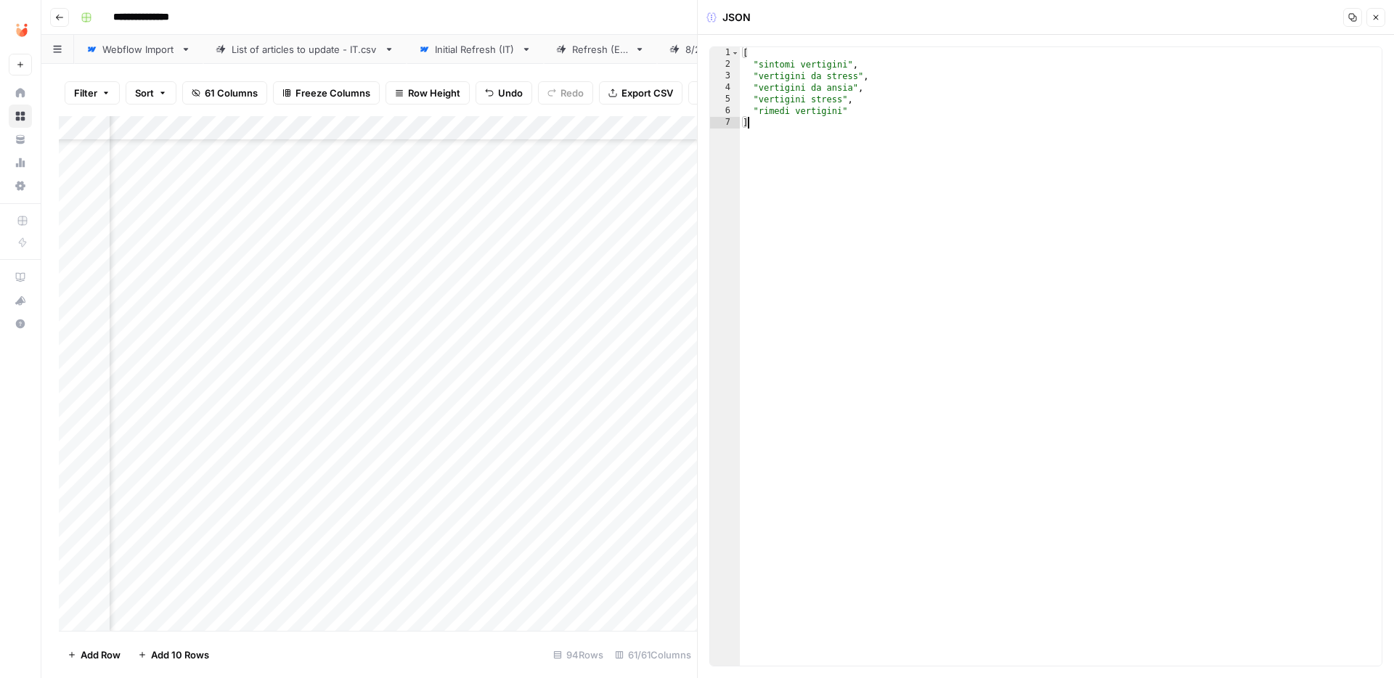
click at [899, 200] on div "[ "sintomi vertigini" , "vertigini da stress" , "vertigini da ansia" , "vertigi…" at bounding box center [1061, 368] width 642 height 642
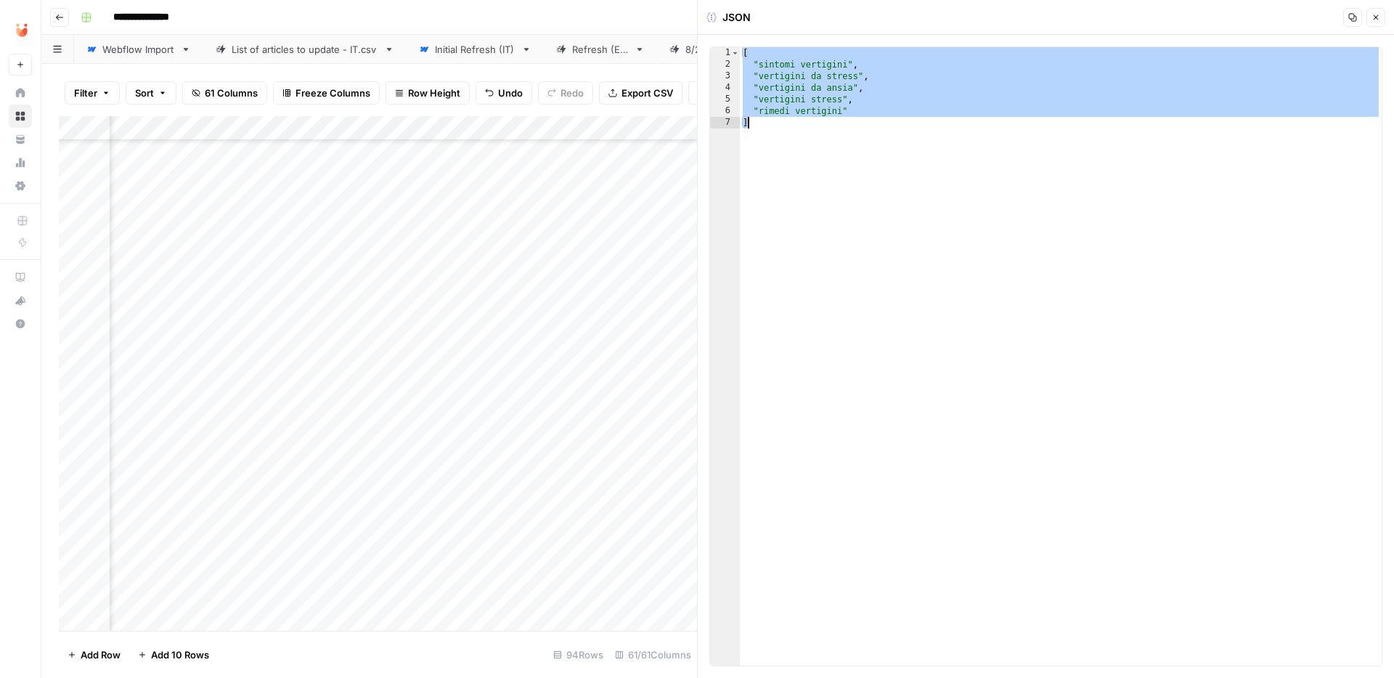
click at [827, 159] on div "[ "sintomi vertigini" , "vertigini da stress" , "vertigini da ansia" , "vertigi…" at bounding box center [1061, 368] width 642 height 642
drag, startPoint x: 827, startPoint y: 159, endPoint x: 681, endPoint y: 31, distance: 194.6
click at [683, 33] on body "**********" at bounding box center [697, 339] width 1394 height 678
click at [943, 275] on div "[ "sintomi vertigini" , "vertigini da stress" , "vertigini da ansia" , "vertigi…" at bounding box center [1061, 368] width 642 height 642
type textarea "**********"
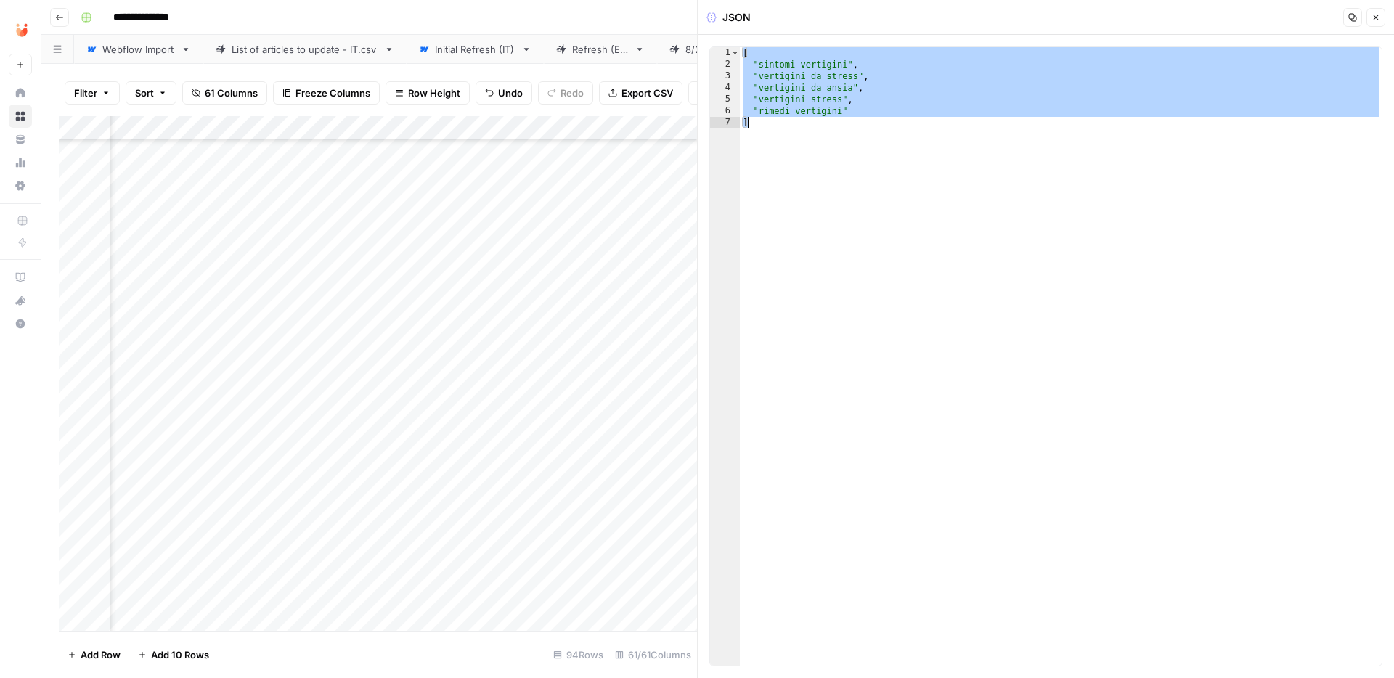
paste textarea
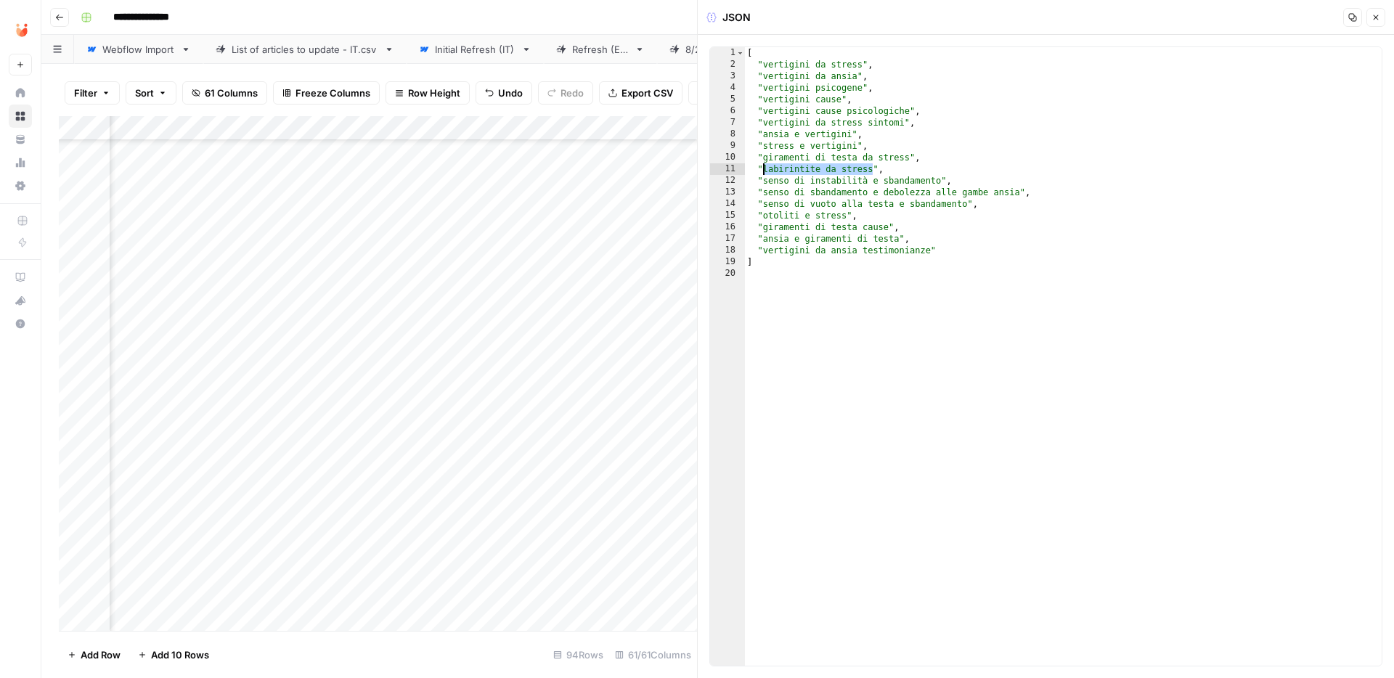
drag, startPoint x: 872, startPoint y: 171, endPoint x: 763, endPoint y: 170, distance: 108.2
click at [763, 170] on div "[ "vertigini da stress" , "vertigini da ansia" , "vertigini psicogene" , "verti…" at bounding box center [1063, 368] width 638 height 642
drag, startPoint x: 1018, startPoint y: 194, endPoint x: 765, endPoint y: 189, distance: 252.8
click at [765, 189] on div "[ "vertigini da stress" , "vertigini da ansia" , "vertigini psicogene" , "verti…" at bounding box center [1063, 368] width 638 height 642
drag, startPoint x: 845, startPoint y: 214, endPoint x: 763, endPoint y: 213, distance: 82.1
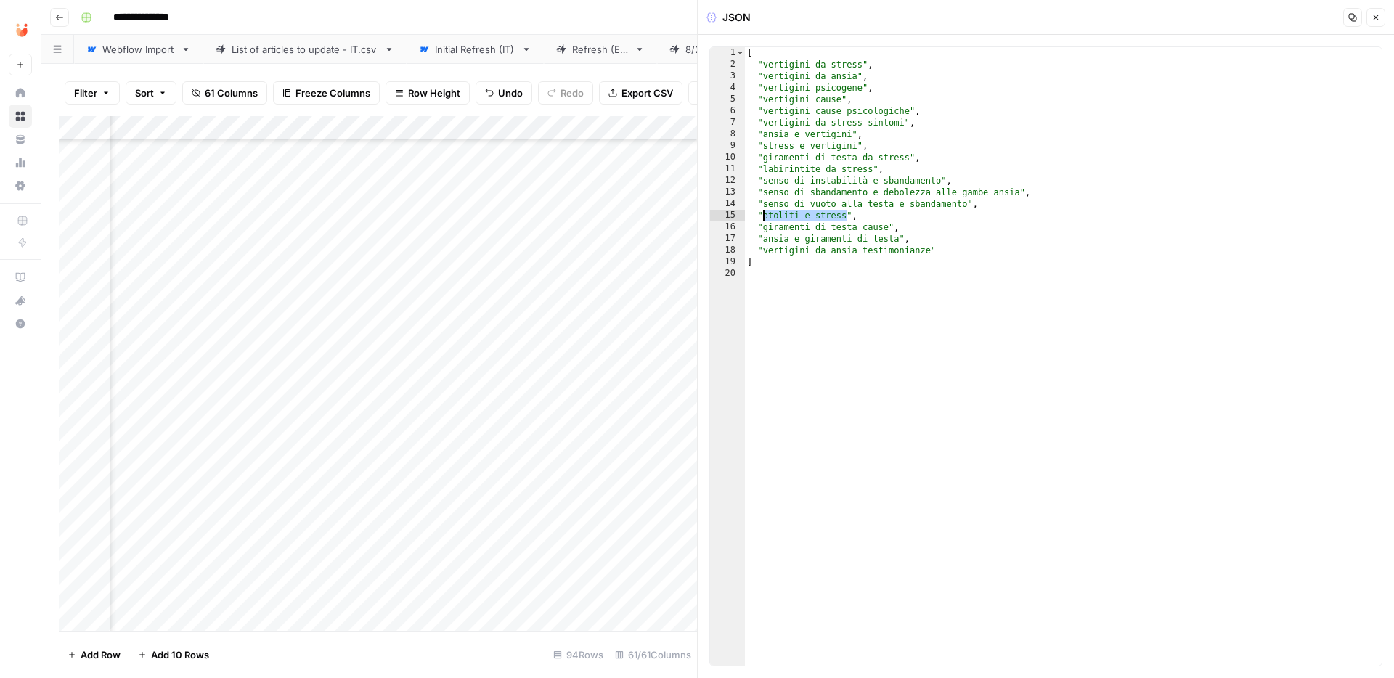
click at [763, 213] on div "[ "vertigini da stress" , "vertigini da ansia" , "vertigini psicogene" , "verti…" at bounding box center [1063, 368] width 638 height 642
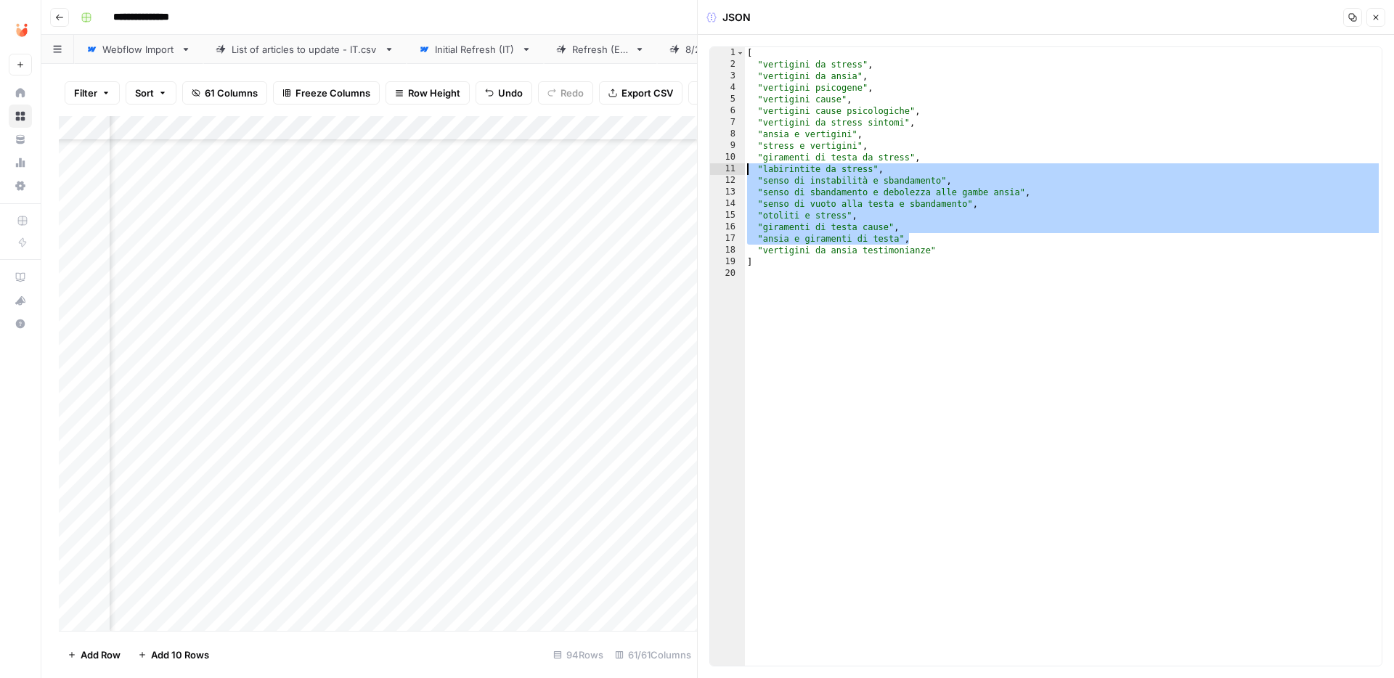
drag, startPoint x: 934, startPoint y: 234, endPoint x: 728, endPoint y: 168, distance: 216.6
click at [728, 168] on div "**********" at bounding box center [1046, 356] width 673 height 620
click at [887, 216] on div "[ "vertigini da stress" , "vertigini da ansia" , "vertigini psicogene" , "verti…" at bounding box center [1063, 368] width 638 height 642
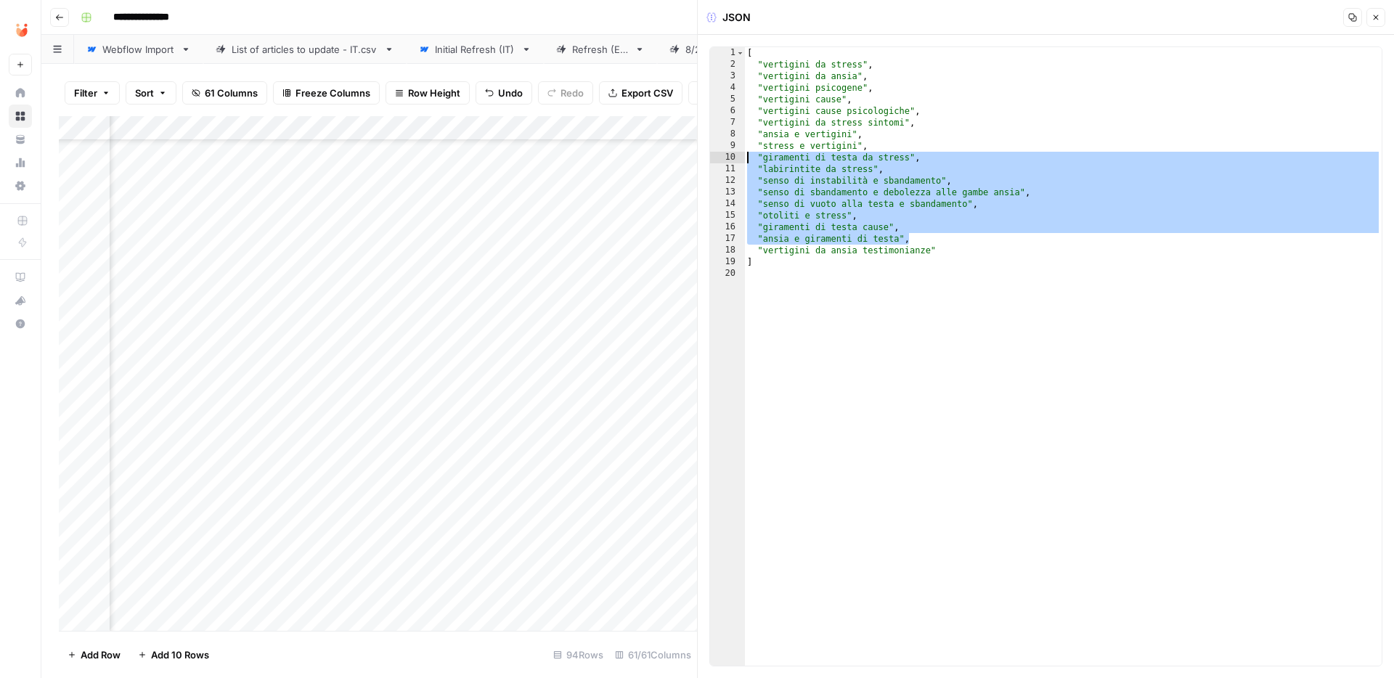
drag, startPoint x: 917, startPoint y: 239, endPoint x: 702, endPoint y: 158, distance: 229.2
click at [702, 158] on div "**********" at bounding box center [1045, 339] width 697 height 678
type textarea "**********"
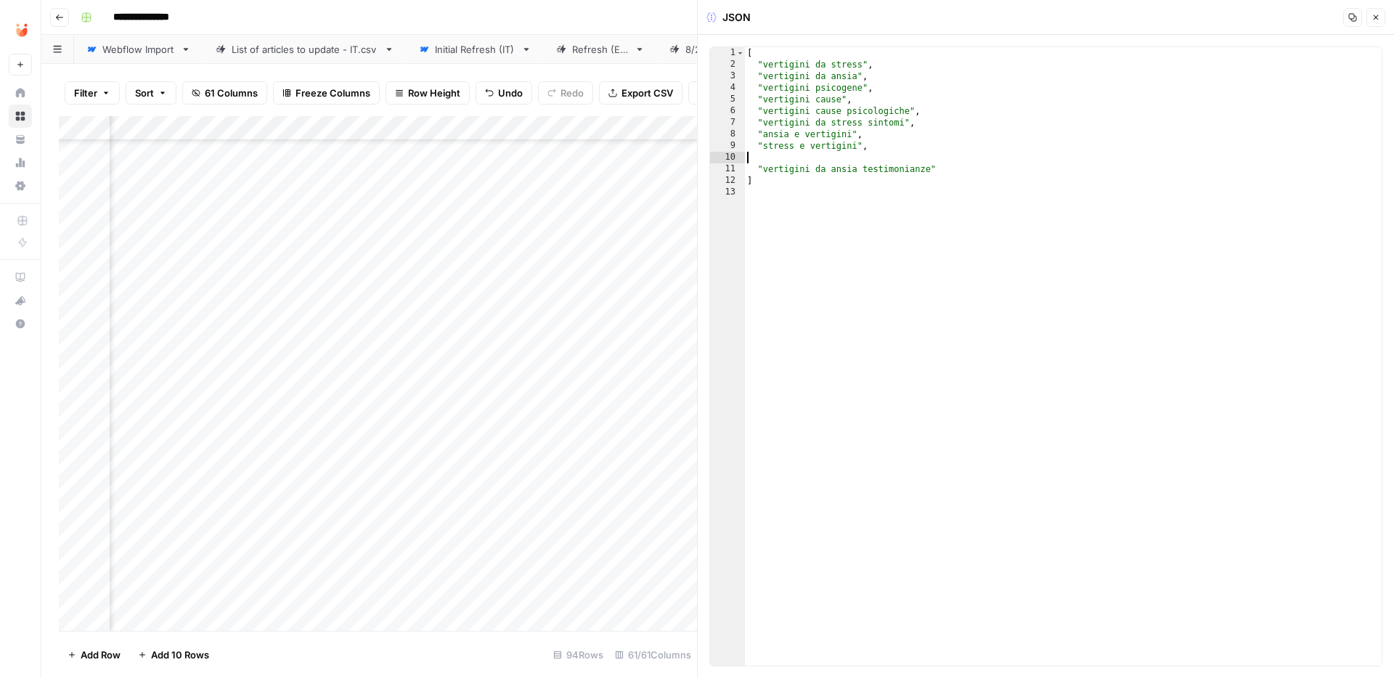
type textarea "**********"
click at [1383, 18] on button "Close" at bounding box center [1376, 17] width 19 height 19
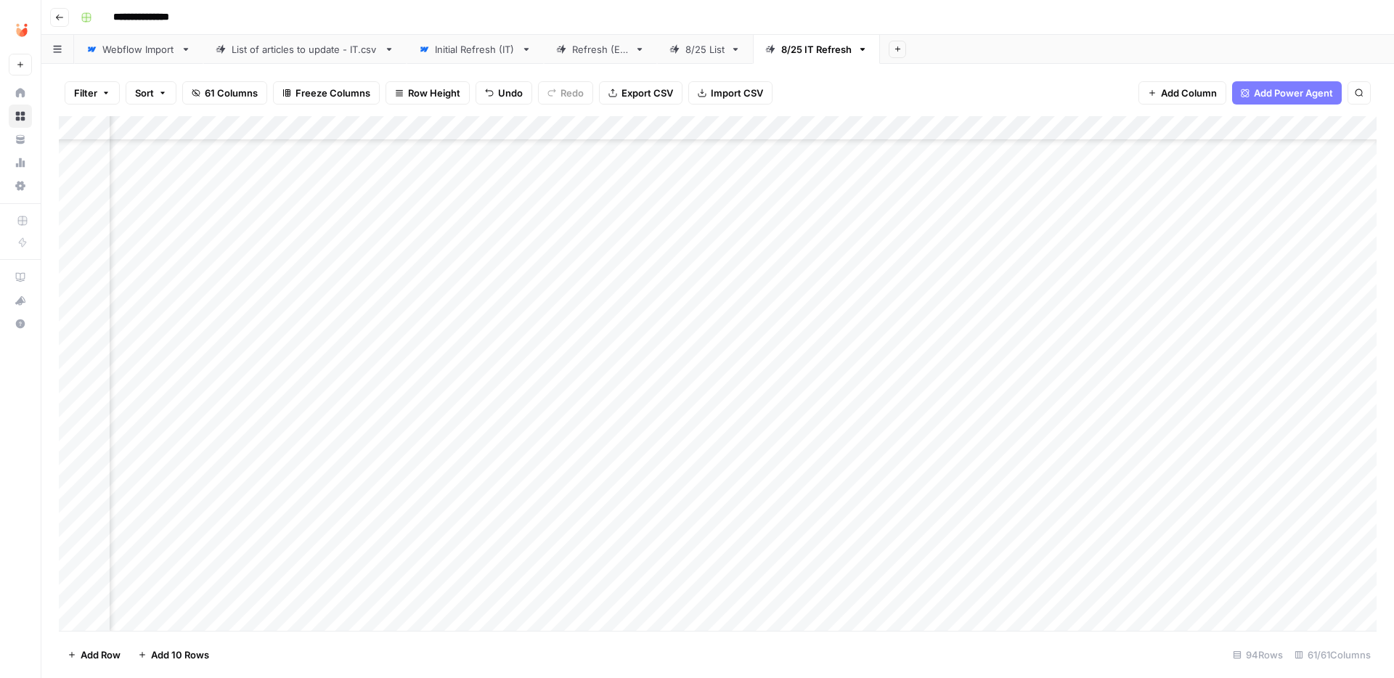
click at [428, 295] on div "Add Column" at bounding box center [718, 373] width 1318 height 515
click at [426, 302] on div "Add Column" at bounding box center [718, 373] width 1318 height 515
click at [438, 411] on button "Fatto" at bounding box center [439, 408] width 34 height 17
click at [466, 322] on div "Add Column" at bounding box center [718, 373] width 1318 height 515
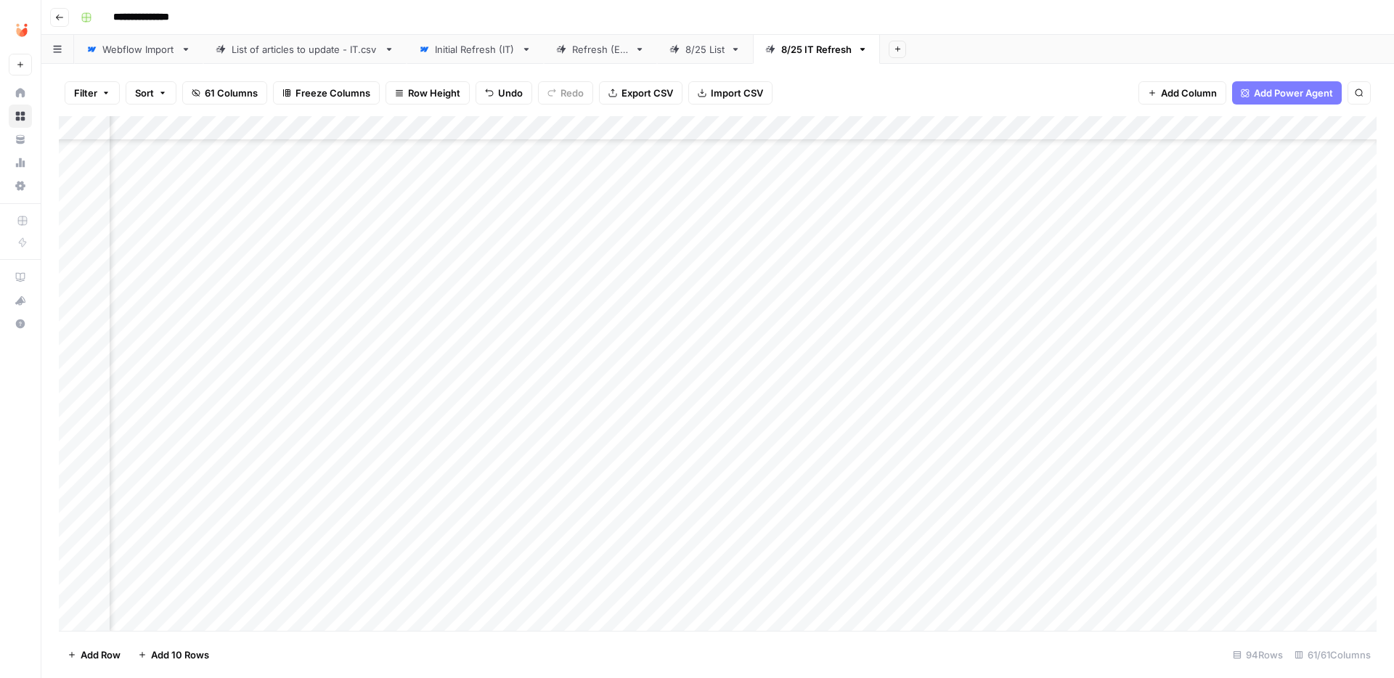
click at [552, 349] on div "Add Column" at bounding box center [718, 373] width 1318 height 515
click at [421, 275] on div "Add Column" at bounding box center [718, 373] width 1318 height 515
click at [434, 228] on div "Add Column" at bounding box center [718, 373] width 1318 height 515
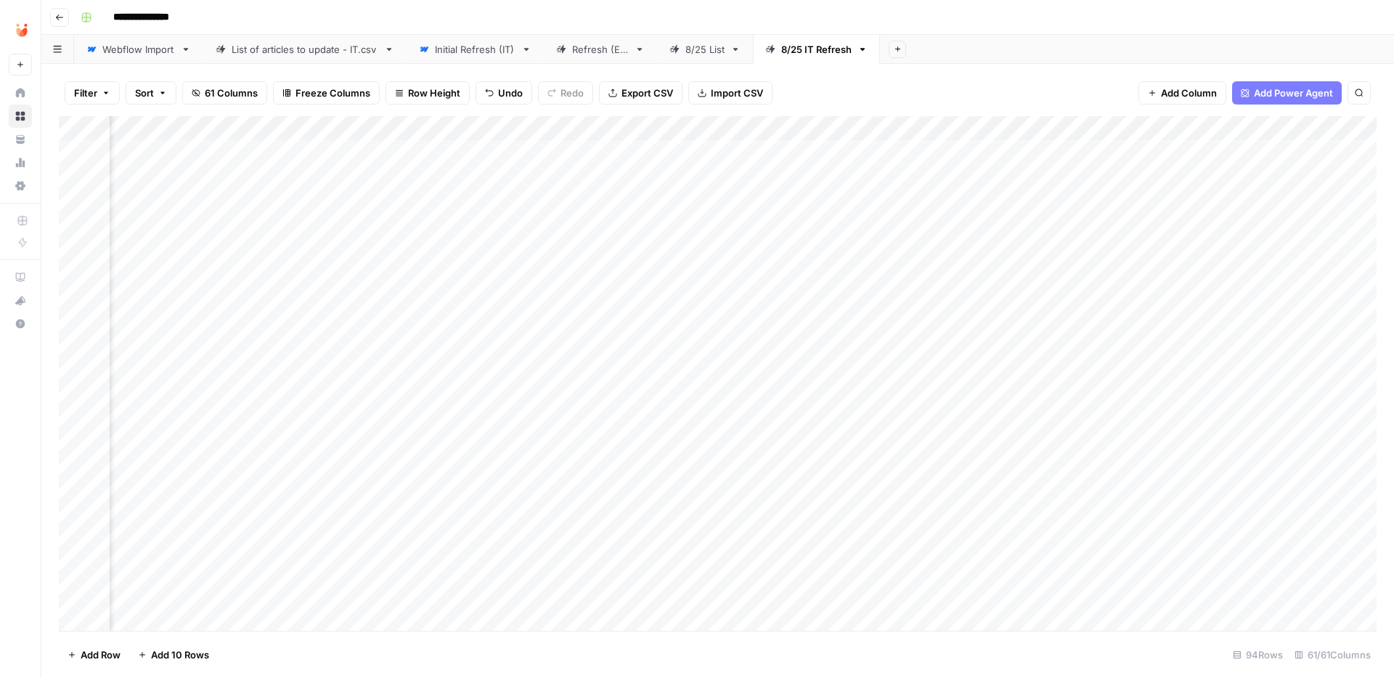
click at [1097, 224] on div "Add Column" at bounding box center [718, 373] width 1318 height 515
click at [1012, 195] on div "Add Column" at bounding box center [718, 373] width 1318 height 515
click at [1012, 196] on div "Add Column" at bounding box center [718, 373] width 1318 height 515
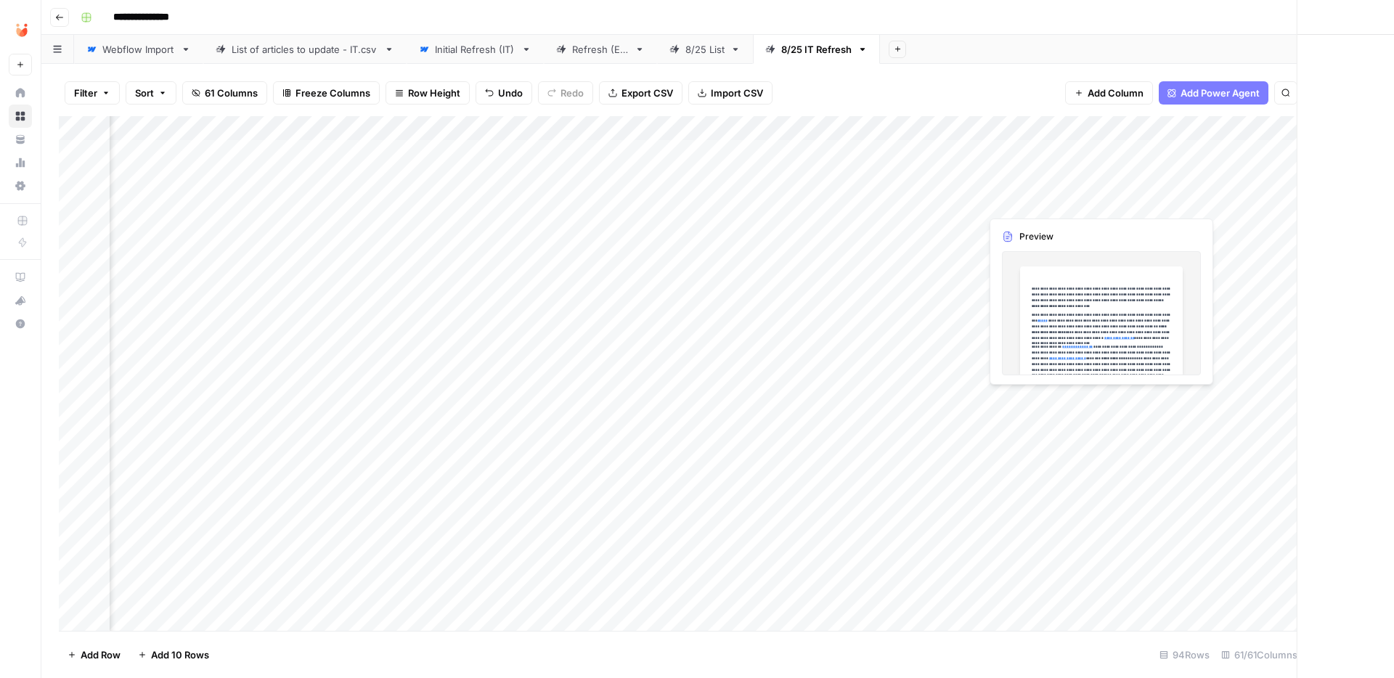
click at [1012, 196] on div at bounding box center [1046, 201] width 133 height 27
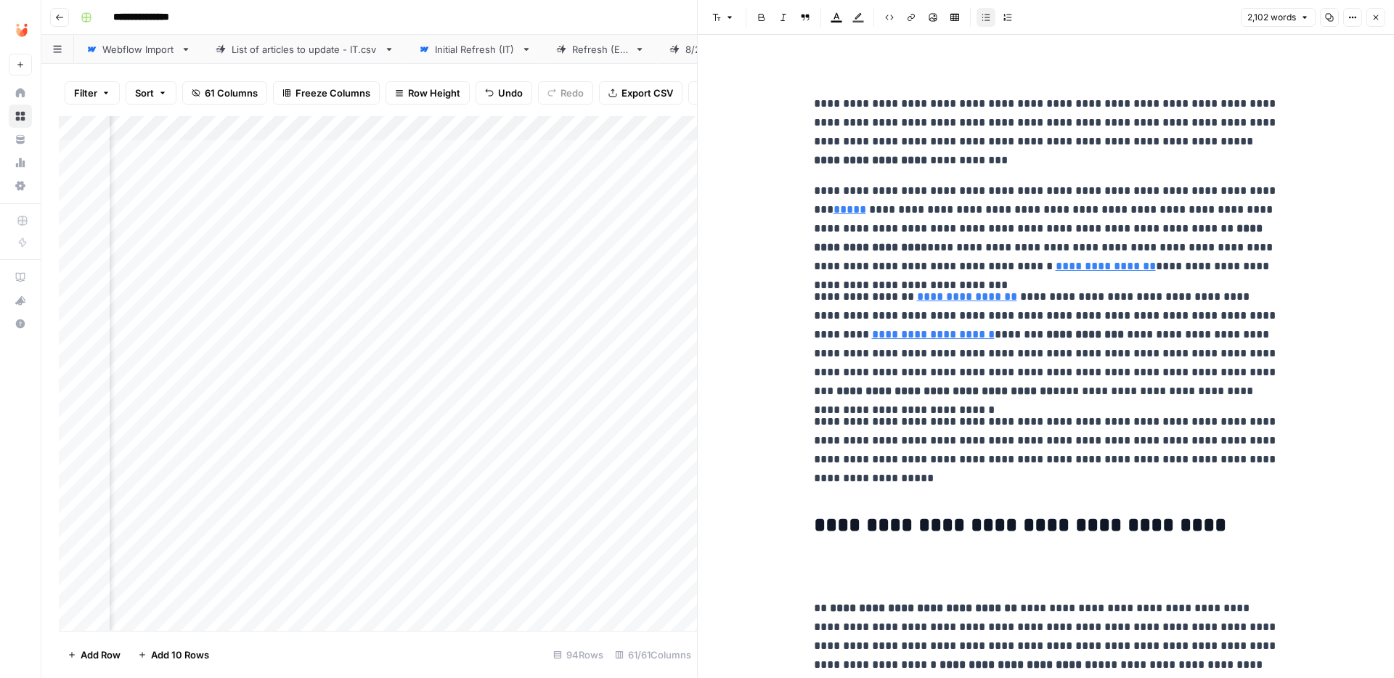
click at [1376, 16] on icon "button" at bounding box center [1376, 17] width 9 height 9
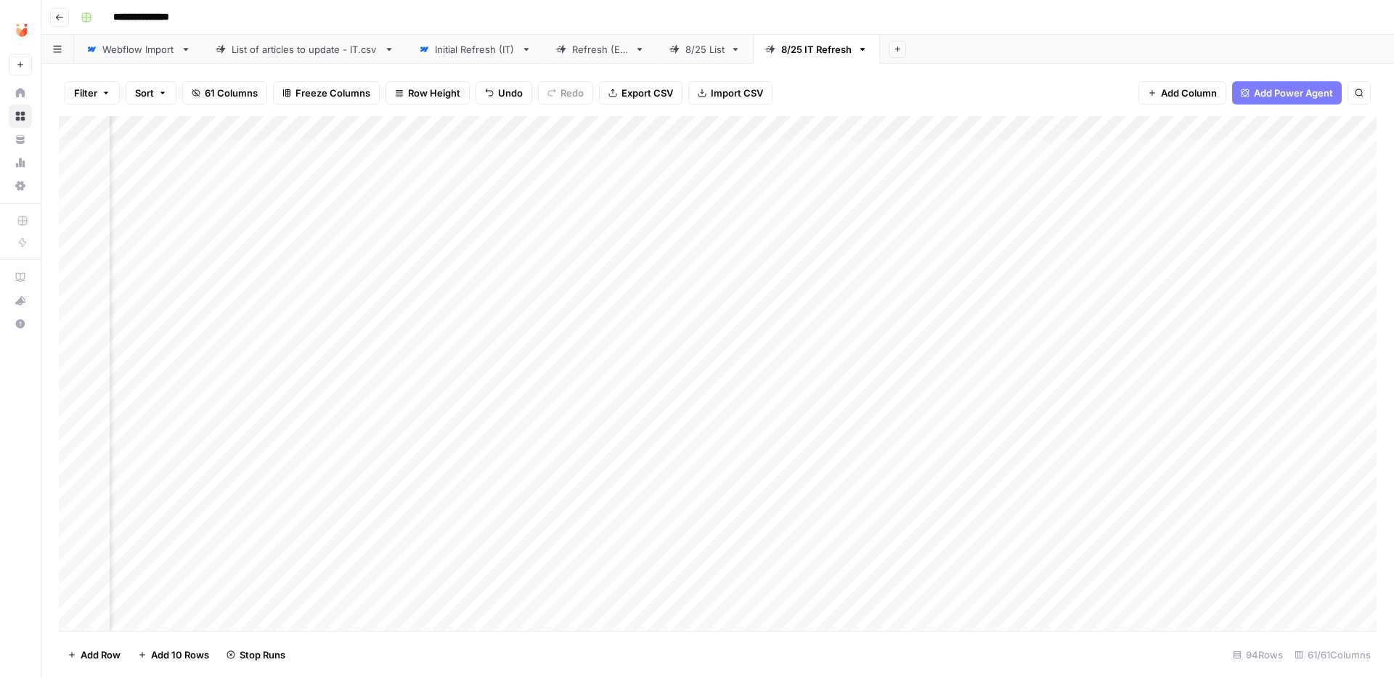
scroll to position [1, 6773]
click at [521, 200] on div "Add Column" at bounding box center [718, 373] width 1318 height 515
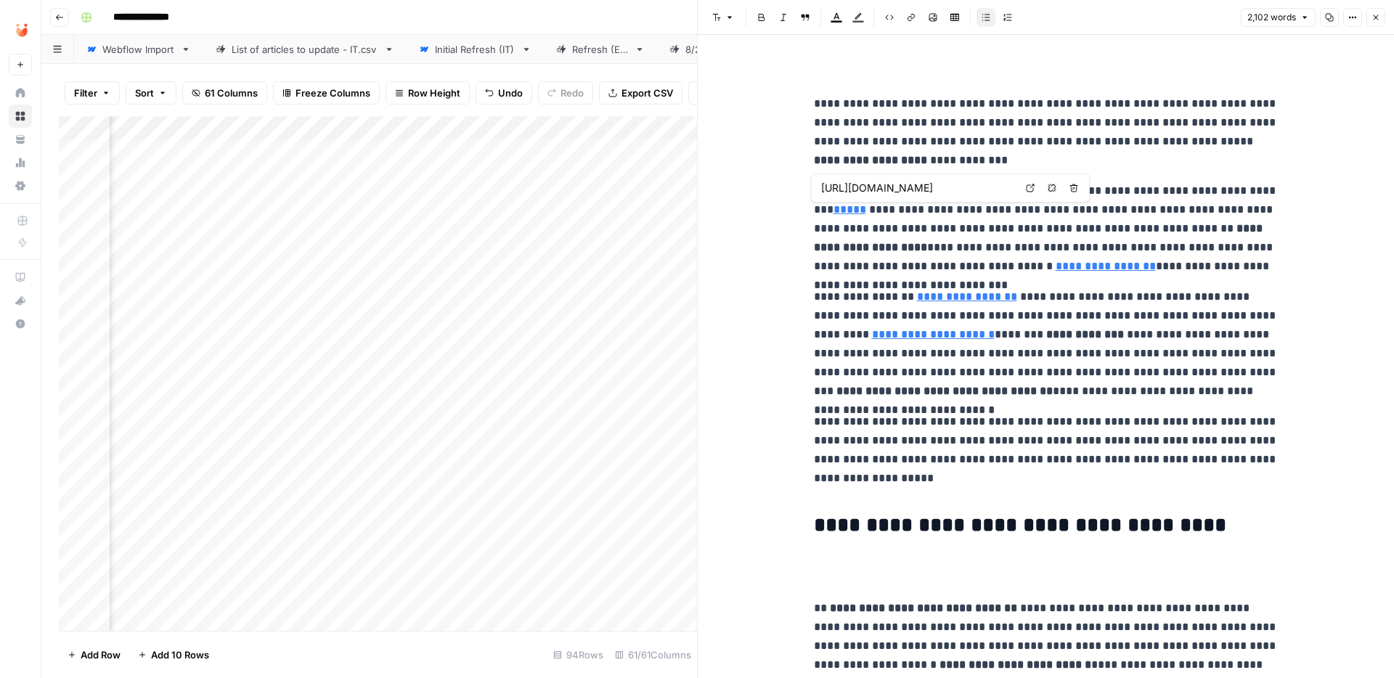
type input "[URL][DOMAIN_NAME]"
click at [1378, 17] on icon "button" at bounding box center [1376, 17] width 9 height 9
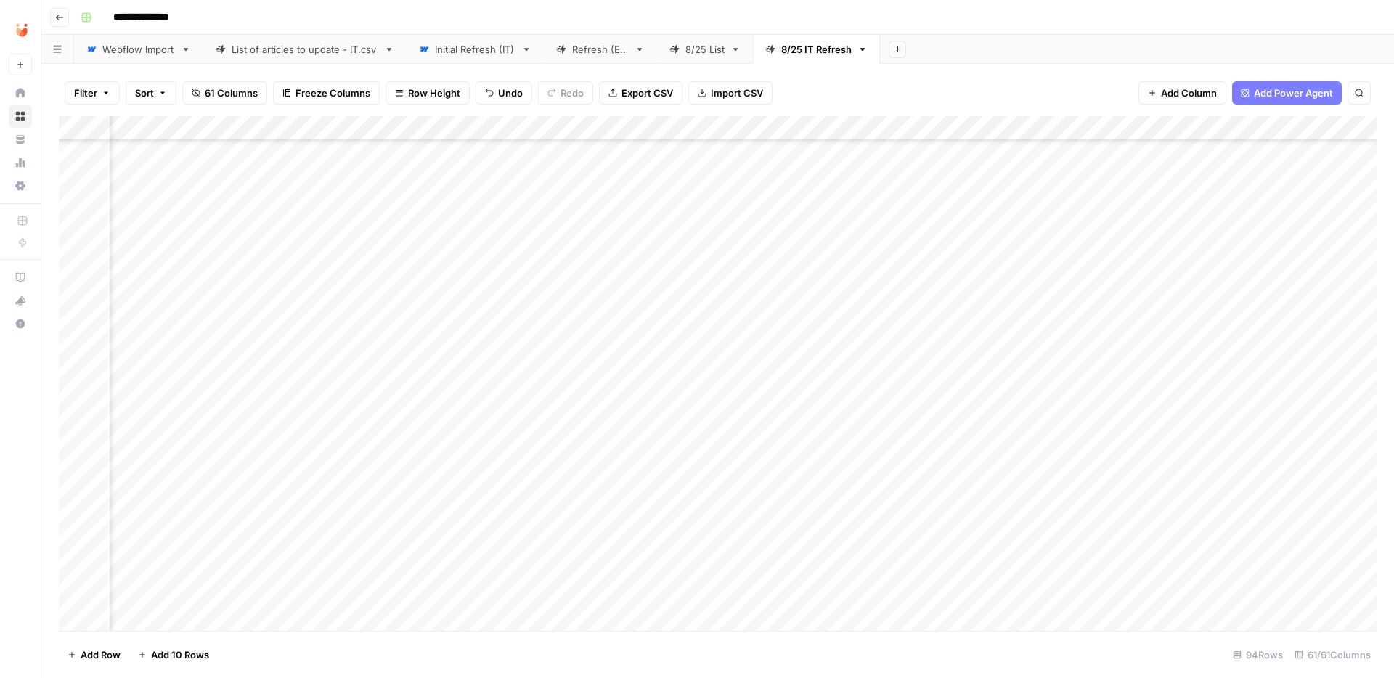
scroll to position [97, 5300]
click at [479, 373] on div "Add Column" at bounding box center [718, 373] width 1318 height 515
click at [601, 375] on div "Add Column" at bounding box center [718, 373] width 1318 height 515
click at [576, 372] on div "Add Column" at bounding box center [718, 373] width 1318 height 515
click at [968, 381] on div "Add Column" at bounding box center [718, 373] width 1318 height 515
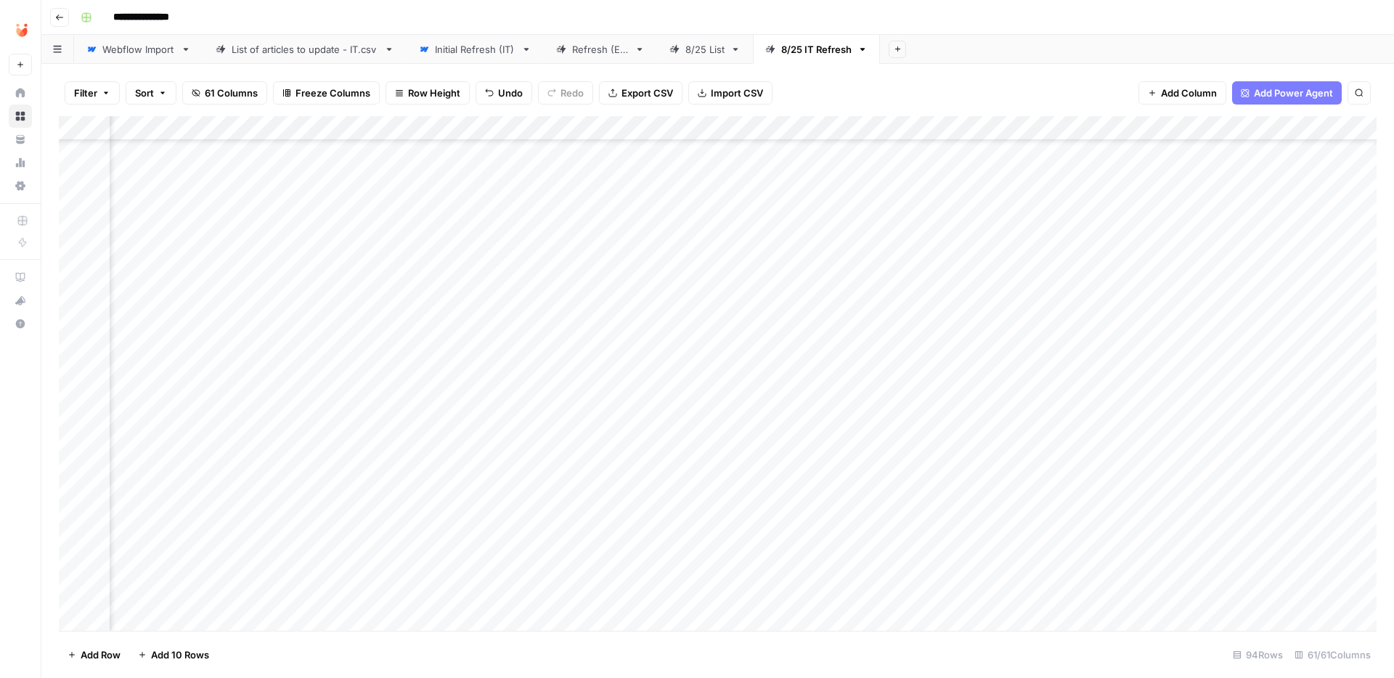
click at [968, 381] on div "Add Column" at bounding box center [718, 373] width 1318 height 515
click at [968, 448] on div "Add Column" at bounding box center [718, 373] width 1318 height 515
click at [1243, 374] on div "Add Column" at bounding box center [718, 373] width 1318 height 515
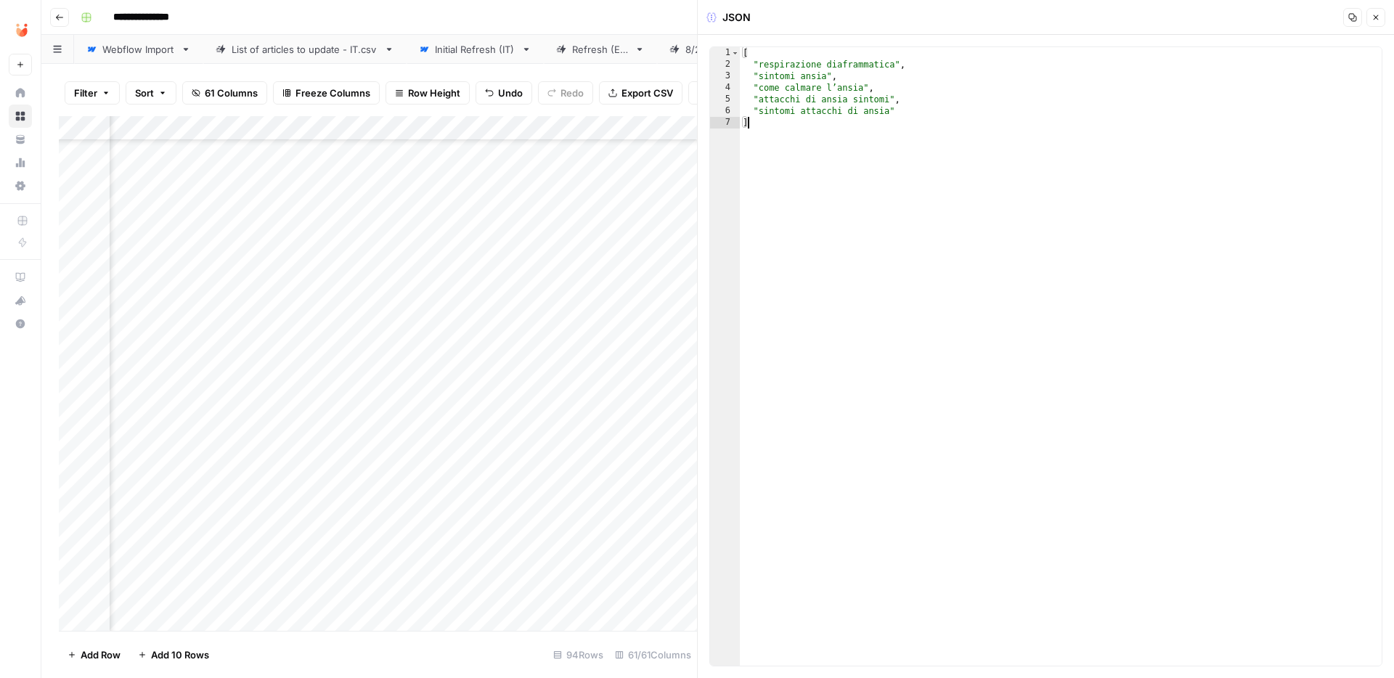
click at [934, 182] on div "[ "respirazione diaframmatica" , "sintomi ansia" , "come calmare l’ansia" , "at…" at bounding box center [1061, 368] width 642 height 642
click at [835, 130] on div "[ "respirazione diaframmatica" , "sintomi ansia" , "come calmare l’ansia" , "at…" at bounding box center [1061, 368] width 642 height 642
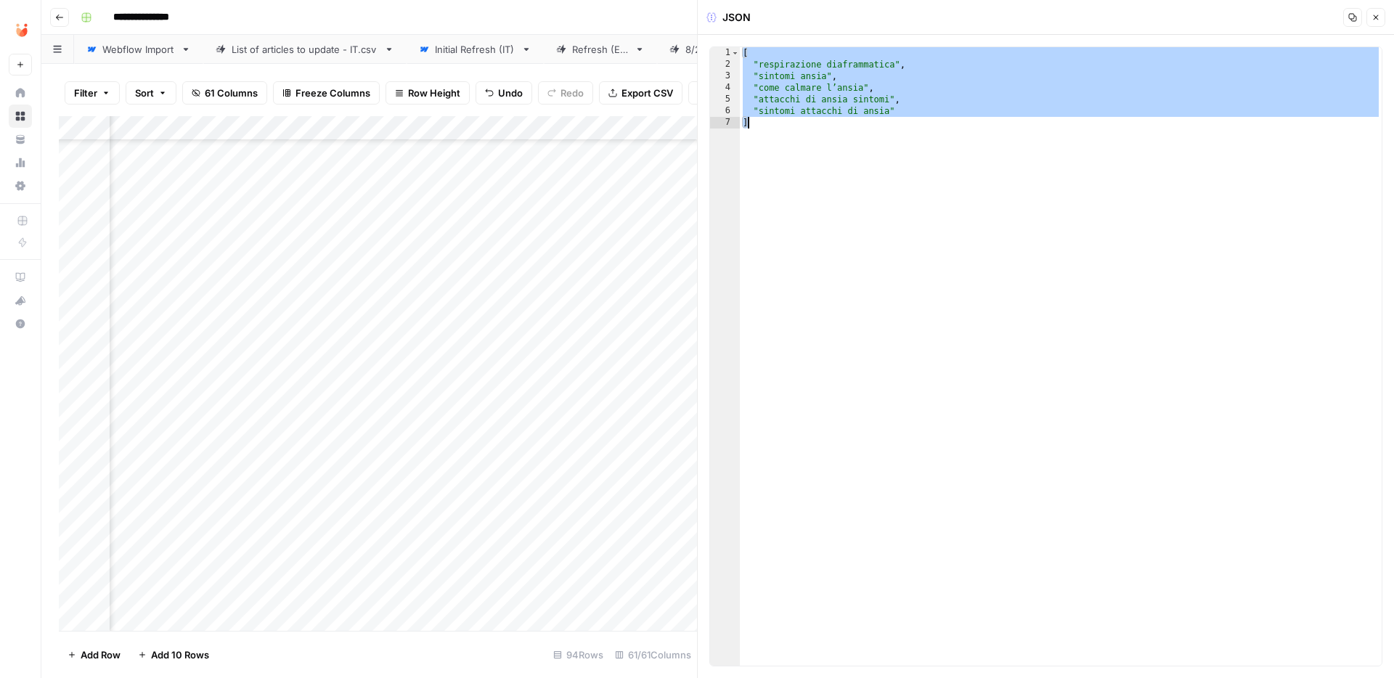
click at [790, 126] on div "[ "respirazione diaframmatica" , "sintomi ansia" , "come calmare l’ansia" , "at…" at bounding box center [1061, 368] width 642 height 642
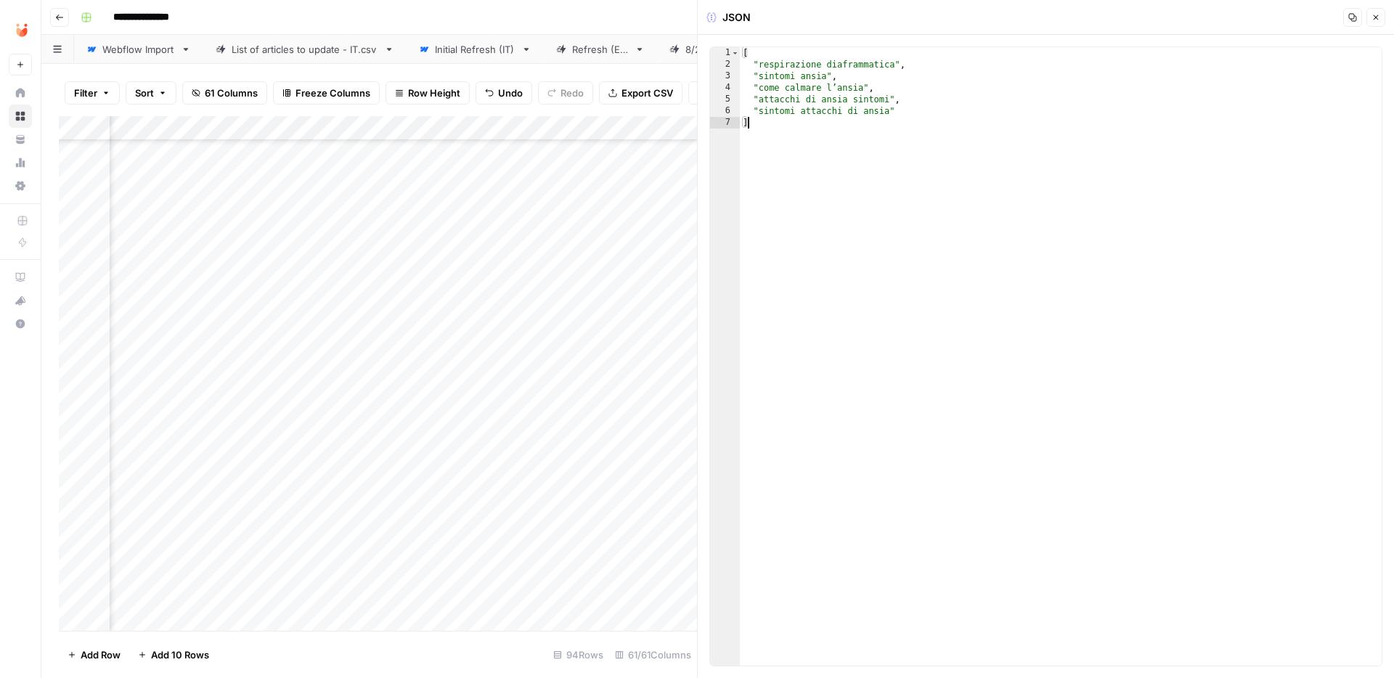
type textarea "**********"
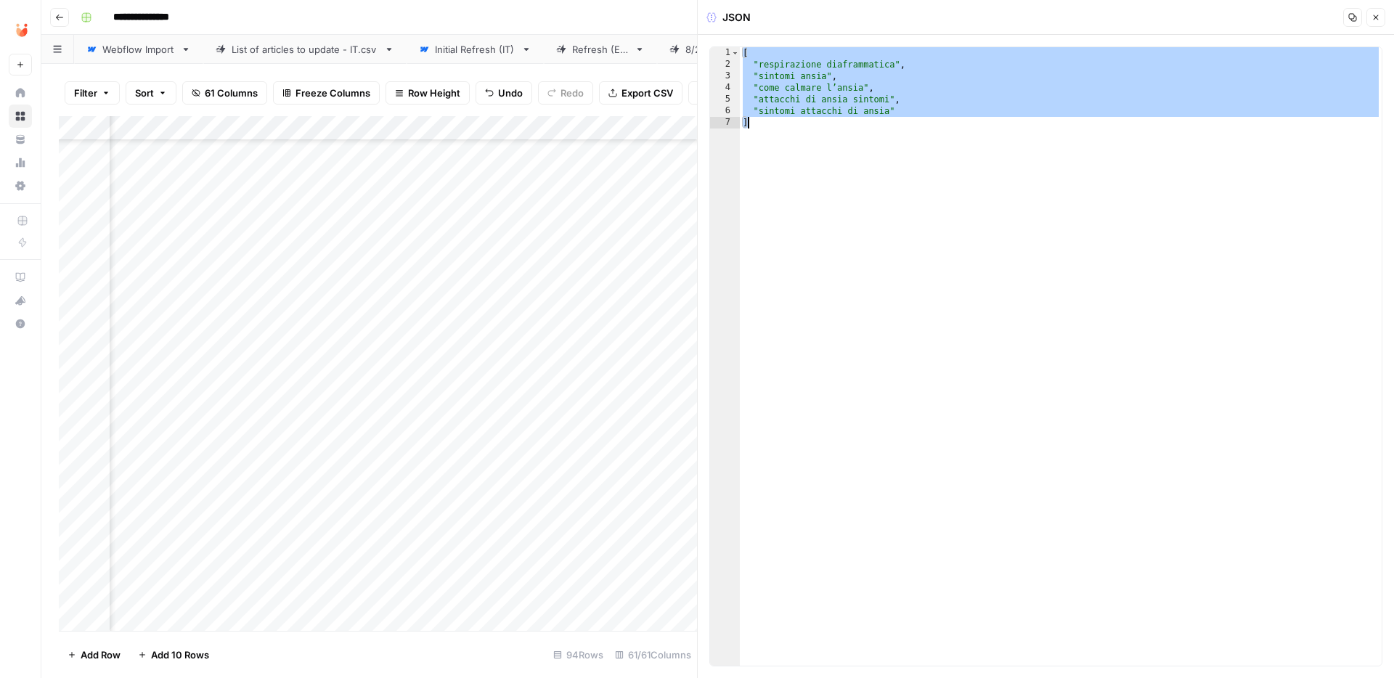
paste textarea
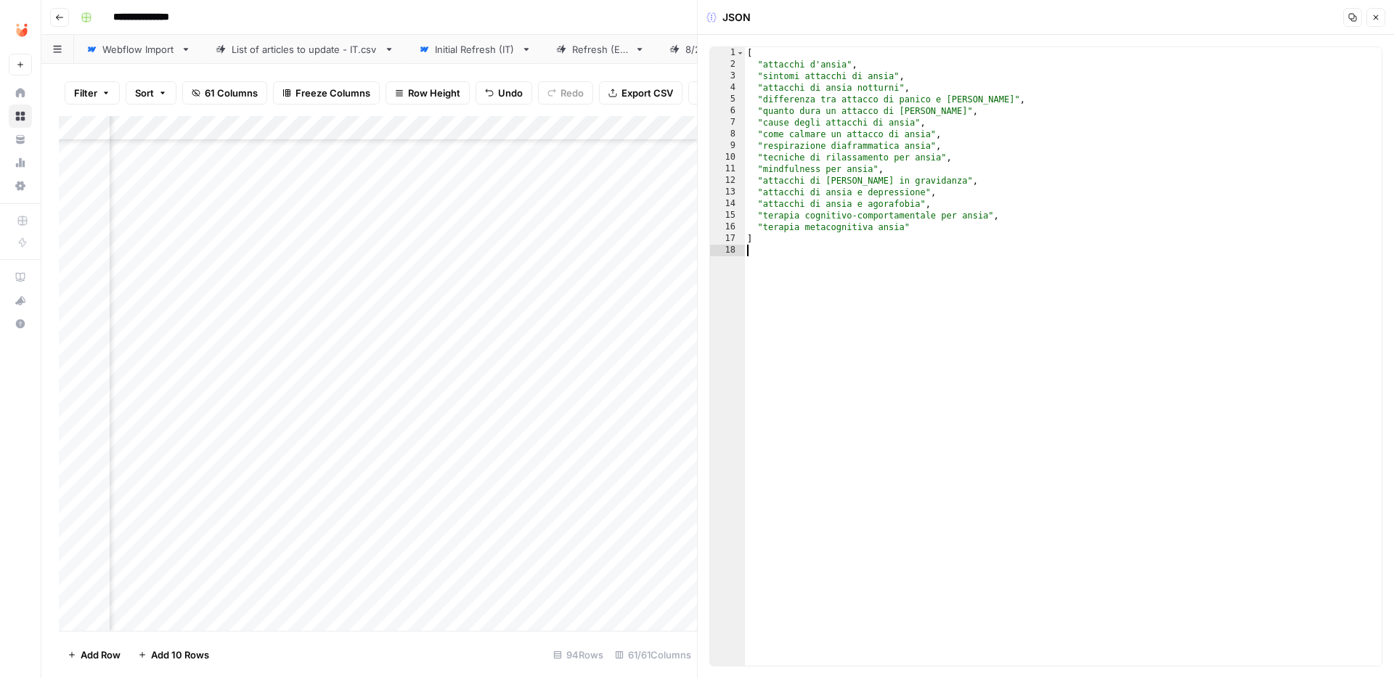
type textarea "*"
click at [1376, 17] on icon "button" at bounding box center [1376, 17] width 5 height 5
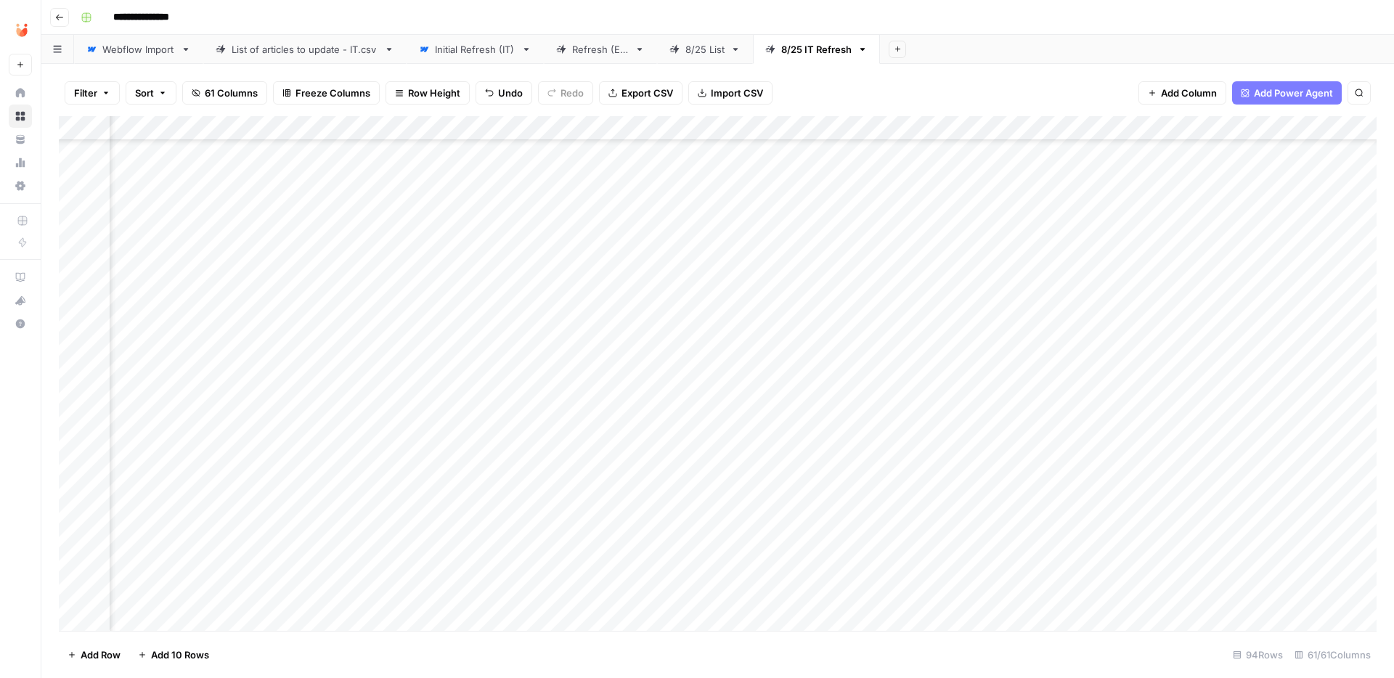
scroll to position [97, 5193]
click at [756, 376] on div "Add Column" at bounding box center [718, 373] width 1318 height 515
click at [765, 488] on button "Fatto" at bounding box center [759, 484] width 34 height 17
click at [704, 399] on div "Add Column" at bounding box center [718, 373] width 1318 height 515
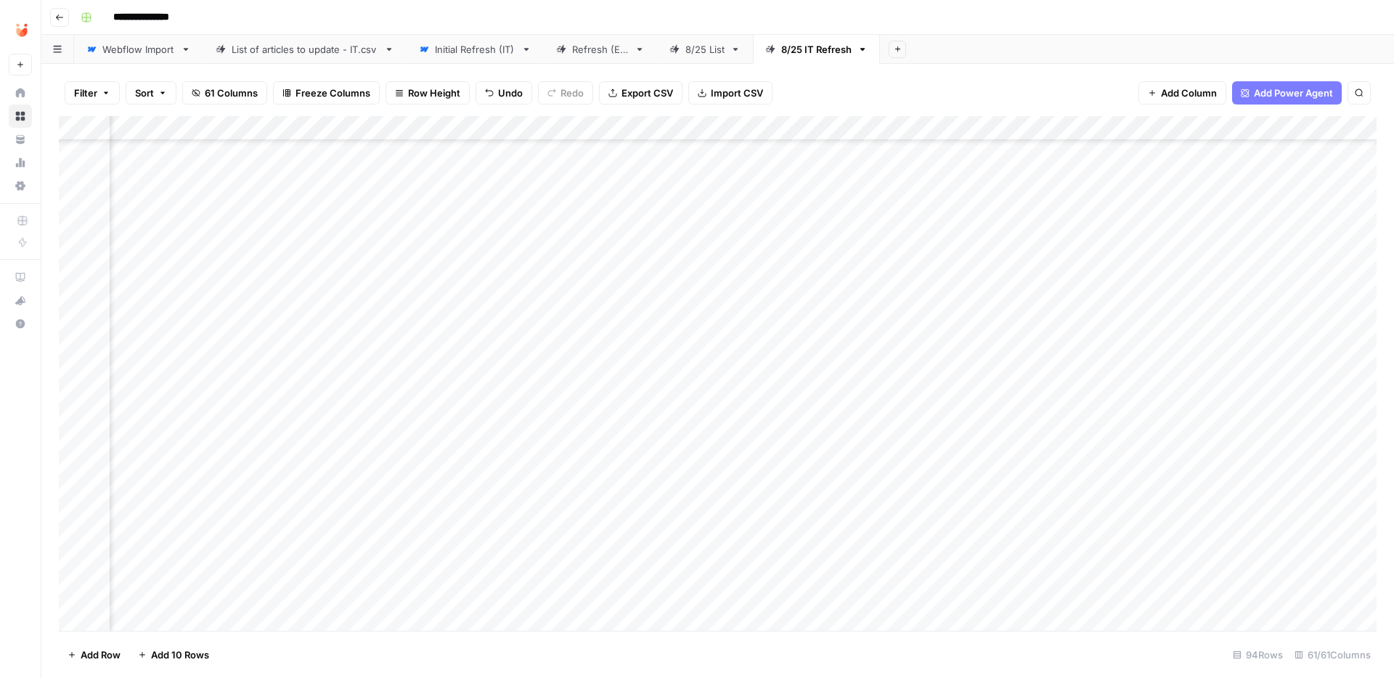
click at [652, 428] on div "Add Column" at bounding box center [718, 373] width 1318 height 515
click at [708, 427] on div "Add Column" at bounding box center [718, 373] width 1318 height 515
click at [1126, 422] on div "Add Column" at bounding box center [718, 373] width 1318 height 515
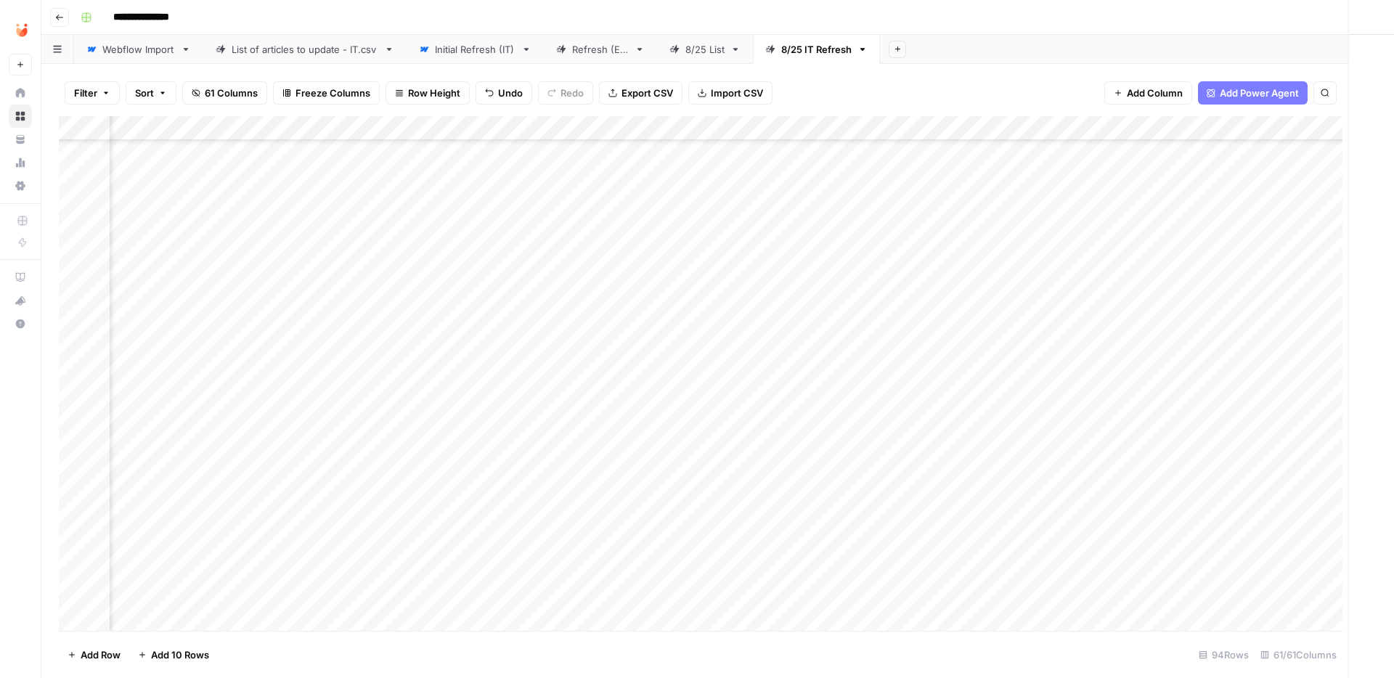
click at [1126, 422] on div at bounding box center [1111, 426] width 133 height 27
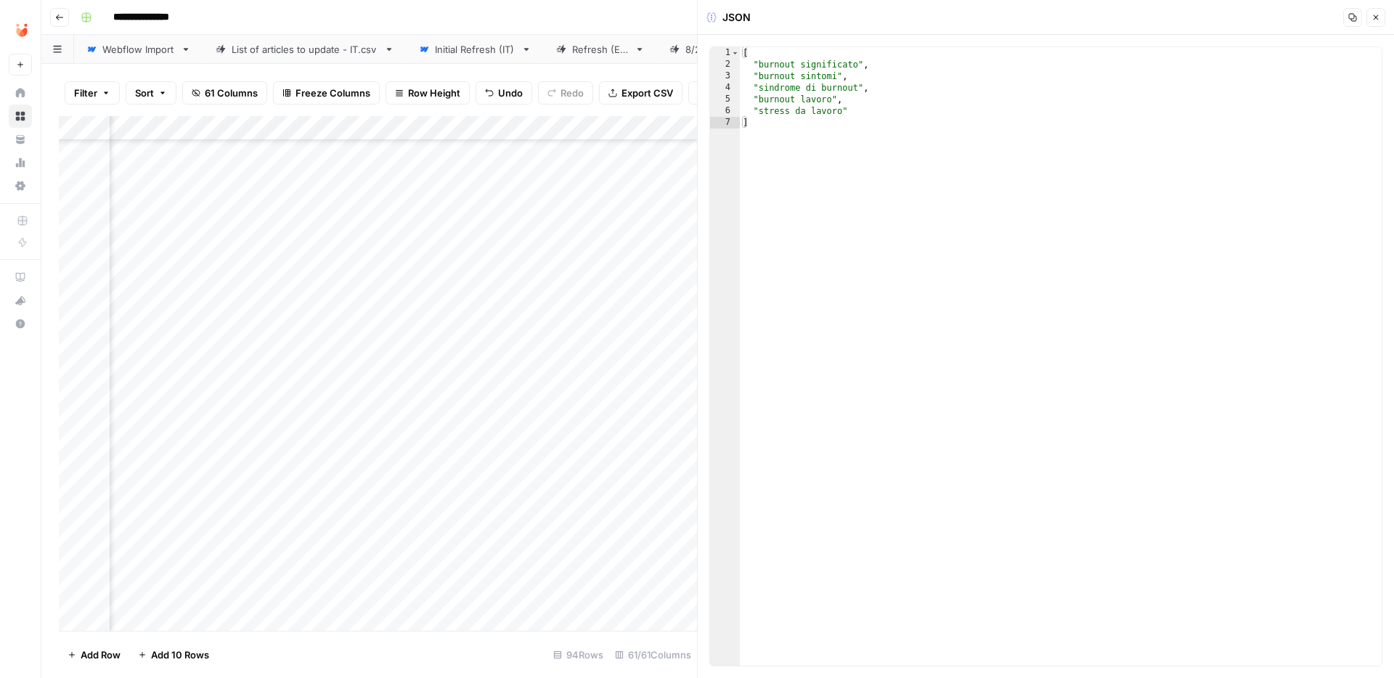
click at [946, 182] on div "[ "burnout significato" , "burnout sintomi" , "sindrome di burnout" , "burnout …" at bounding box center [1061, 368] width 642 height 642
type textarea "**********"
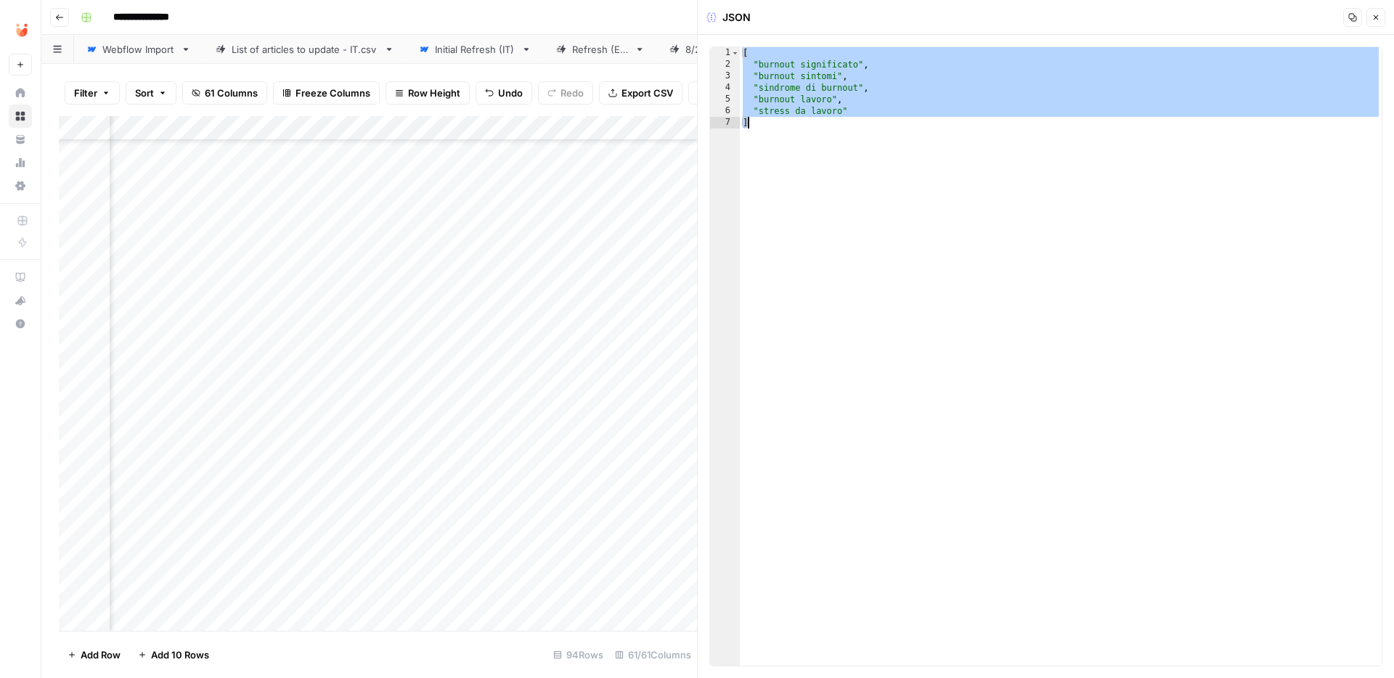
paste textarea
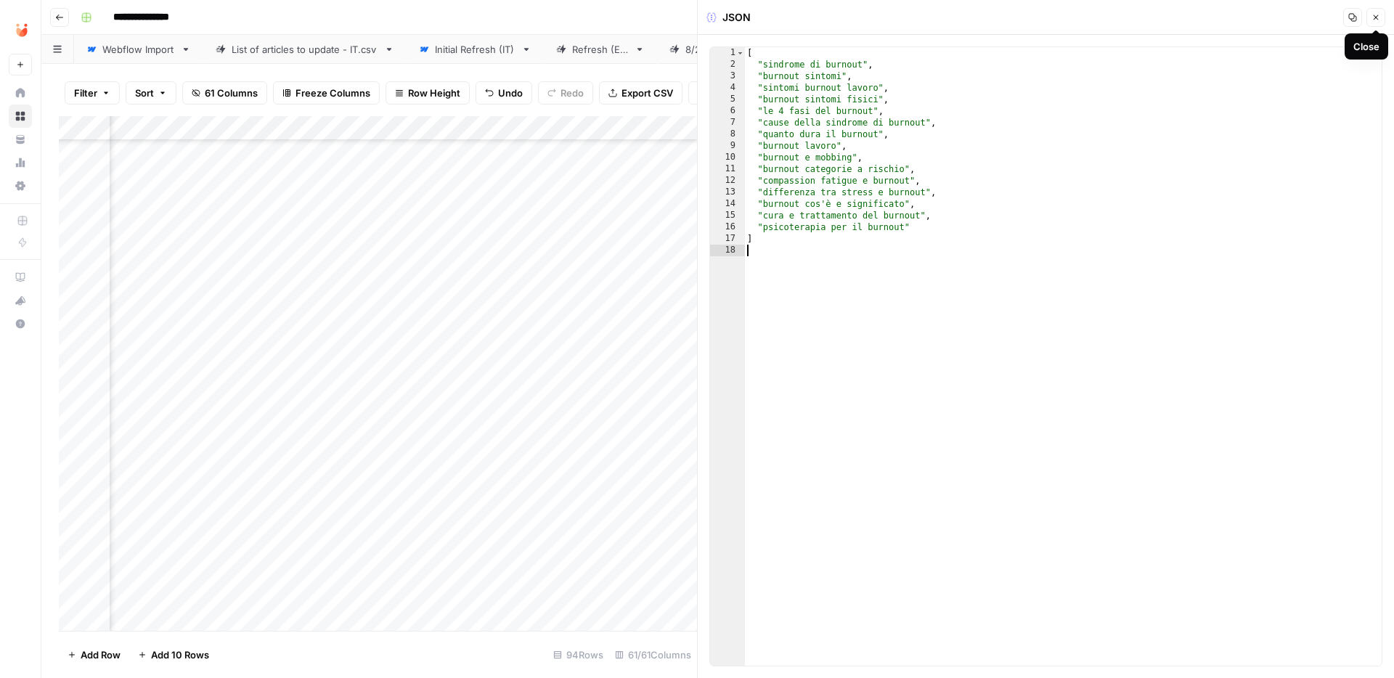
click at [1376, 21] on icon "button" at bounding box center [1376, 17] width 9 height 9
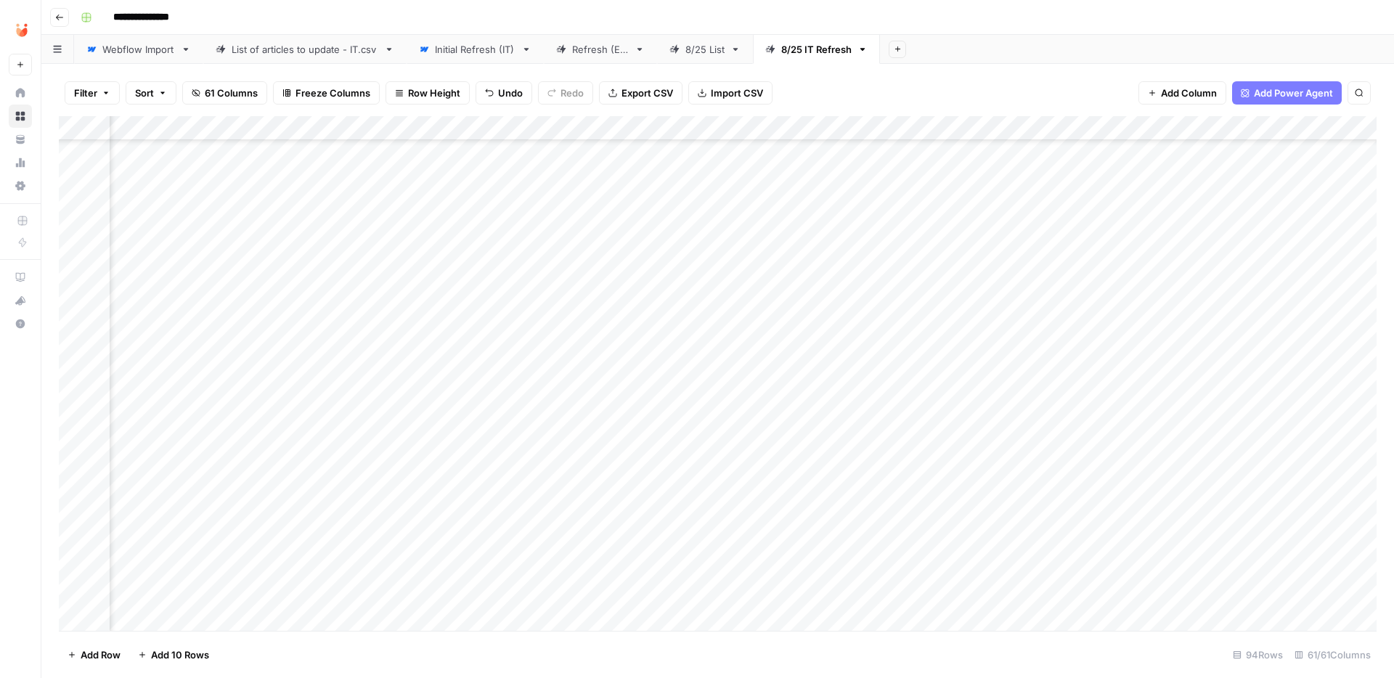
scroll to position [97, 5457]
click at [485, 426] on div "Add Column" at bounding box center [718, 373] width 1318 height 515
click at [503, 533] on button "Fatto" at bounding box center [495, 534] width 34 height 17
click at [442, 475] on div "Add Column" at bounding box center [718, 373] width 1318 height 515
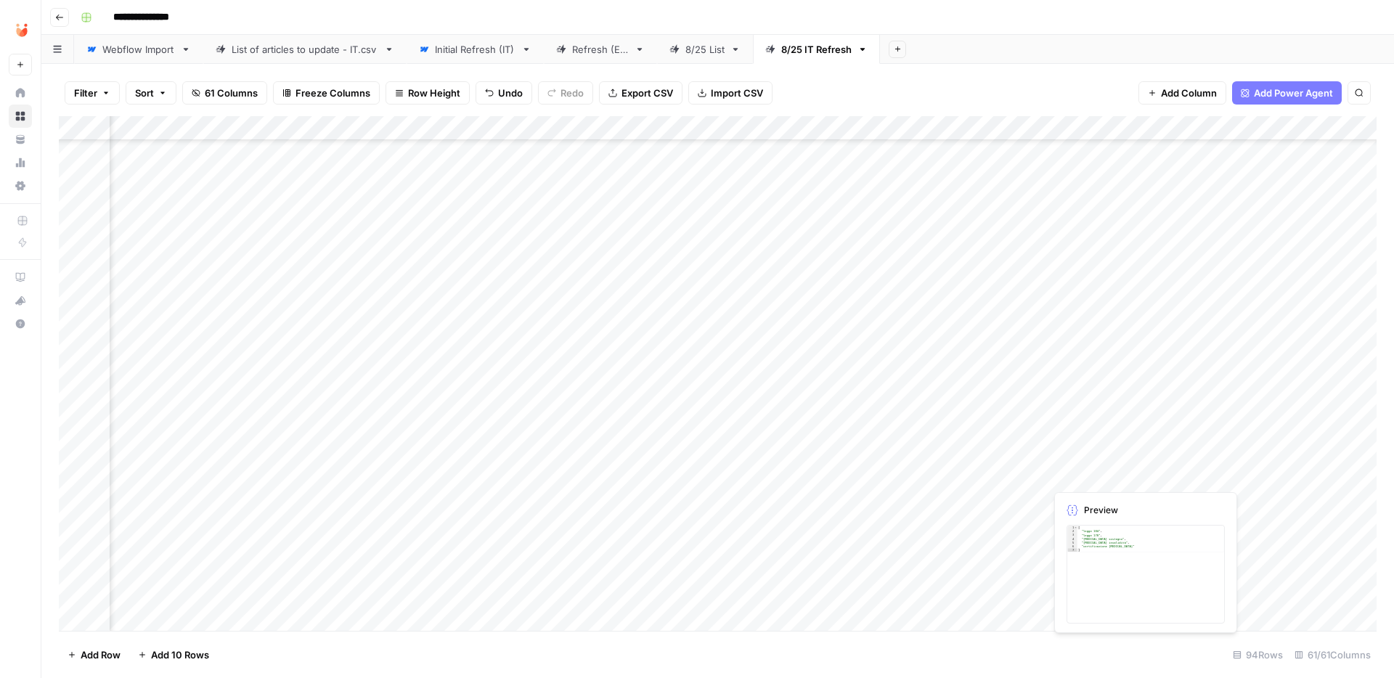
click at [1105, 471] on div "Add Column" at bounding box center [718, 373] width 1318 height 515
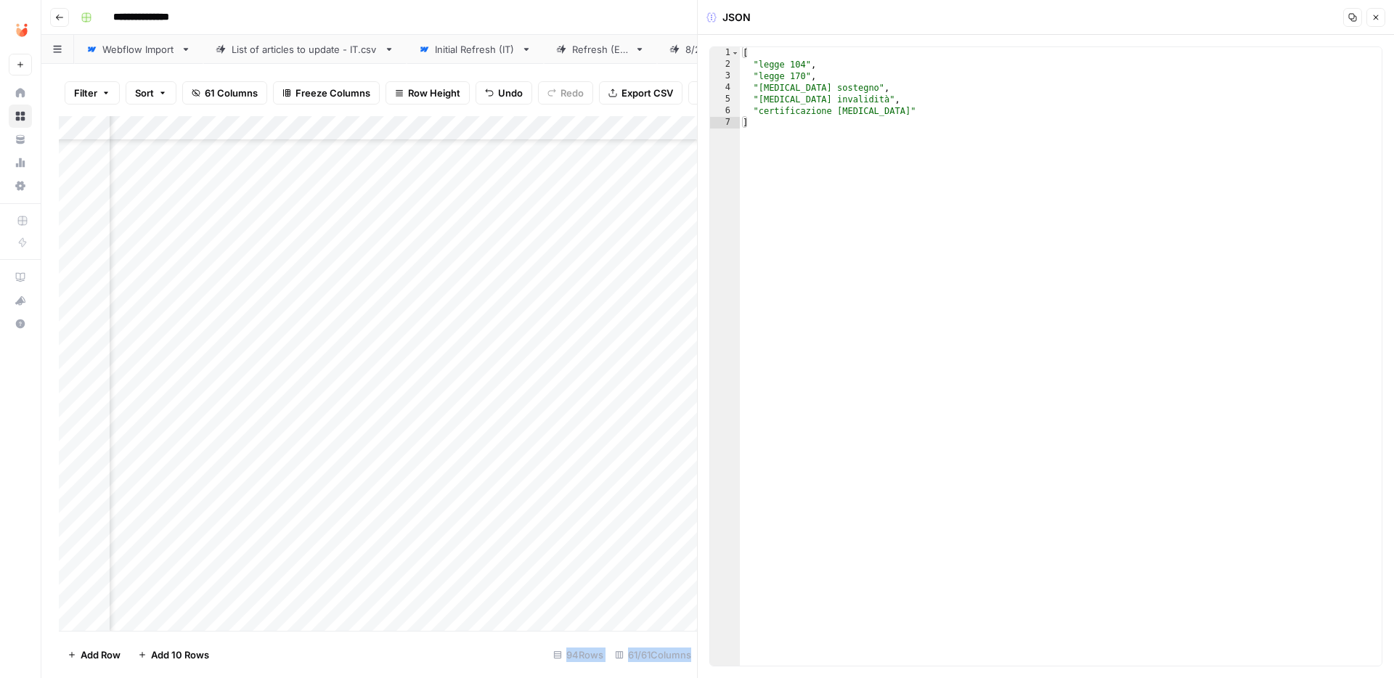
click at [1378, 17] on icon "button" at bounding box center [1376, 17] width 9 height 9
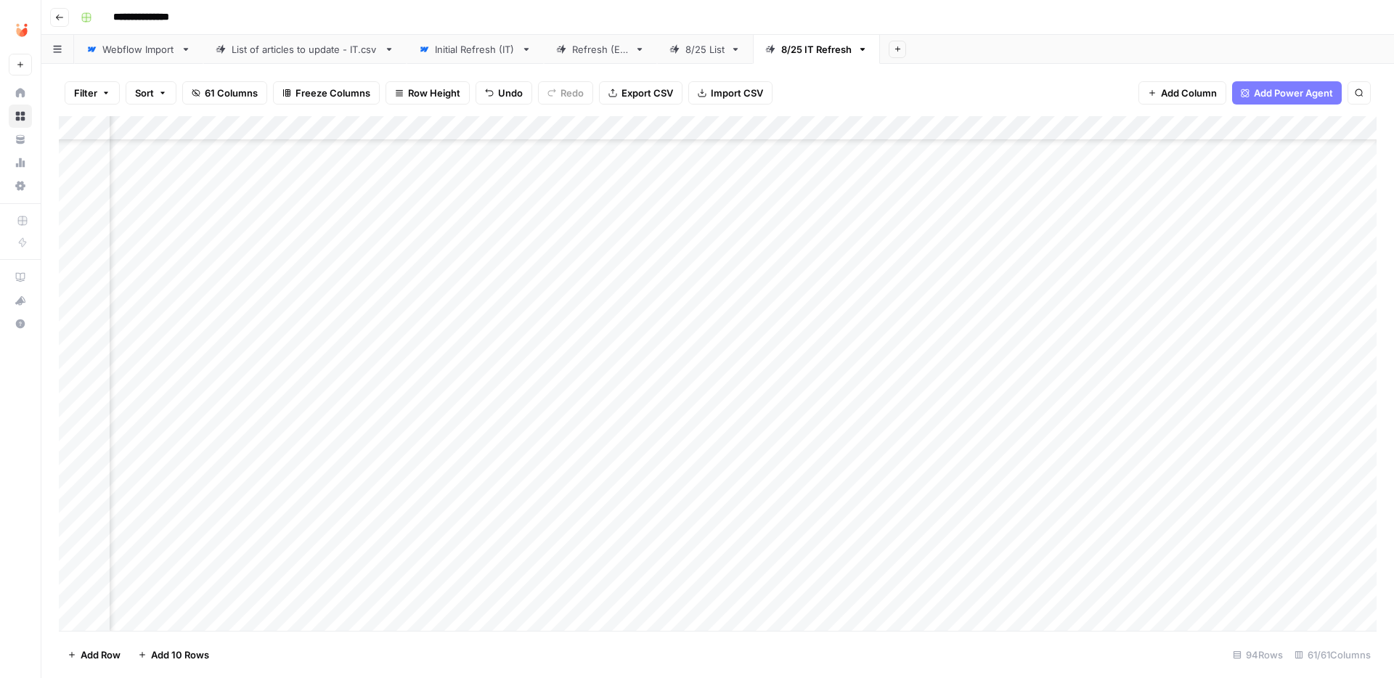
click at [800, 474] on div "Add Column" at bounding box center [718, 373] width 1318 height 515
type textarea "**********"
click at [1079, 476] on div "Add Column" at bounding box center [718, 373] width 1318 height 515
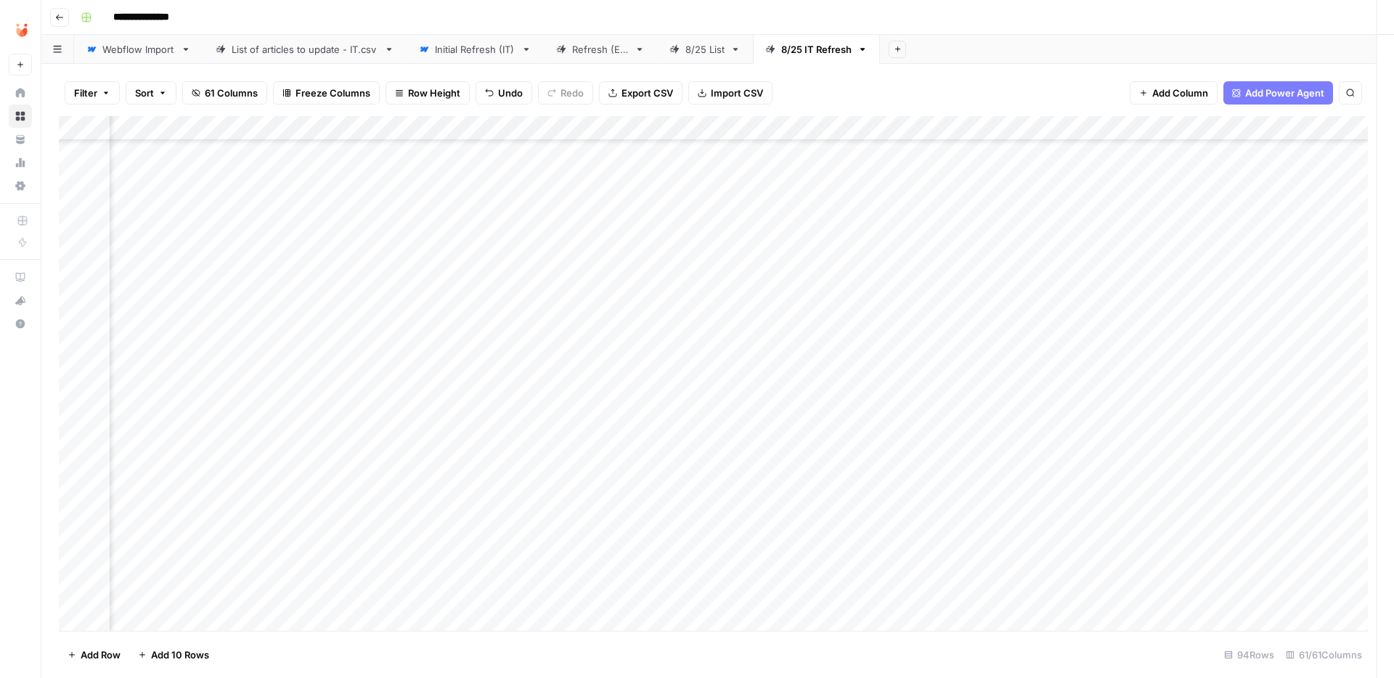
click at [1079, 476] on div at bounding box center [1111, 475] width 133 height 27
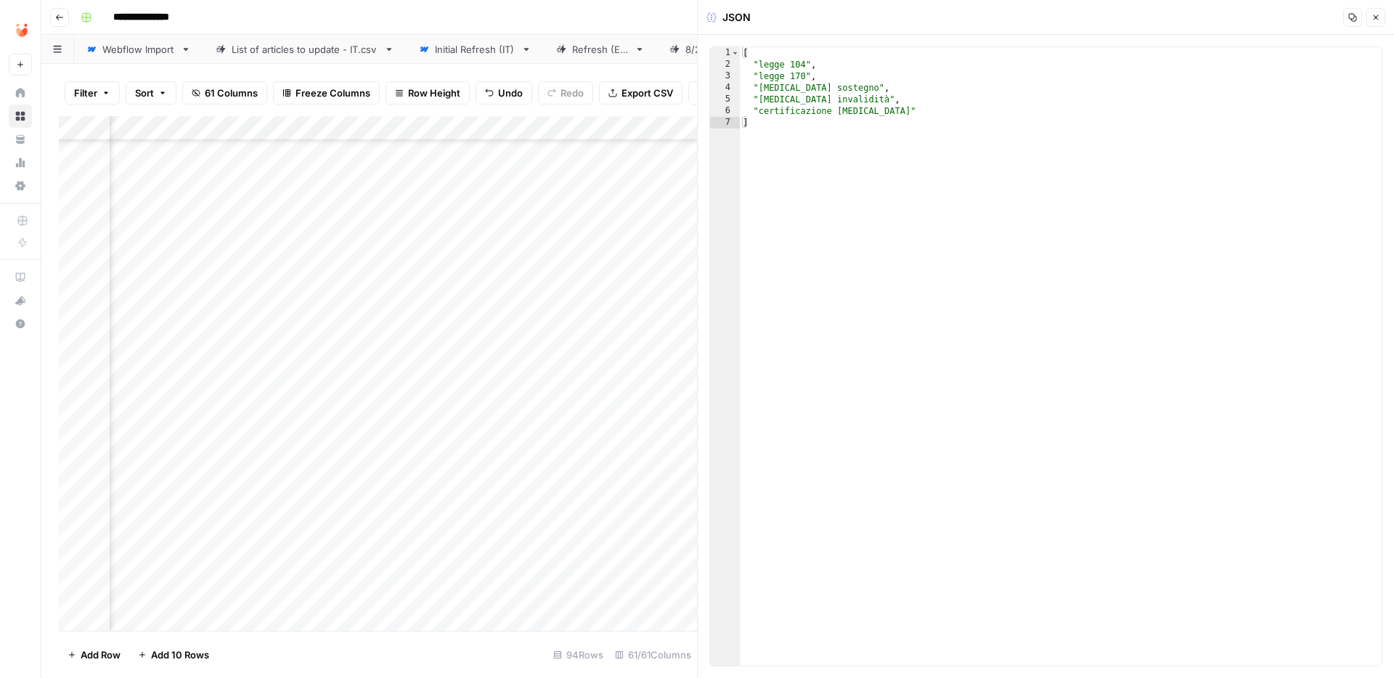
click at [963, 365] on div "[ "legge 104" , "legge 170" , "ADHD sostegno" , "ADHD invalidità" , "certificaz…" at bounding box center [1061, 368] width 642 height 642
type textarea "**********"
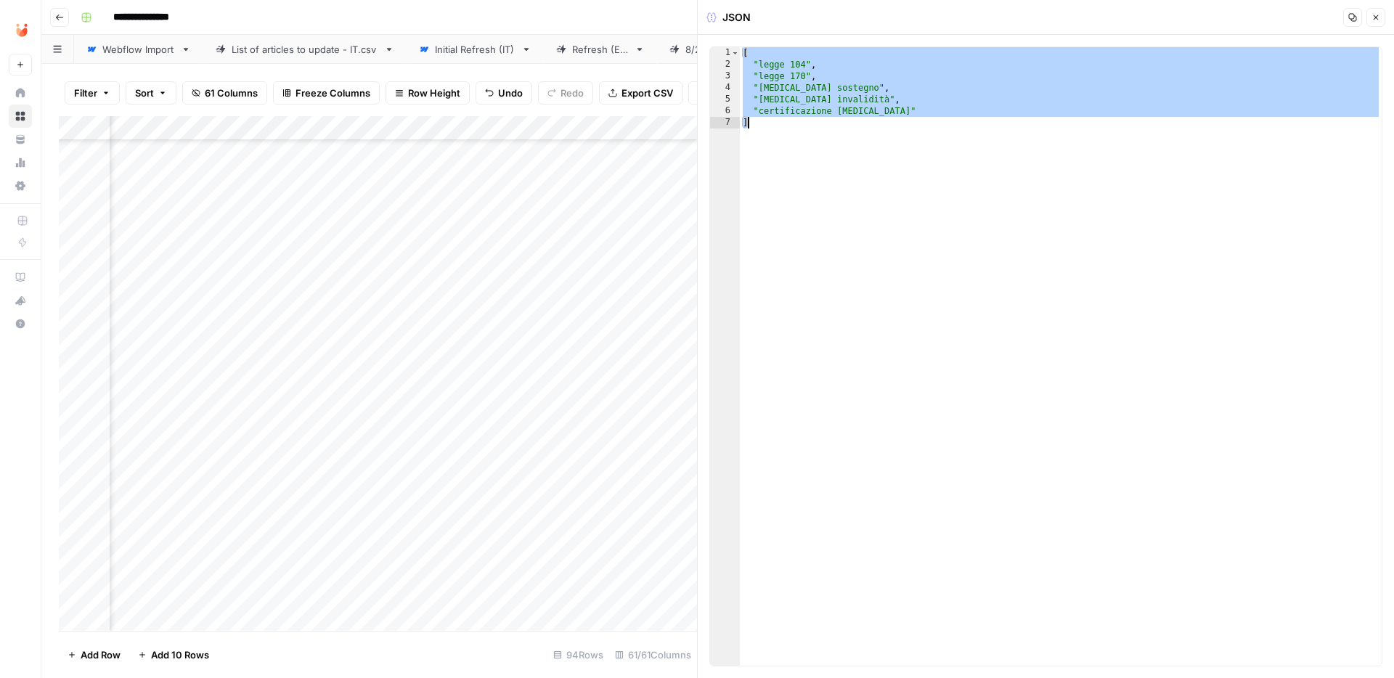
paste textarea
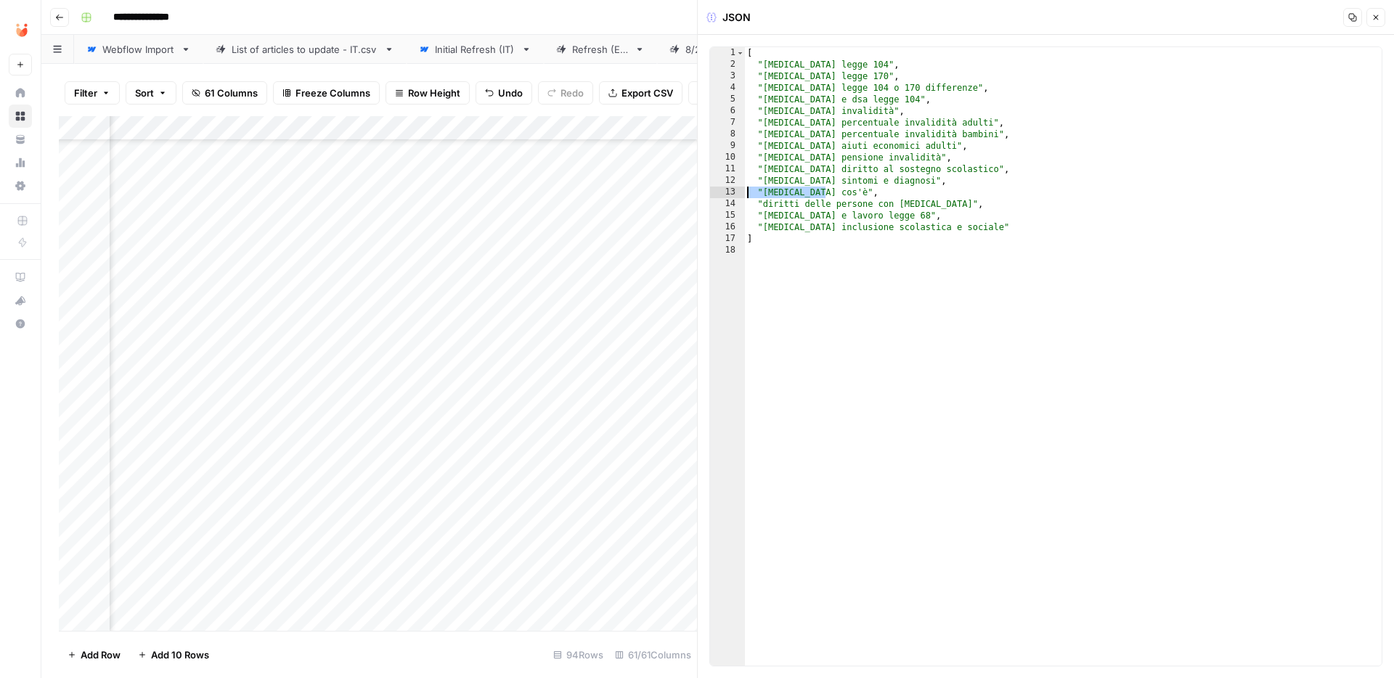
drag, startPoint x: 905, startPoint y: 192, endPoint x: 702, endPoint y: 190, distance: 202.6
click at [702, 190] on div "JSON Copy Close 1 2 3 4 5 6 7 8 9 10 11 12 13 14 15 16 17 18 [ "adhd legge 104"…" at bounding box center [1045, 339] width 697 height 678
type textarea "**********"
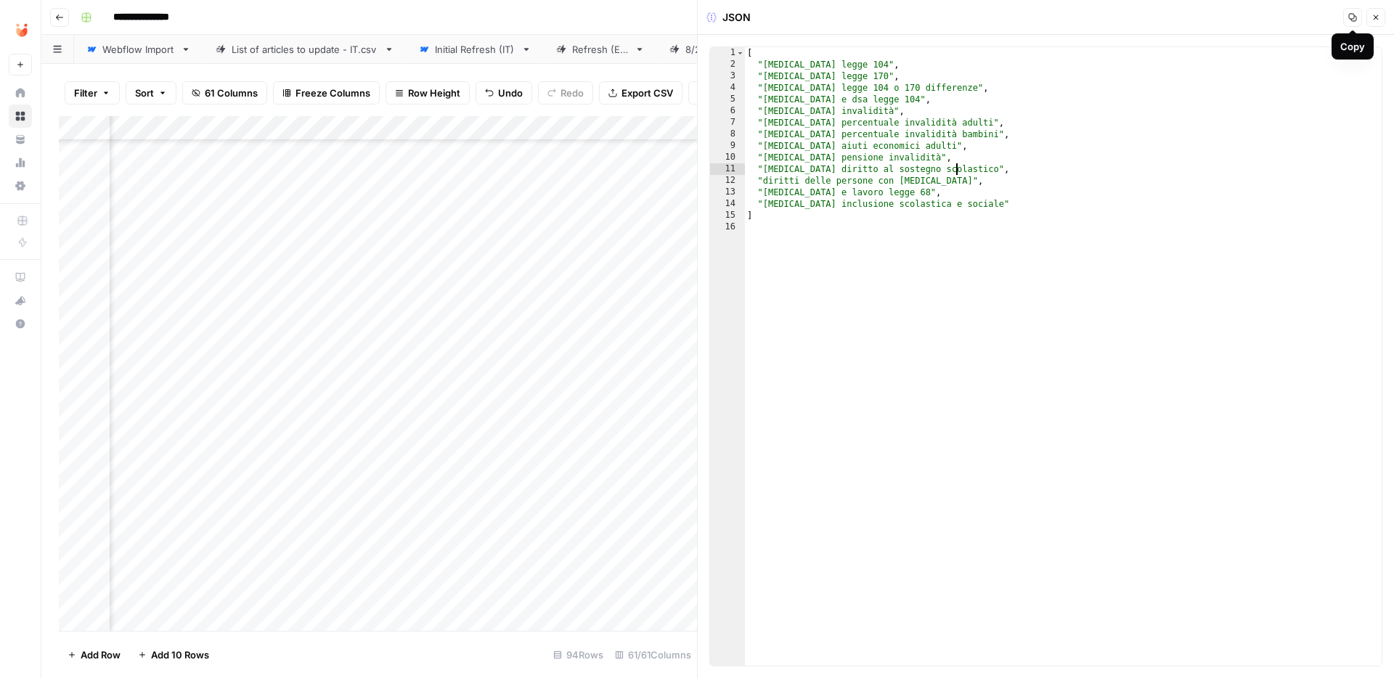
click at [1376, 15] on icon "button" at bounding box center [1376, 17] width 9 height 9
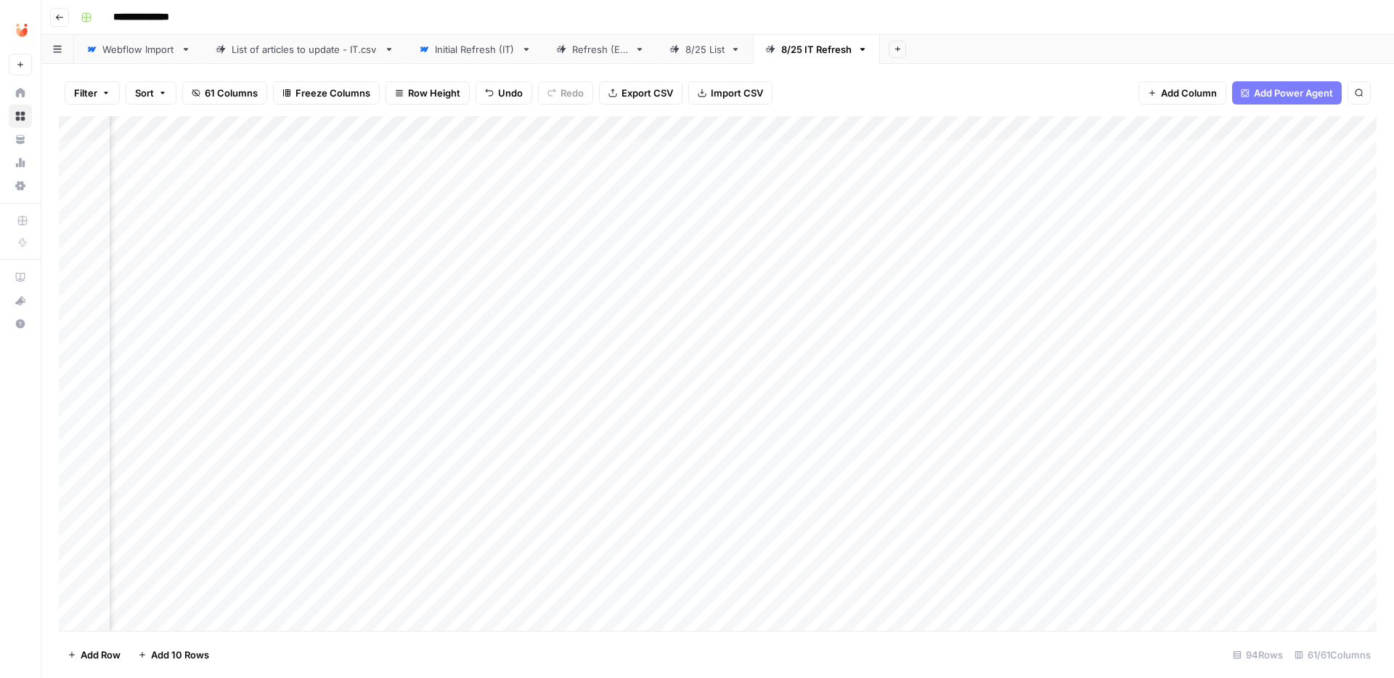
scroll to position [0, 5666]
click at [1178, 278] on div "Add Column" at bounding box center [718, 373] width 1318 height 515
click at [1127, 201] on div "Add Column" at bounding box center [718, 373] width 1318 height 515
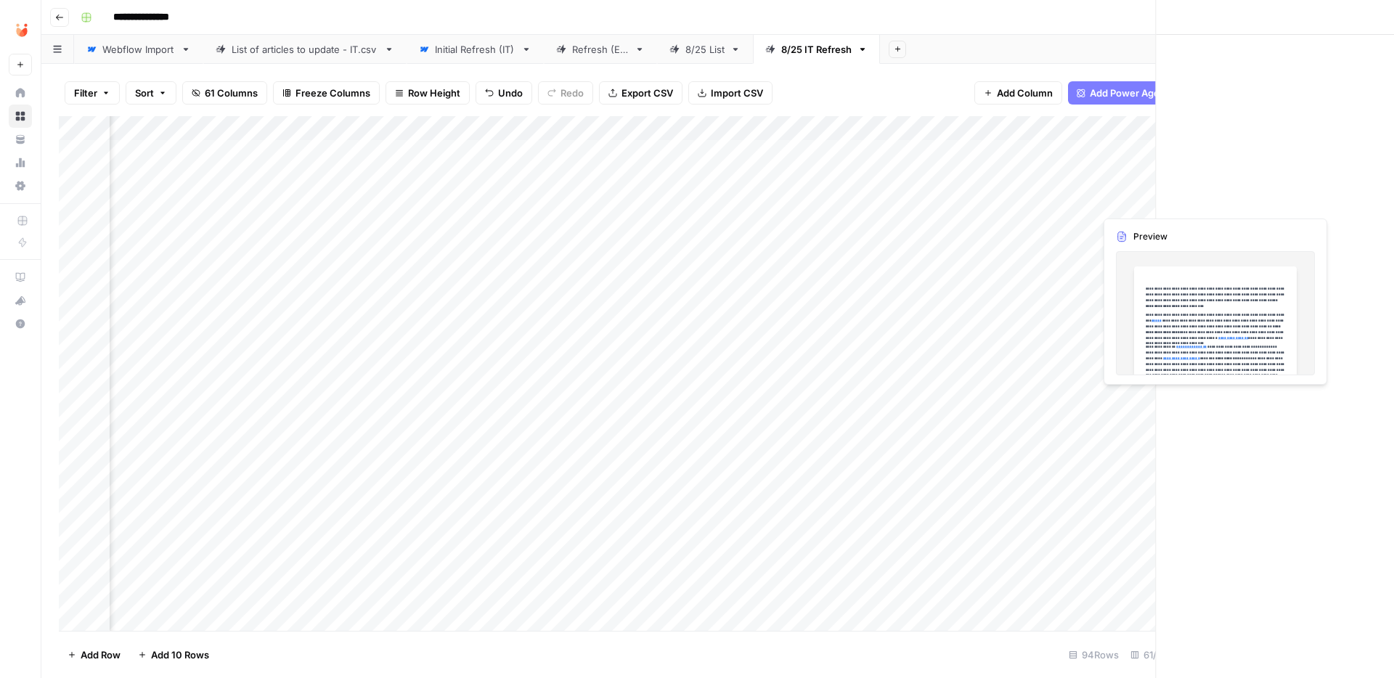
click at [1127, 201] on div at bounding box center [1160, 201] width 133 height 27
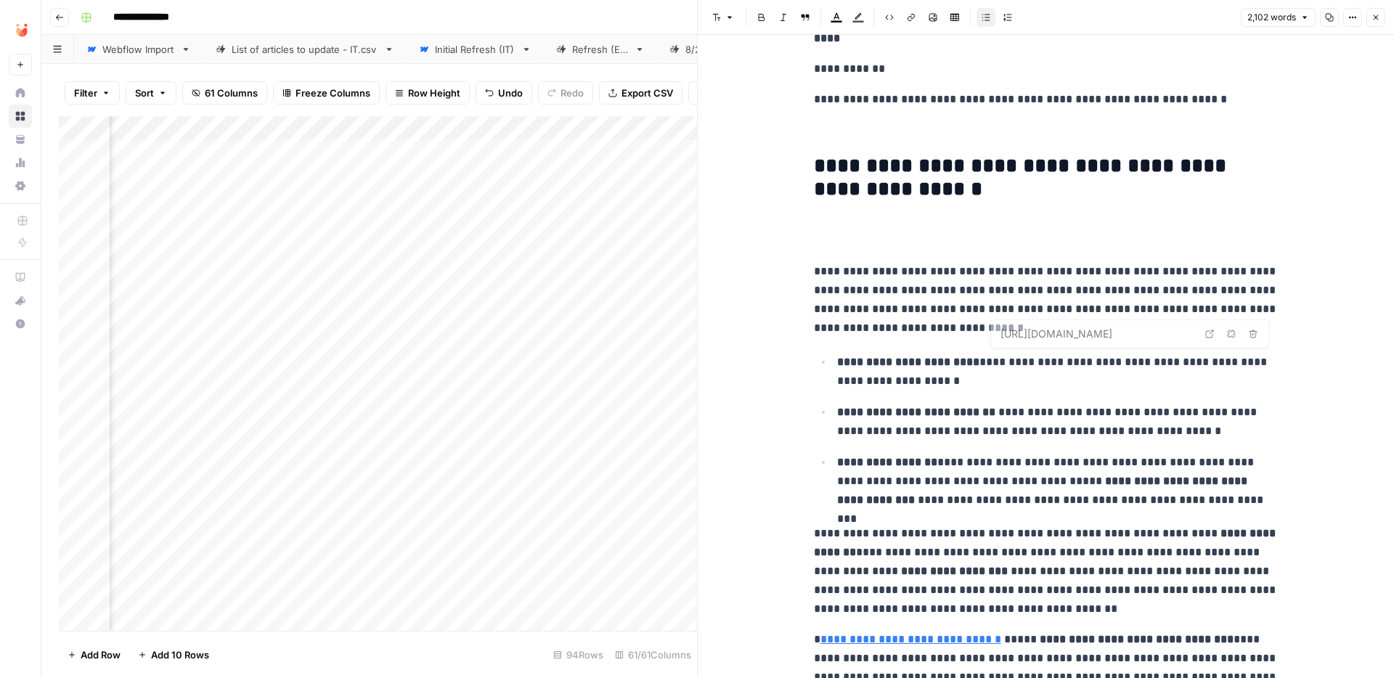
scroll to position [1614, 0]
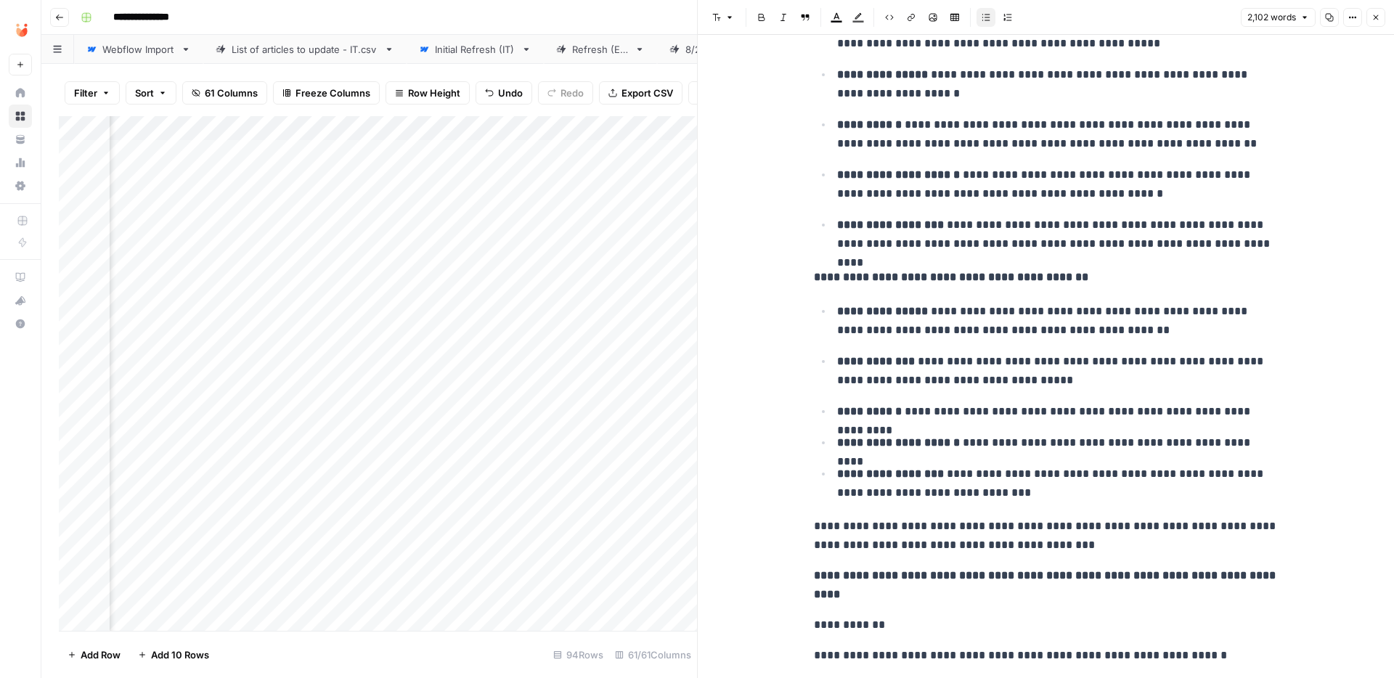
click at [1378, 14] on icon "button" at bounding box center [1376, 17] width 9 height 9
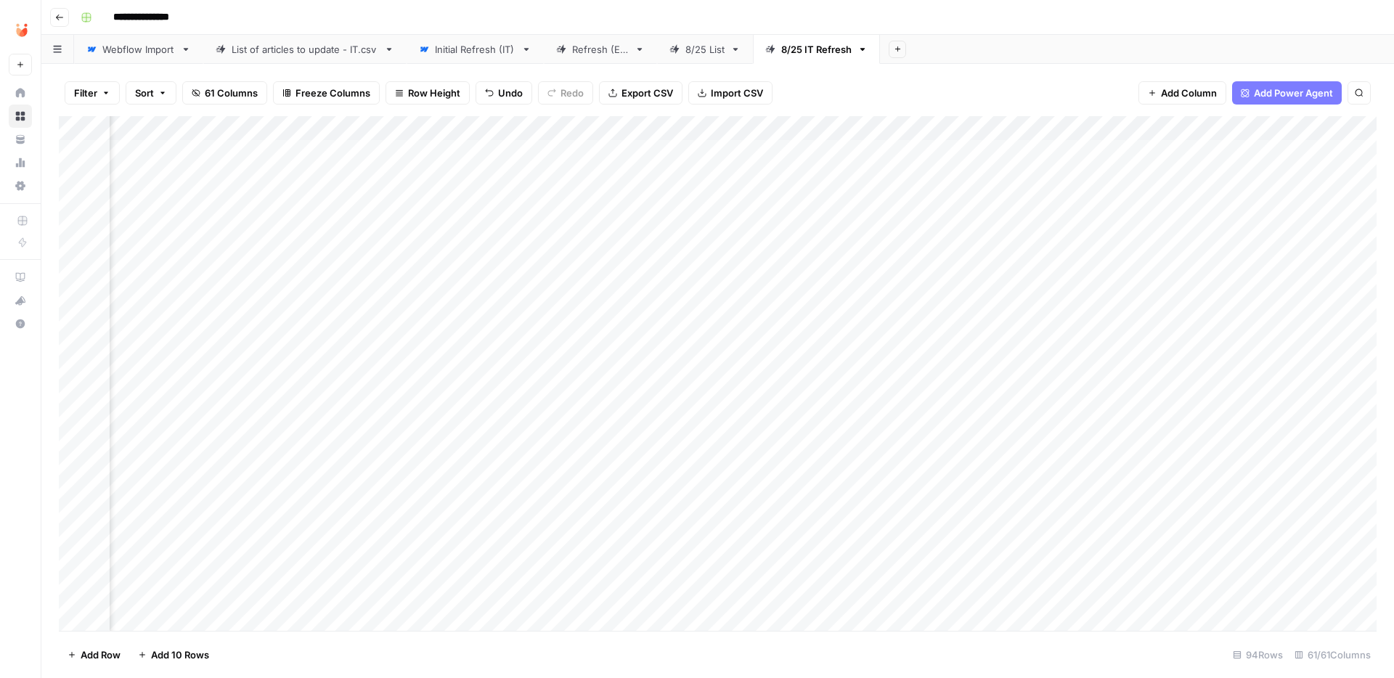
scroll to position [0, 6198]
click at [1097, 227] on div "Add Column" at bounding box center [718, 373] width 1318 height 515
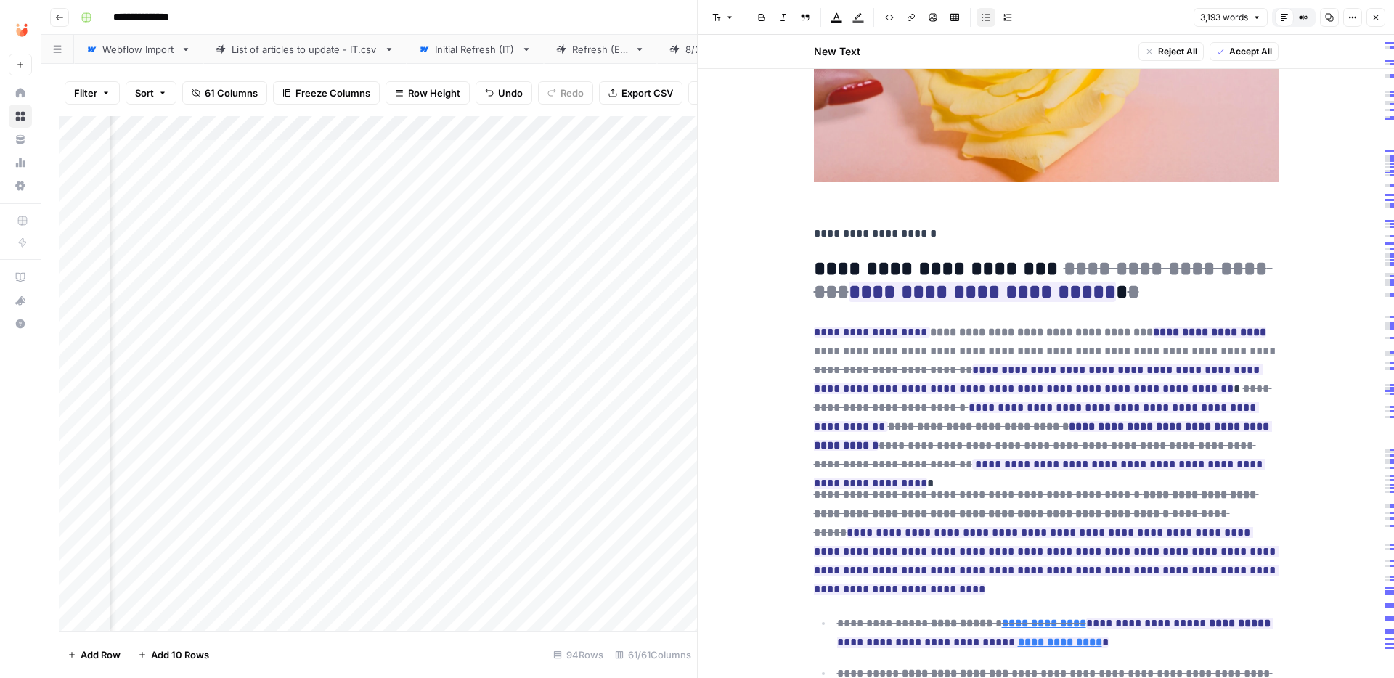
scroll to position [5539, 0]
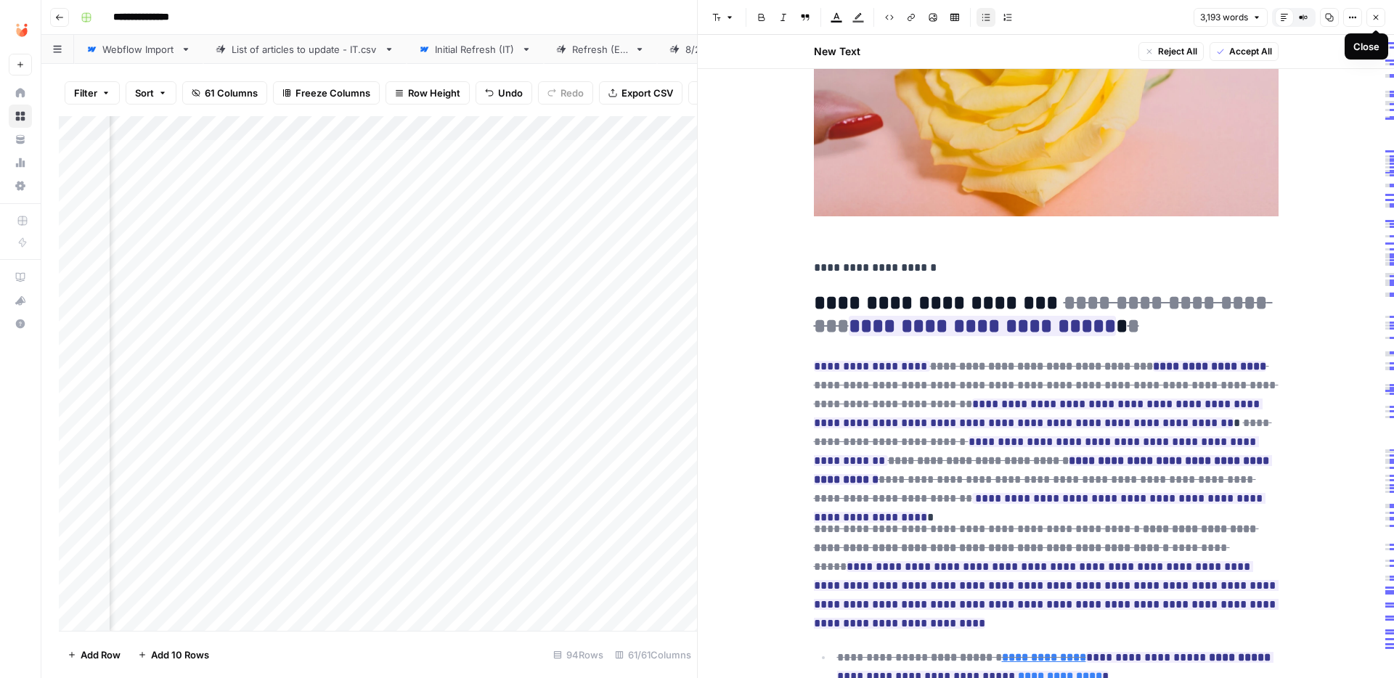
click at [1379, 15] on icon "button" at bounding box center [1376, 17] width 9 height 9
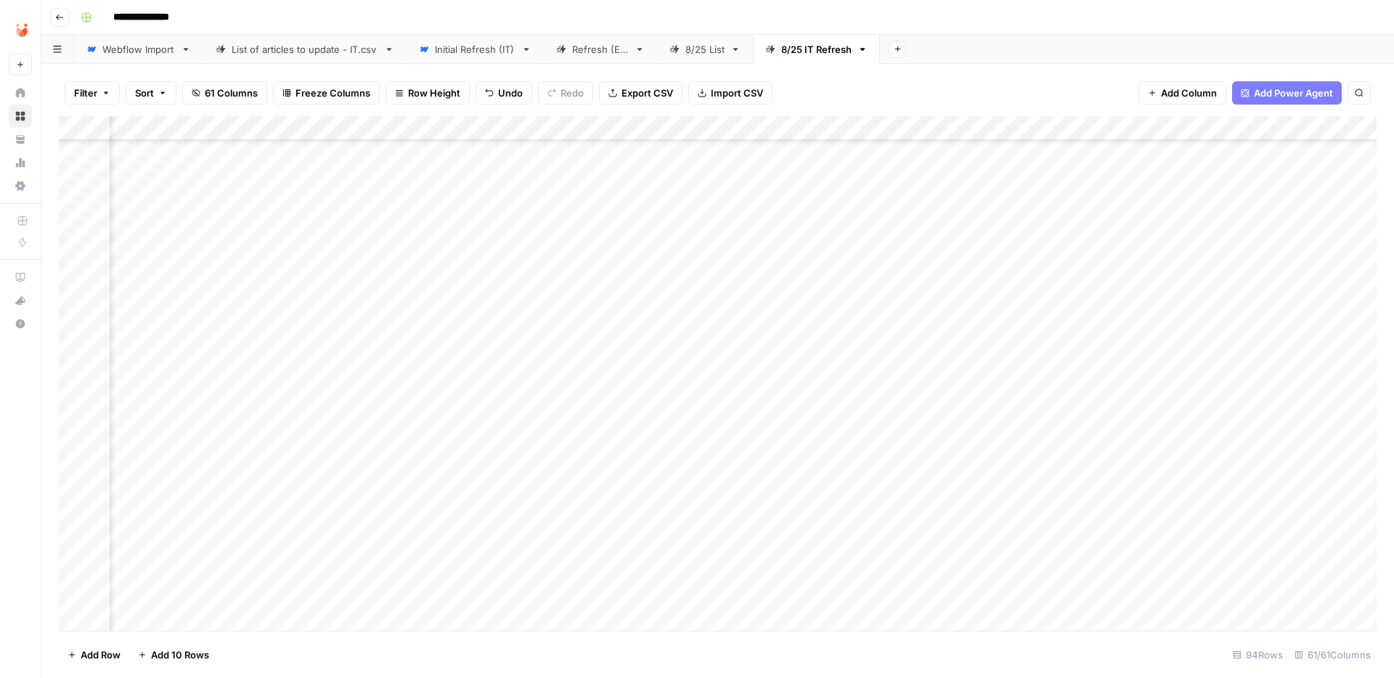
scroll to position [253, 5050]
